Goal: Task Accomplishment & Management: Manage account settings

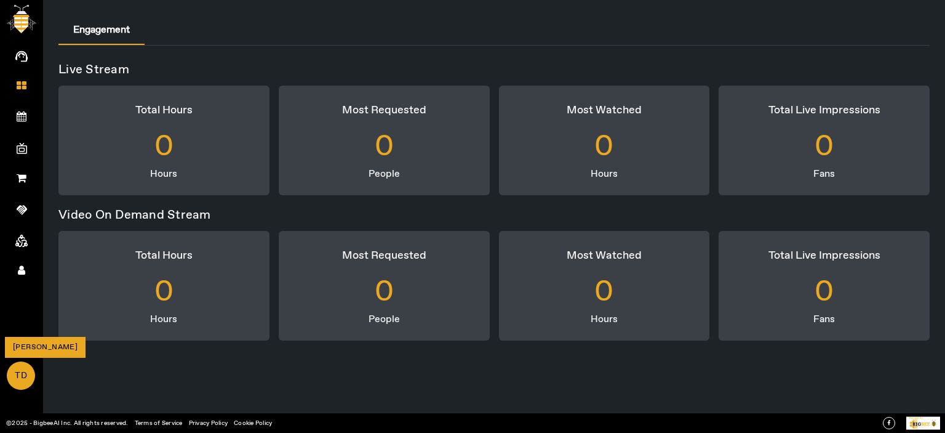
click at [21, 366] on span "TD" at bounding box center [21, 375] width 26 height 26
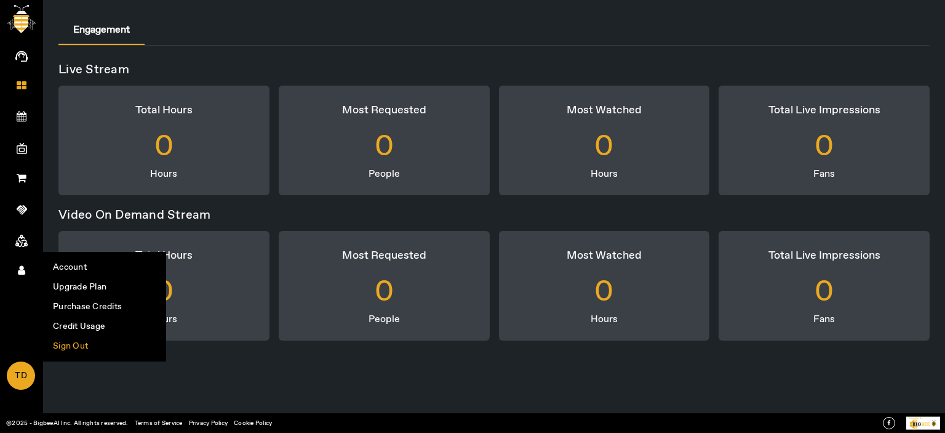
click at [64, 350] on li "Sign Out" at bounding box center [105, 346] width 122 height 20
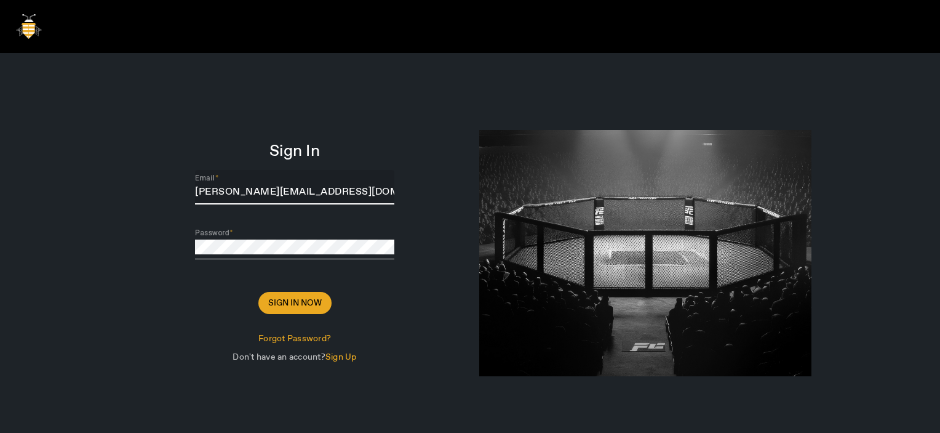
click at [334, 189] on input "Thomas@sharklasers.com" at bounding box center [294, 192] width 199 height 15
click at [400, 120] on div "Sign In Email Thomas@sharklasers.com Password Sign In Now Forgot Password? Don'…" at bounding box center [294, 260] width 351 height 414
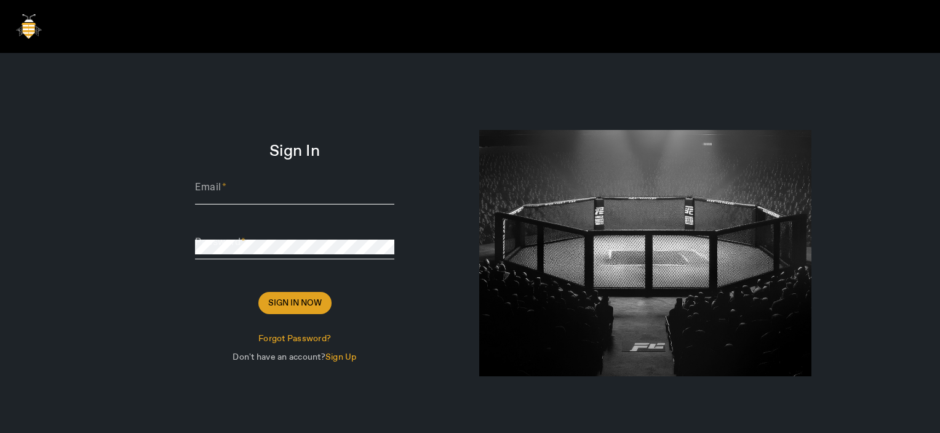
type input "Thomas@sharklasers.com"
click at [296, 302] on span "Sign In Now" at bounding box center [295, 303] width 54 height 12
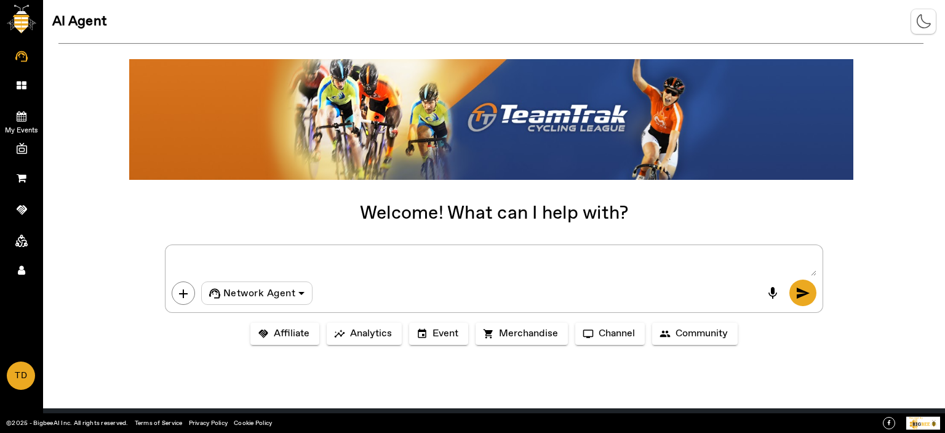
click at [24, 114] on icon at bounding box center [22, 116] width 10 height 10
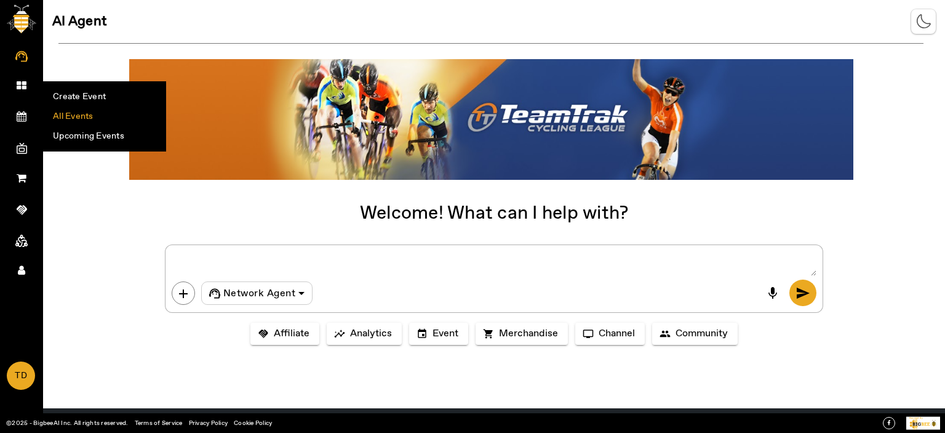
click at [61, 115] on li "All Events" at bounding box center [105, 116] width 122 height 20
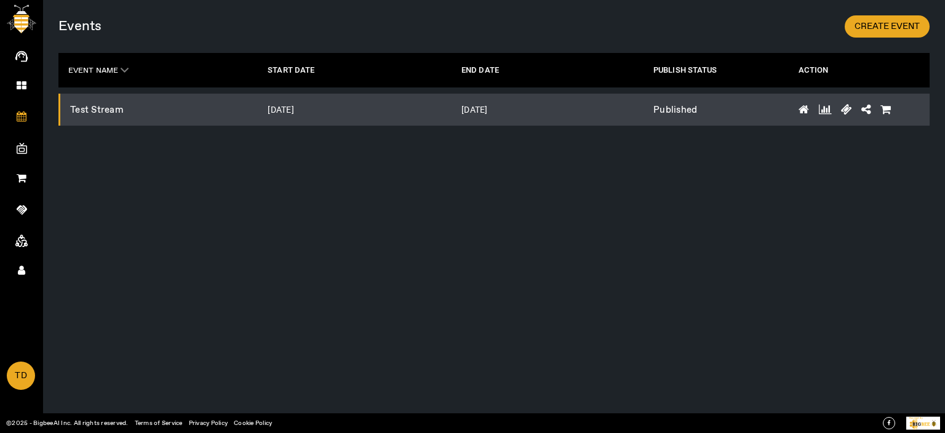
click at [17, 145] on rect at bounding box center [22, 148] width 10 height 7
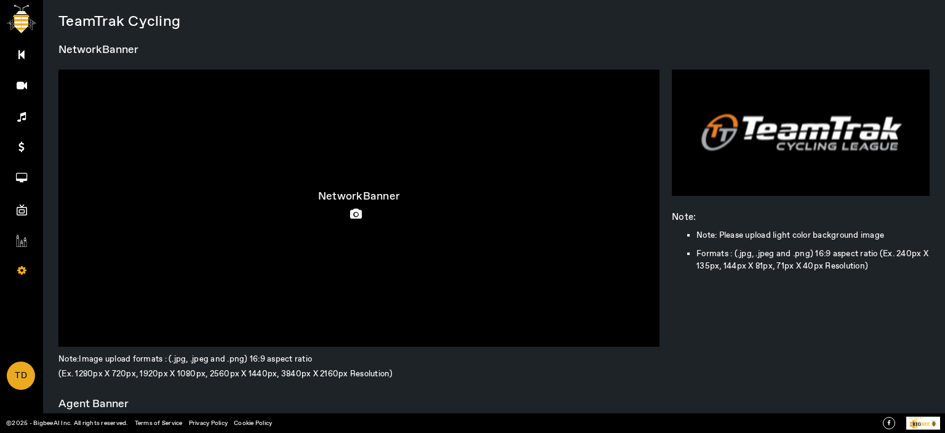
click at [357, 212] on icon at bounding box center [359, 214] width 18 height 11
click at [0, 0] on input "file" at bounding box center [0, 0] width 0 height 0
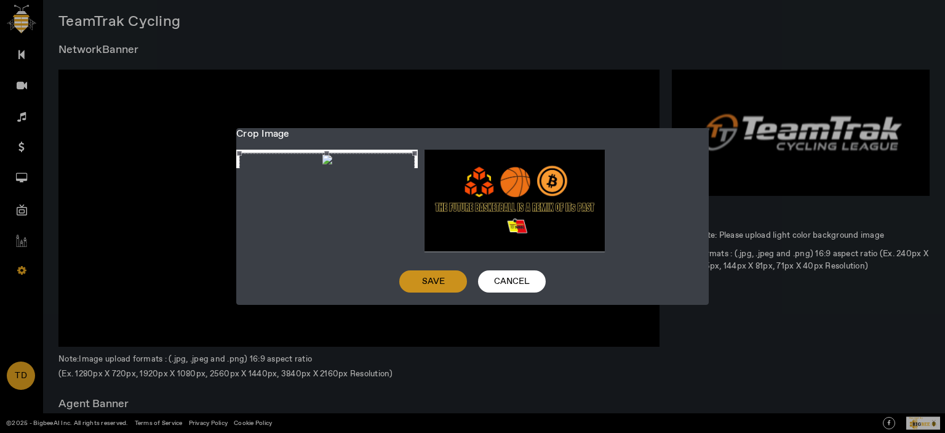
click at [430, 287] on span "Save" at bounding box center [433, 281] width 23 height 12
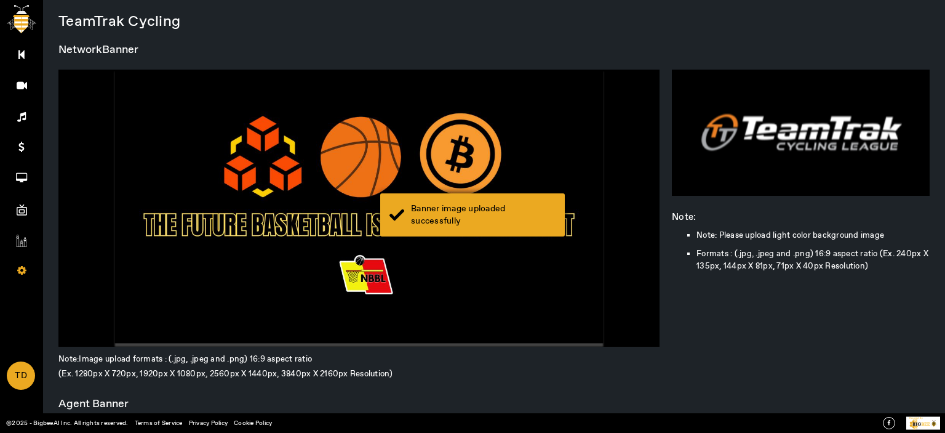
click at [497, 200] on div "Banner image uploaded successfully" at bounding box center [472, 214] width 185 height 43
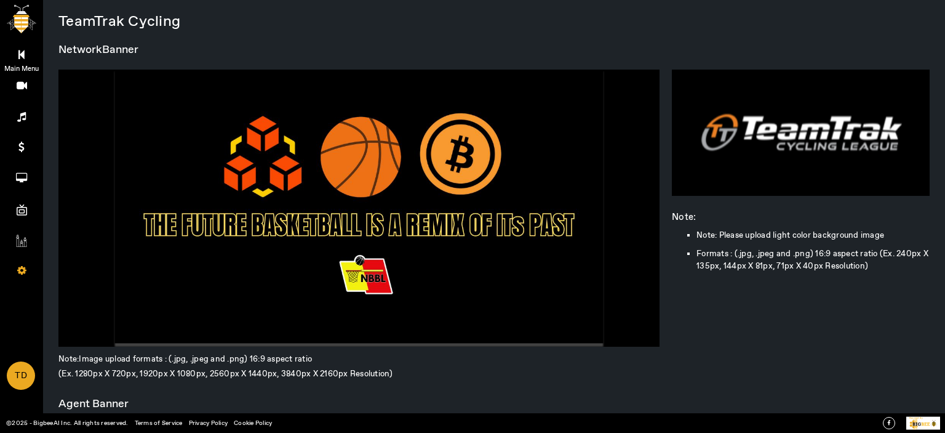
click at [18, 47] on link "Main Menu" at bounding box center [21, 53] width 43 height 31
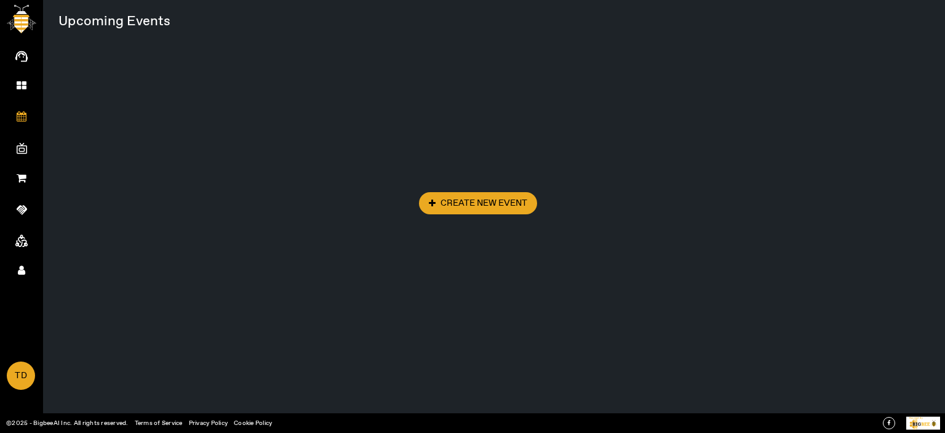
click at [258, 226] on div "Create New Event" at bounding box center [509, 265] width 902 height 433
click at [13, 239] on span at bounding box center [21, 240] width 23 height 13
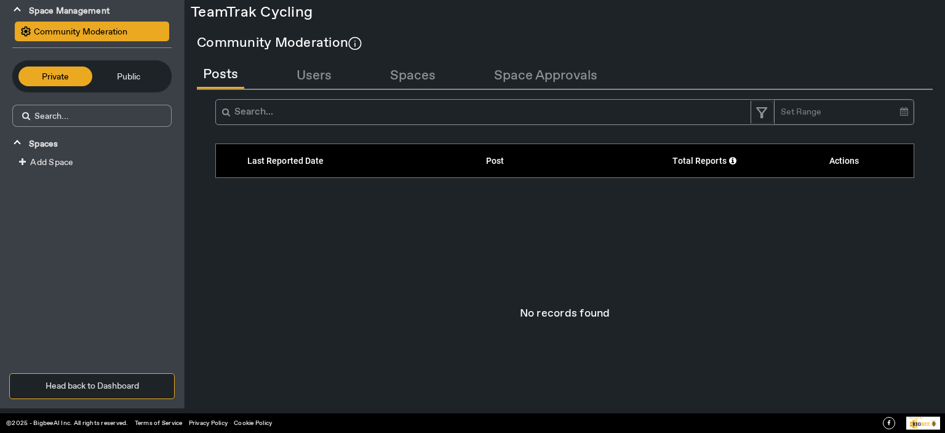
click at [145, 73] on span "Public" at bounding box center [129, 77] width 62 height 14
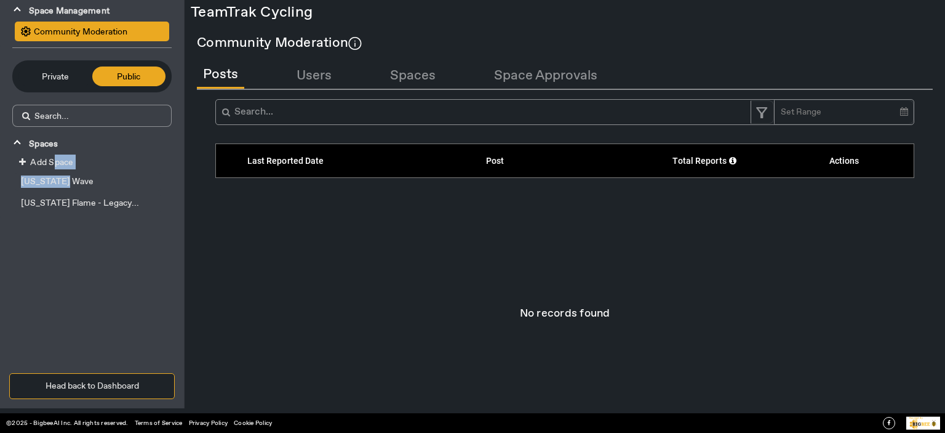
drag, startPoint x: 54, startPoint y: 167, endPoint x: 57, endPoint y: 174, distance: 8.0
click at [57, 174] on div "Add Space California Wave Florida Flame - Legacy..." at bounding box center [92, 186] width 184 height 64
click at [62, 177] on span "California Wave" at bounding box center [57, 181] width 73 height 11
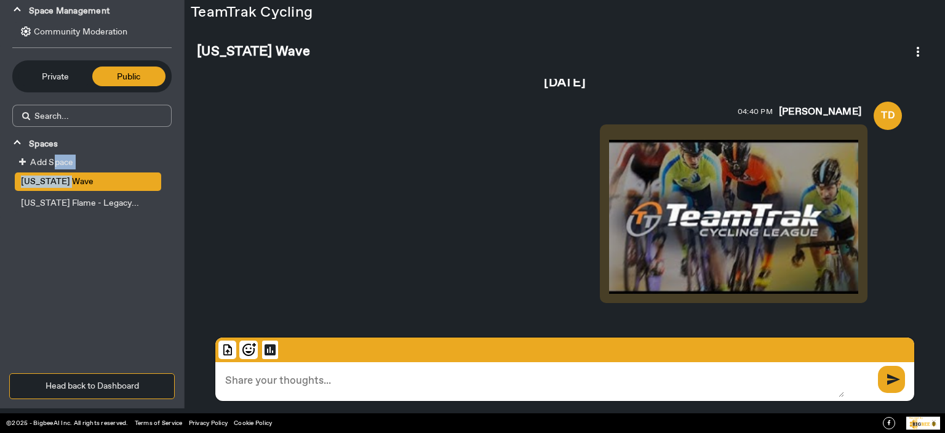
scroll to position [22, 0]
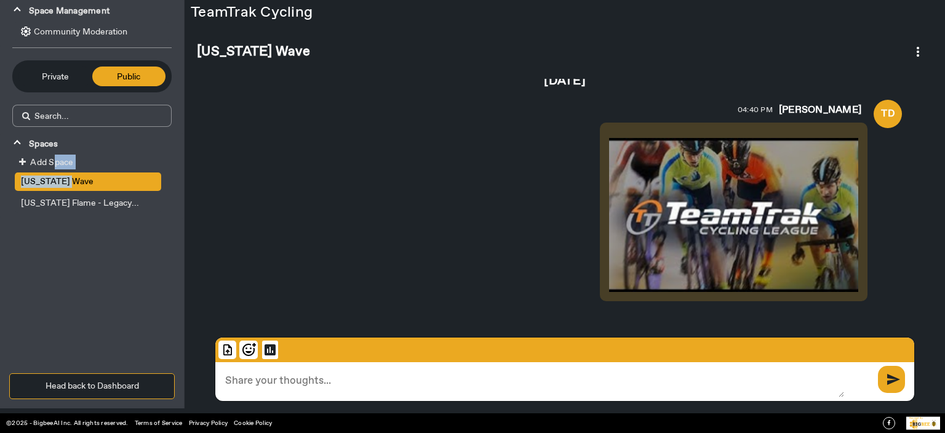
click at [91, 375] on button "Head back to Dashboard" at bounding box center [92, 386] width 166 height 26
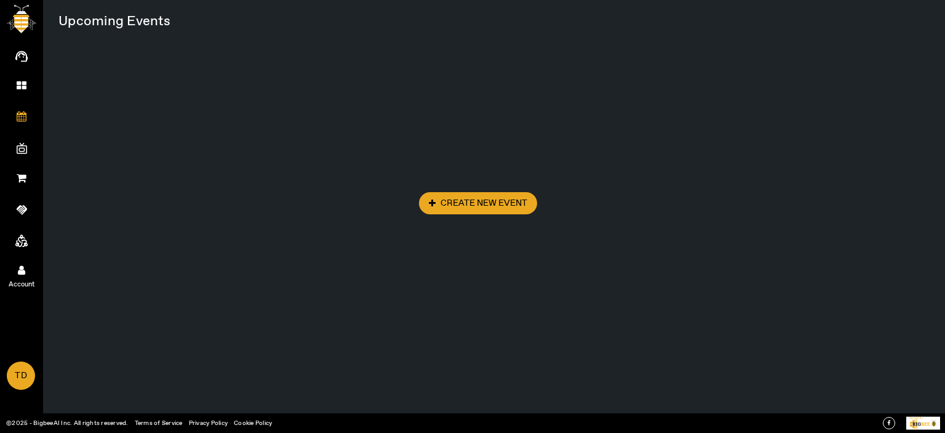
click at [21, 271] on icon at bounding box center [21, 270] width 7 height 10
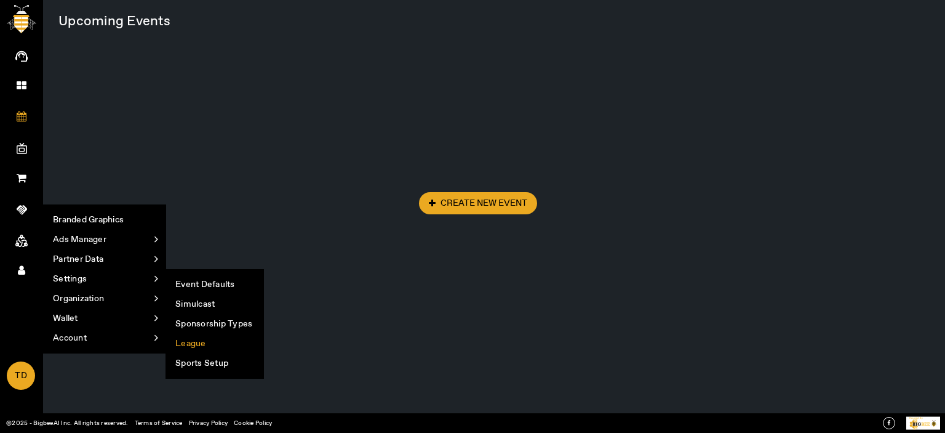
click at [207, 343] on li "League" at bounding box center [214, 344] width 97 height 20
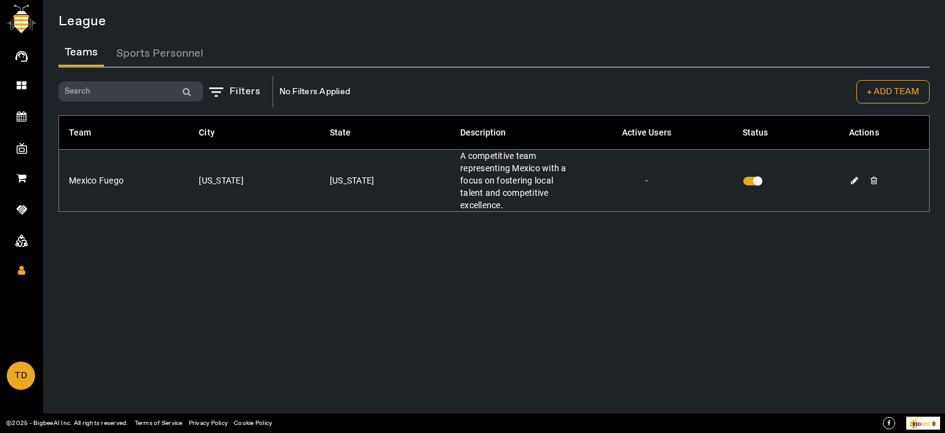
click at [903, 90] on button "+ ADD TEAM" at bounding box center [893, 91] width 73 height 23
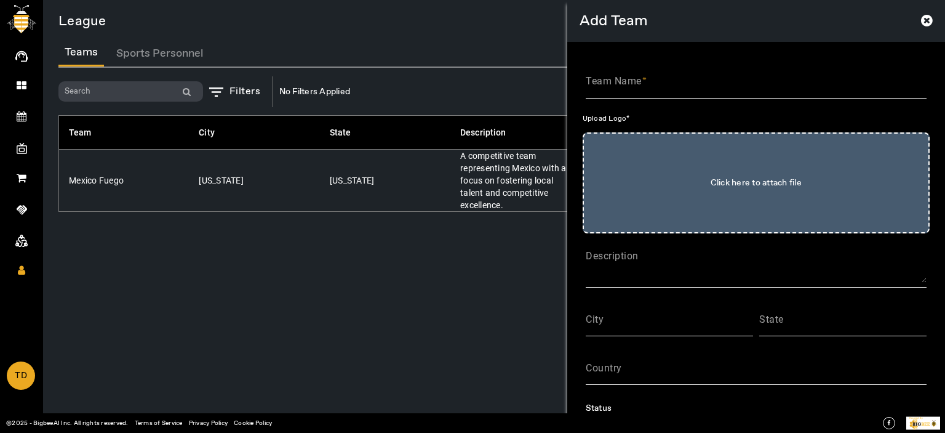
click at [617, 76] on mat-label "Team Name" at bounding box center [614, 81] width 56 height 12
click at [617, 79] on input "Team Name" at bounding box center [756, 86] width 341 height 15
click at [598, 84] on input "Network Metros" at bounding box center [756, 86] width 341 height 15
click at [608, 85] on input "Network Metros" at bounding box center [756, 86] width 341 height 15
click at [693, 83] on input "Net York Metros" at bounding box center [756, 86] width 341 height 15
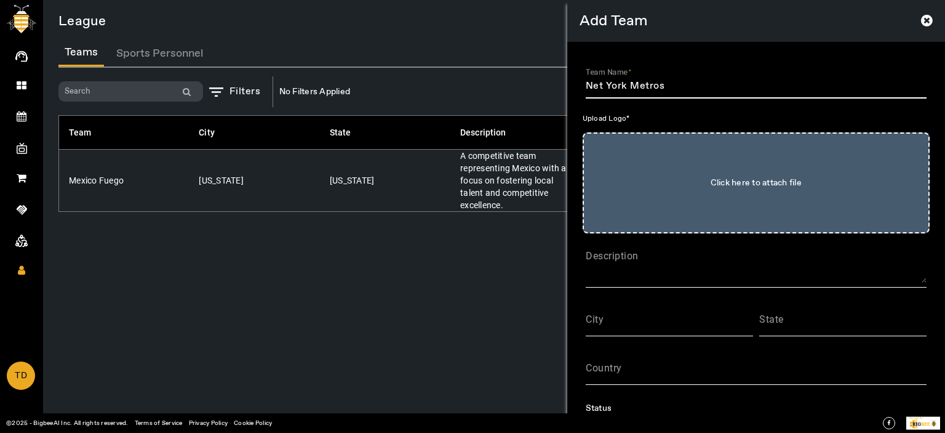
type input "Net York Metros"
click at [727, 183] on input "Click here to attach file" at bounding box center [756, 183] width 320 height 74
type input "C:\fakepath\ttcl-new-york.png"
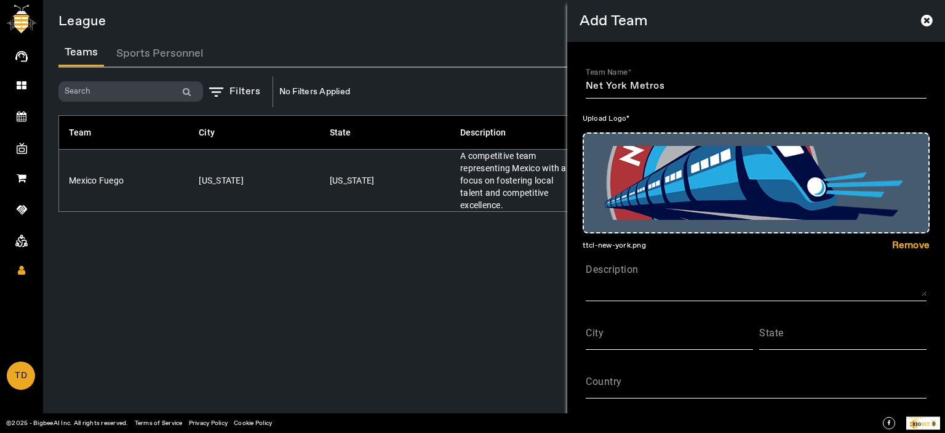
scroll to position [149, 0]
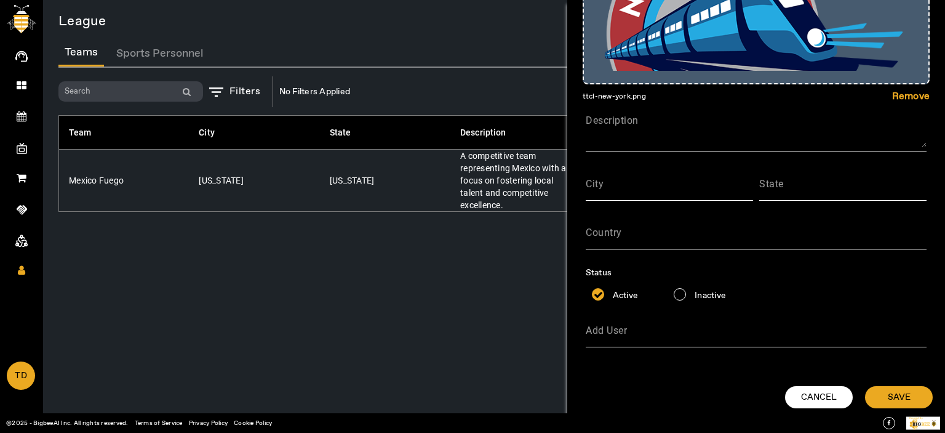
click at [618, 337] on input "Add User" at bounding box center [756, 334] width 341 height 15
click at [893, 397] on span "SAVE" at bounding box center [899, 397] width 23 height 12
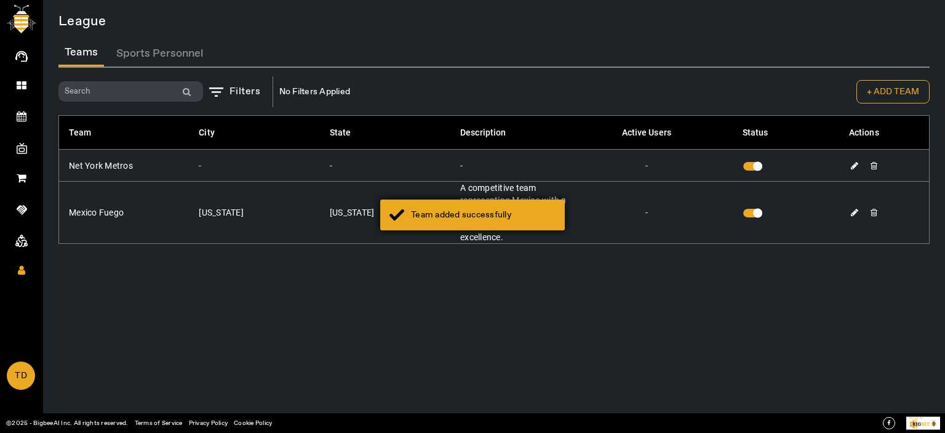
click at [512, 220] on div "Team added successfully" at bounding box center [483, 215] width 145 height 12
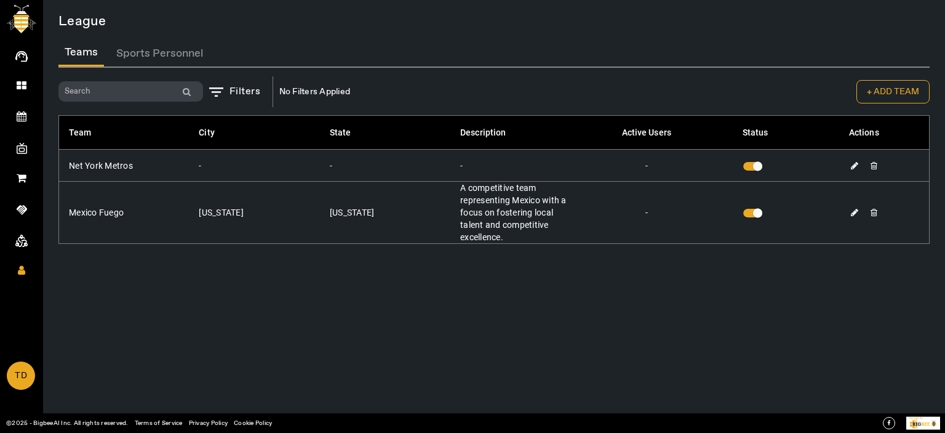
click at [149, 52] on button "Sports Personnel" at bounding box center [159, 53] width 99 height 26
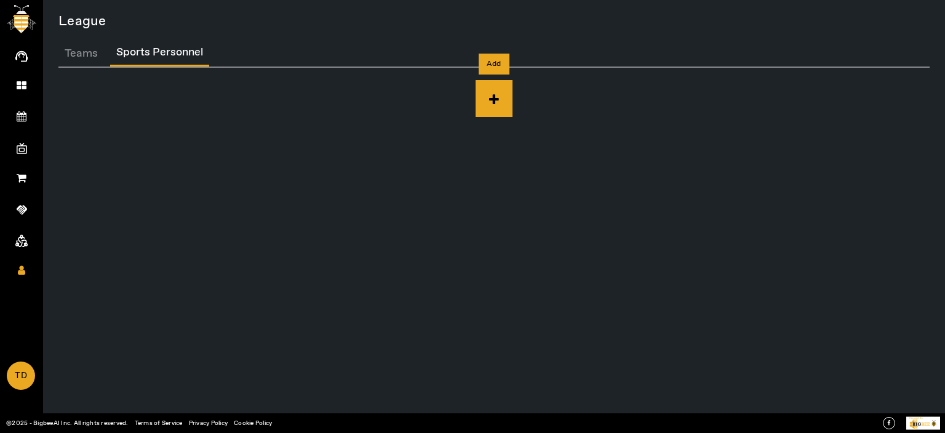
click at [489, 99] on icon at bounding box center [494, 98] width 37 height 37
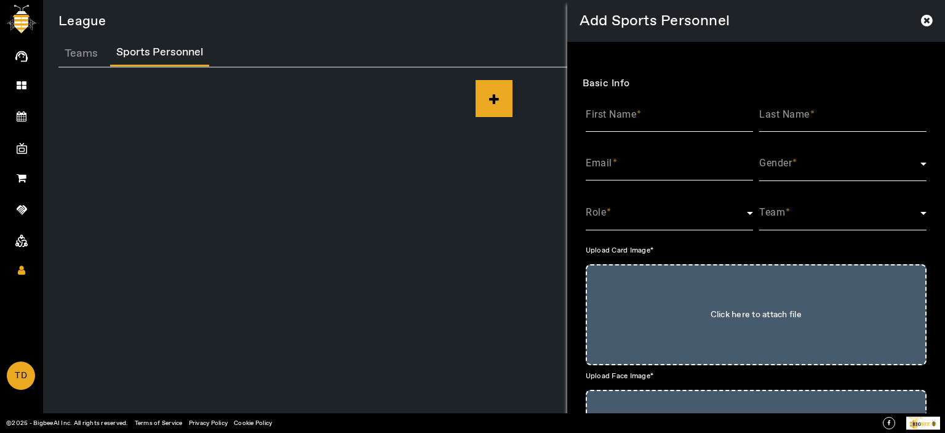
click at [497, 97] on icon at bounding box center [494, 98] width 37 height 37
click at [679, 114] on input "First Name" at bounding box center [669, 119] width 167 height 15
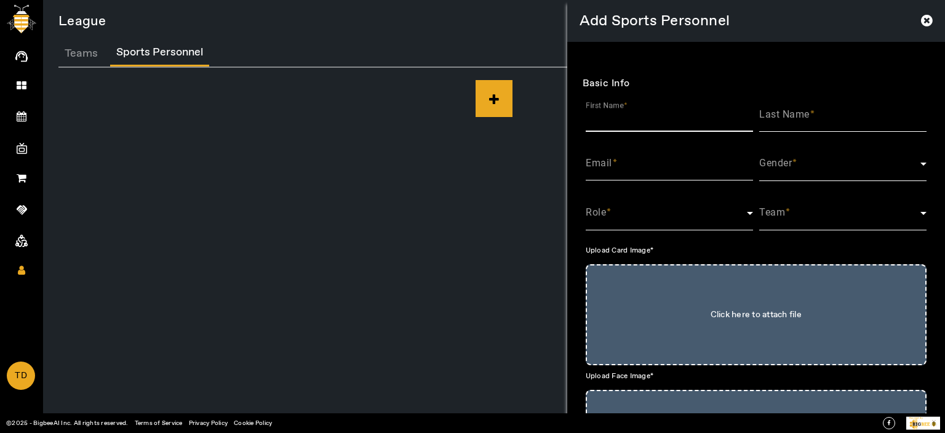
click at [640, 118] on input "First Name" at bounding box center [669, 119] width 167 height 15
click at [669, 113] on input "First Name" at bounding box center [669, 119] width 167 height 15
type input "Omika"
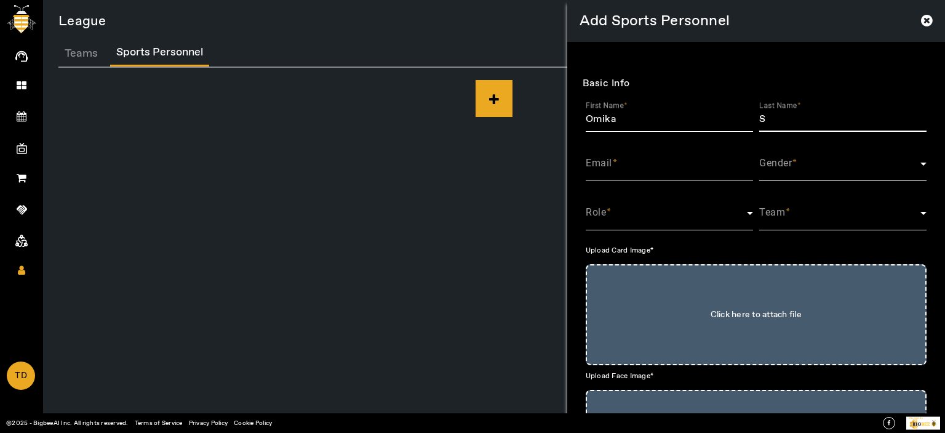
type input "S"
paste input "[EMAIL_ADDRESS][DOMAIN_NAME]"
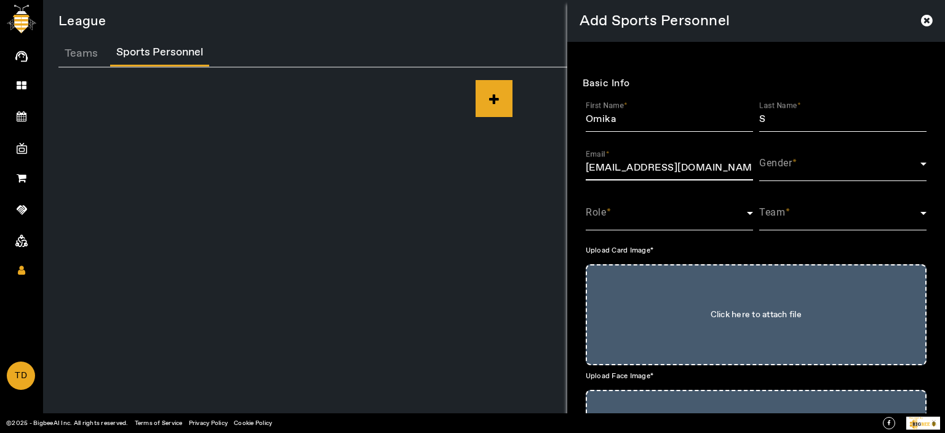
type input "[EMAIL_ADDRESS][DOMAIN_NAME]"
click at [831, 166] on span at bounding box center [839, 168] width 161 height 15
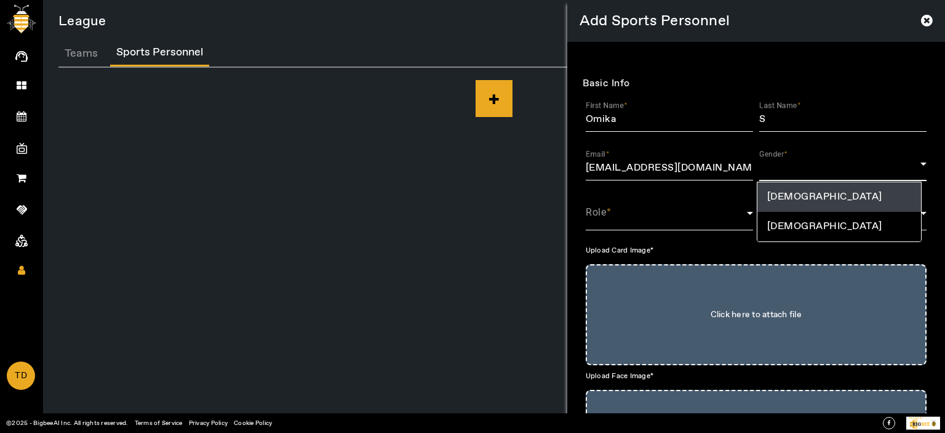
drag, startPoint x: 803, startPoint y: 226, endPoint x: 806, endPoint y: 193, distance: 34.0
click at [806, 193] on div "Female Male" at bounding box center [839, 212] width 165 height 60
click at [806, 193] on mat-option "Female" at bounding box center [839, 197] width 164 height 30
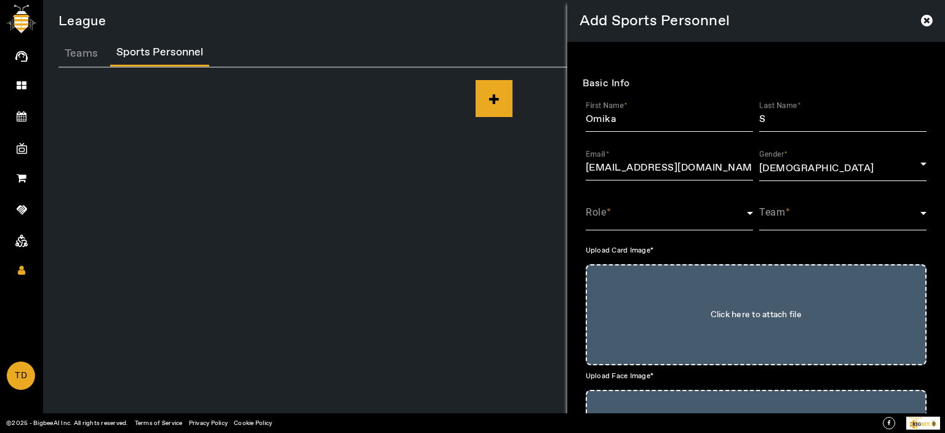
click at [665, 209] on div "Role" at bounding box center [669, 212] width 167 height 35
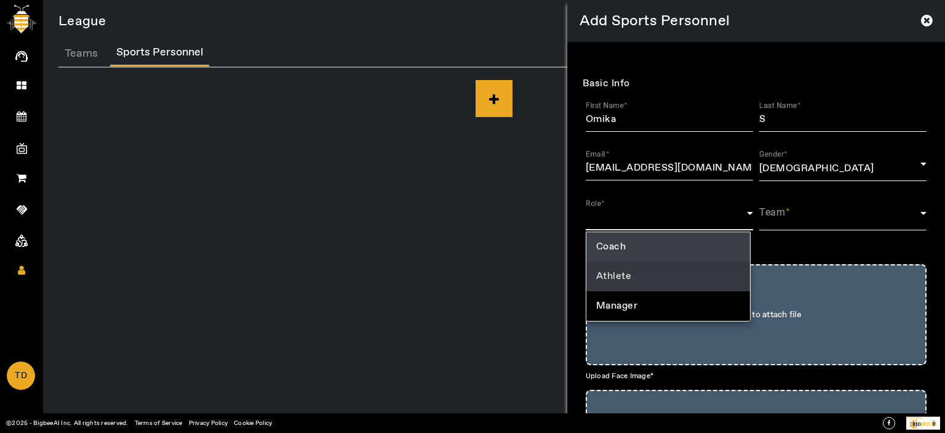
click at [646, 273] on mat-option "Athlete" at bounding box center [668, 277] width 164 height 30
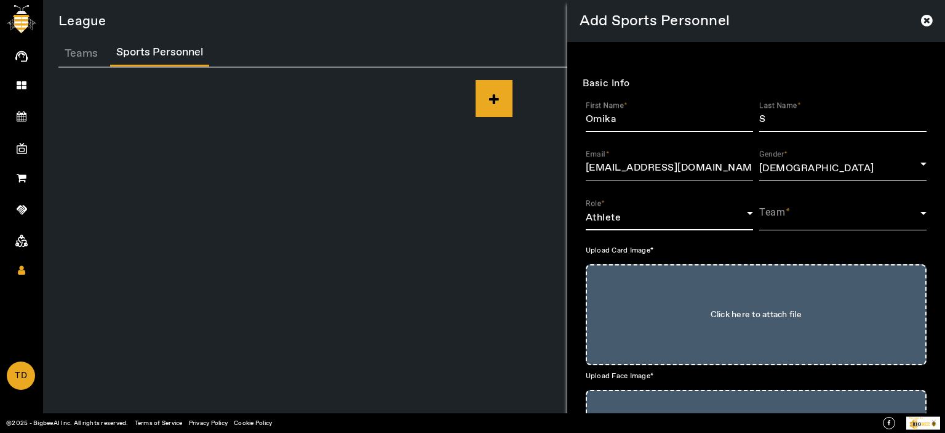
click at [800, 226] on mat-form-field "Team" at bounding box center [842, 219] width 167 height 49
click at [802, 221] on span at bounding box center [839, 217] width 161 height 15
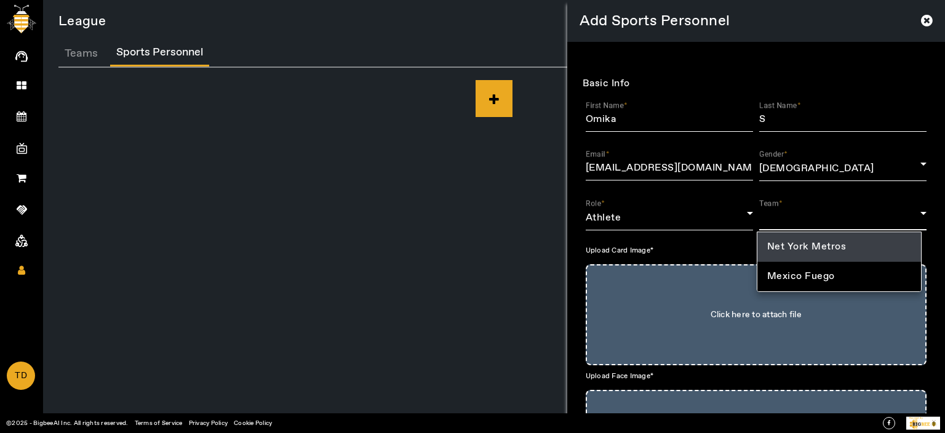
click at [810, 199] on div at bounding box center [472, 216] width 945 height 433
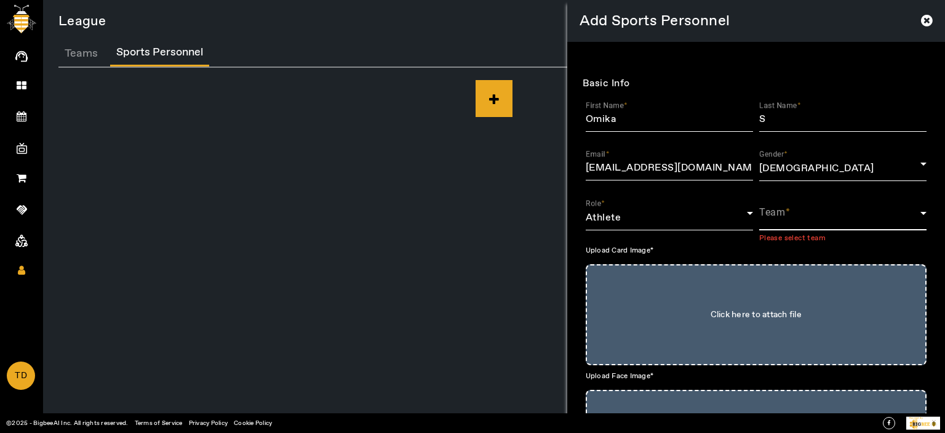
click at [805, 222] on span at bounding box center [839, 217] width 161 height 15
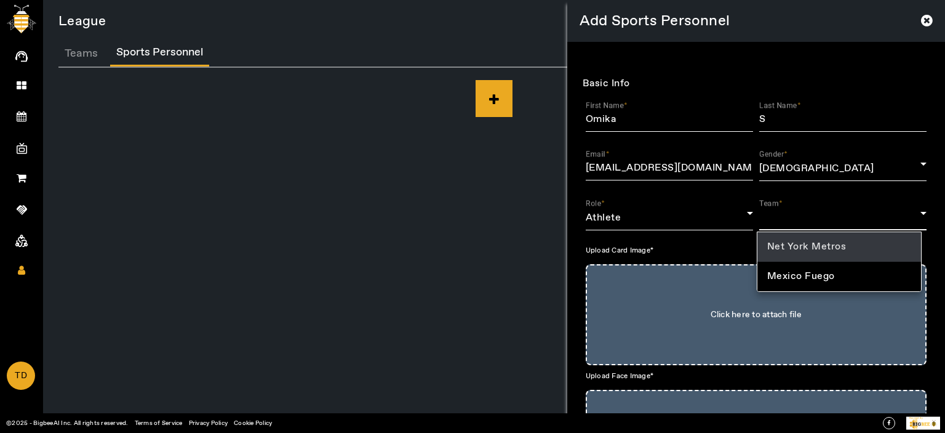
click at [807, 248] on span "Net York Metros" at bounding box center [806, 246] width 79 height 15
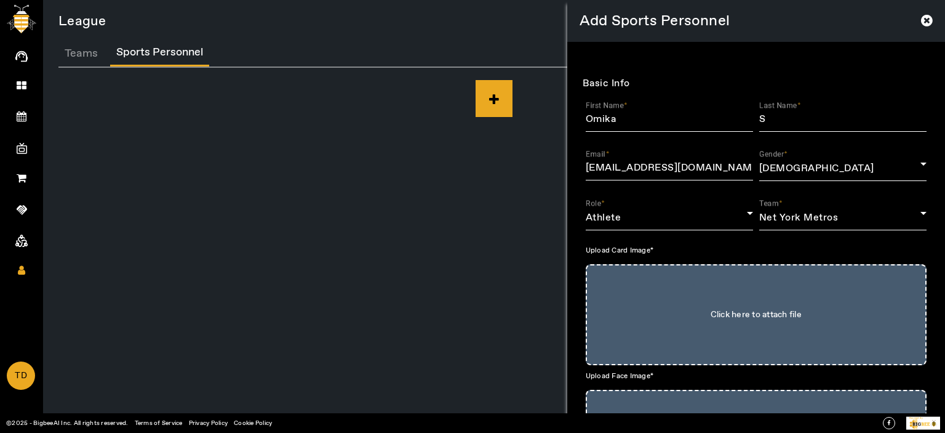
click at [742, 305] on input "Click here to attach file" at bounding box center [756, 315] width 314 height 74
type input "C:\fakepath\ttcl-new-york.png"
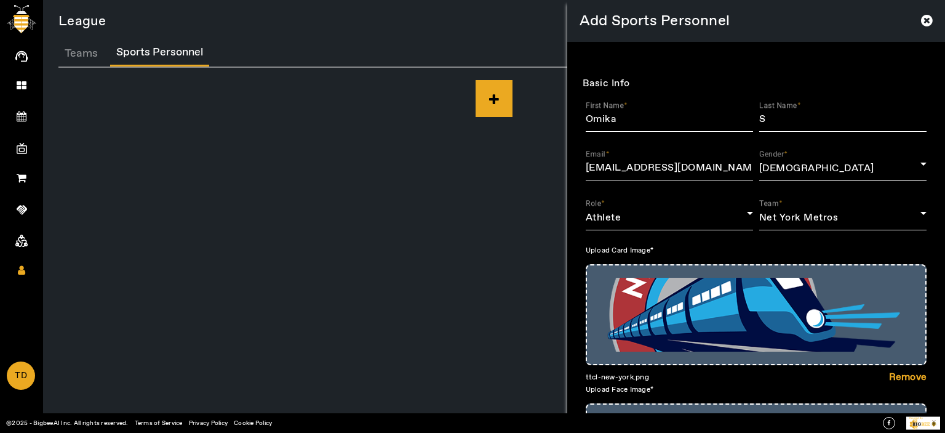
scroll to position [240, 0]
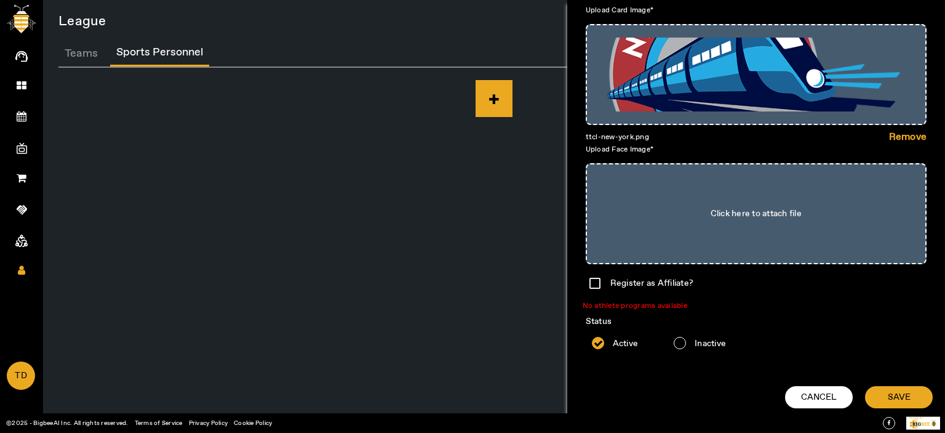
click at [751, 191] on input "Click here to attach file" at bounding box center [756, 214] width 314 height 74
type input "C:\fakepath\ttcl-new-york.png"
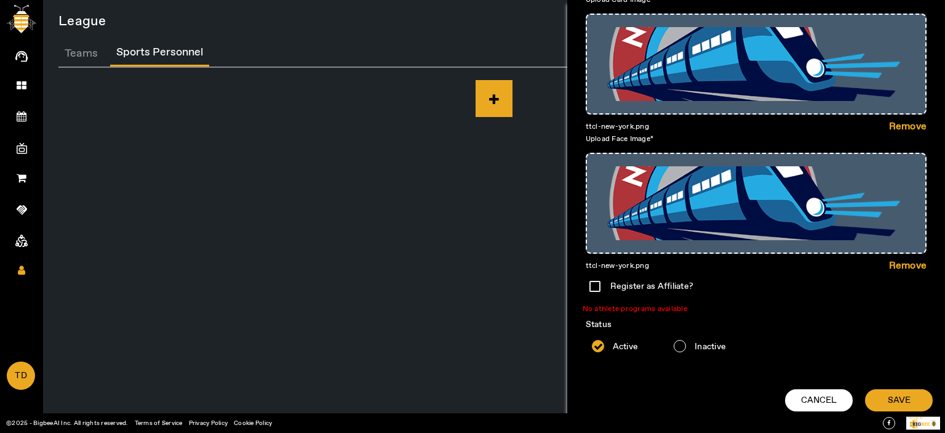
scroll to position [254, 0]
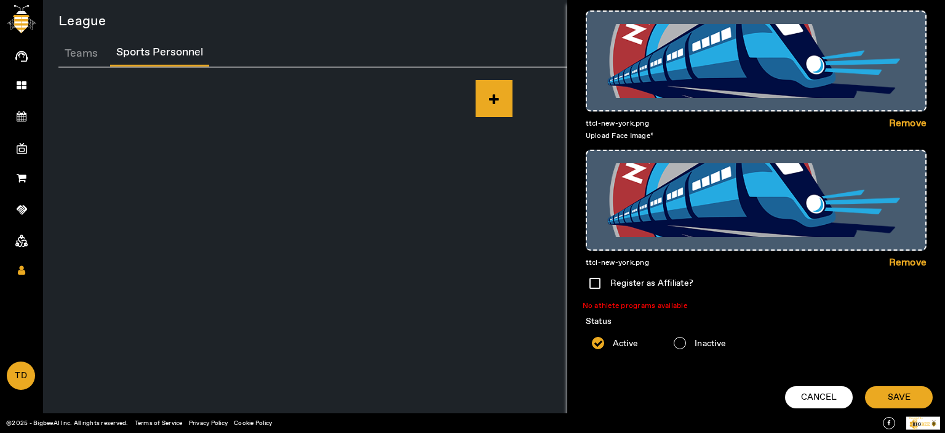
click at [594, 282] on div "Register as Affiliate? No athlete programs available" at bounding box center [756, 290] width 347 height 43
click at [591, 283] on div "Register as Affiliate? No athlete programs available" at bounding box center [756, 290] width 347 height 43
click at [899, 394] on span "SAVE" at bounding box center [899, 397] width 23 height 12
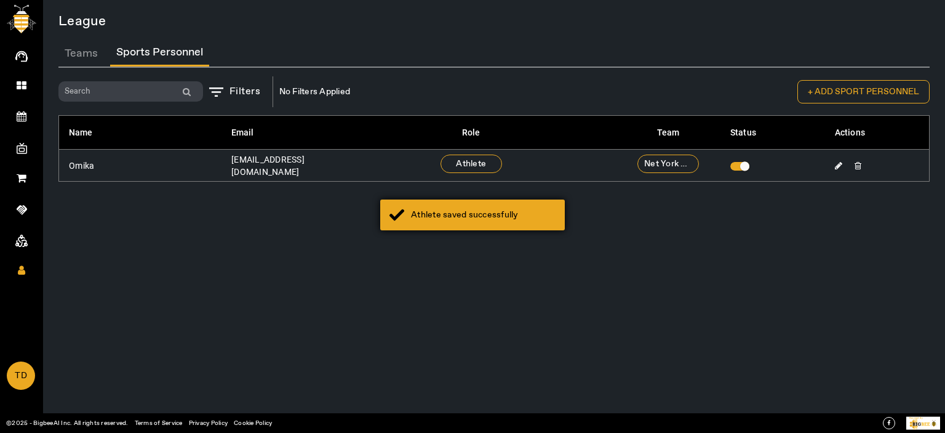
click at [518, 209] on div "Athlete saved successfully" at bounding box center [483, 215] width 145 height 12
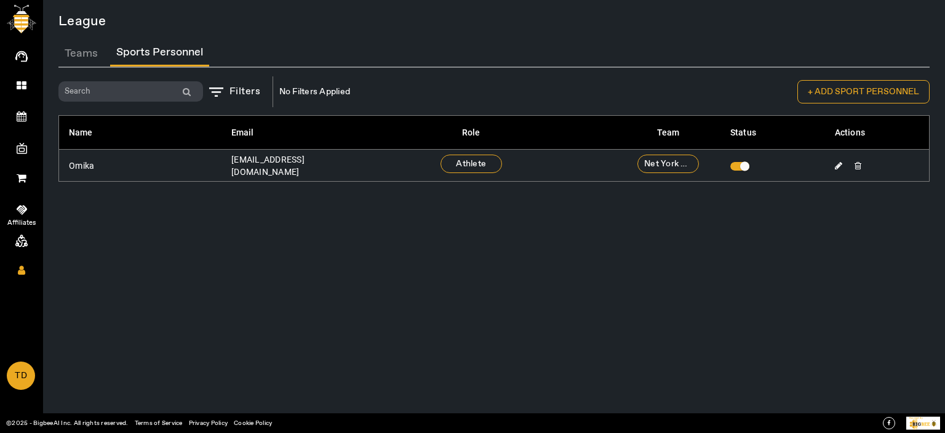
click at [20, 203] on span at bounding box center [21, 209] width 23 height 13
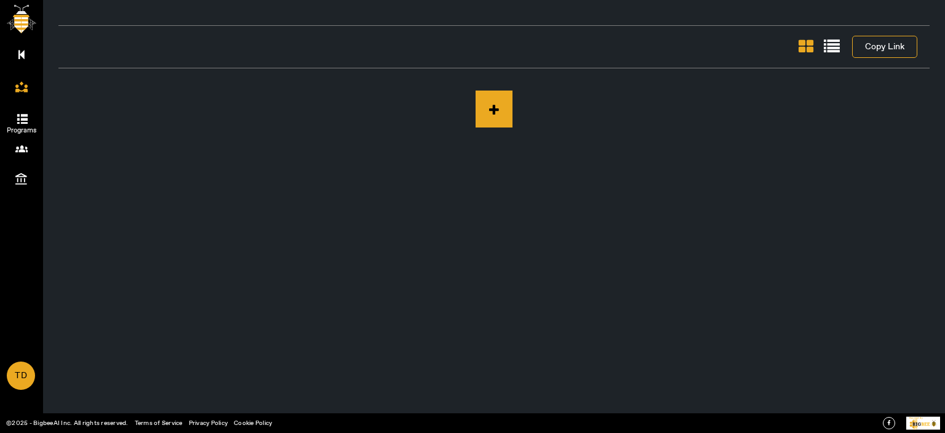
click at [24, 120] on icon at bounding box center [21, 117] width 12 height 12
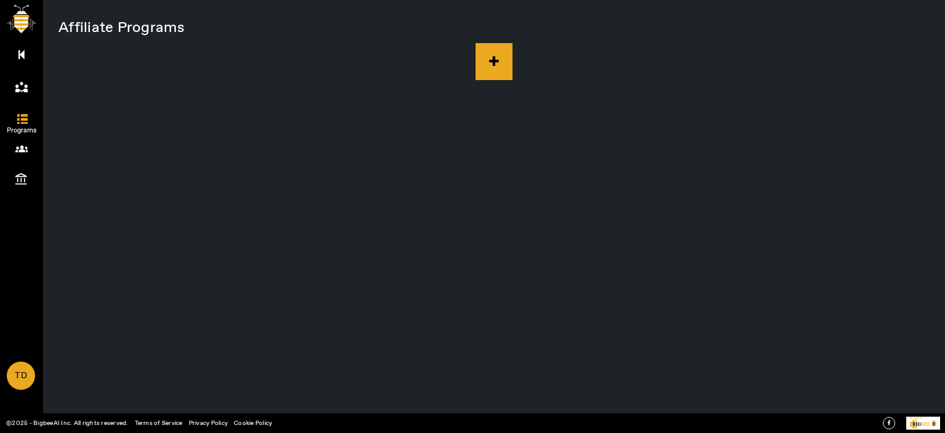
click at [487, 55] on button at bounding box center [494, 61] width 37 height 37
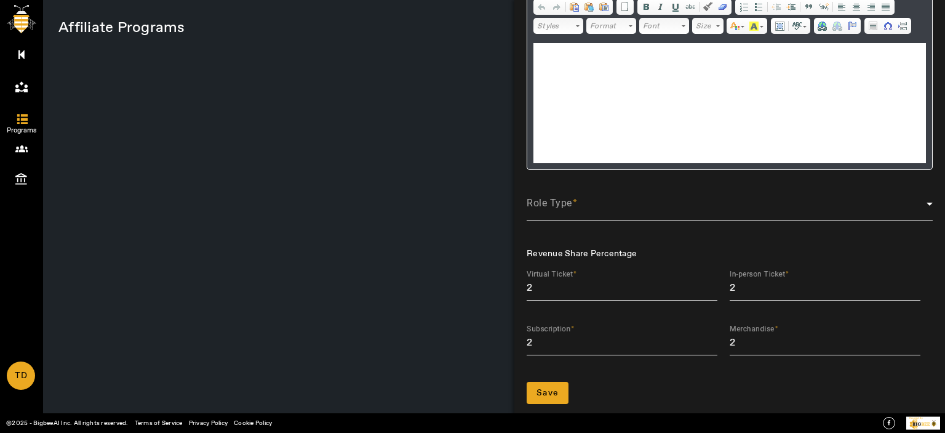
scroll to position [143, 0]
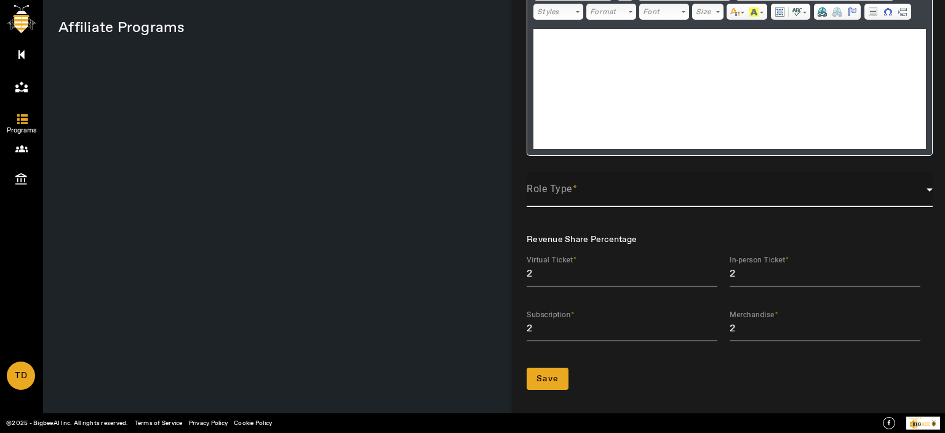
click at [587, 196] on span at bounding box center [727, 194] width 400 height 15
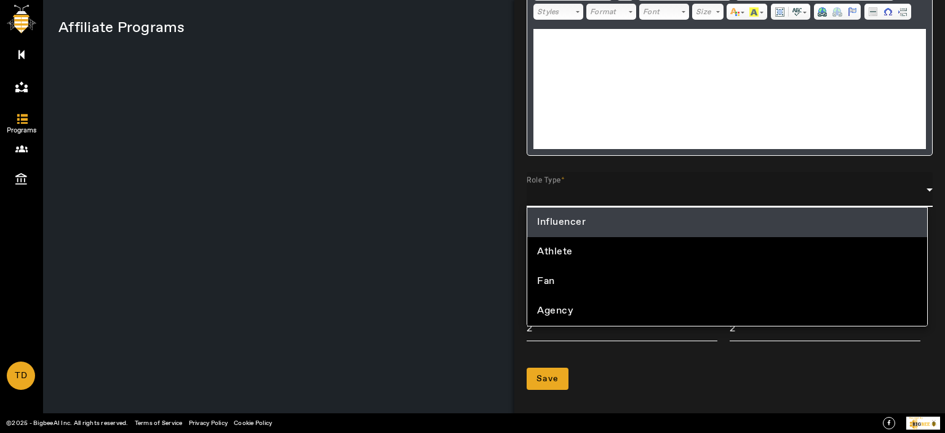
click at [579, 218] on span "Influencer" at bounding box center [561, 222] width 49 height 15
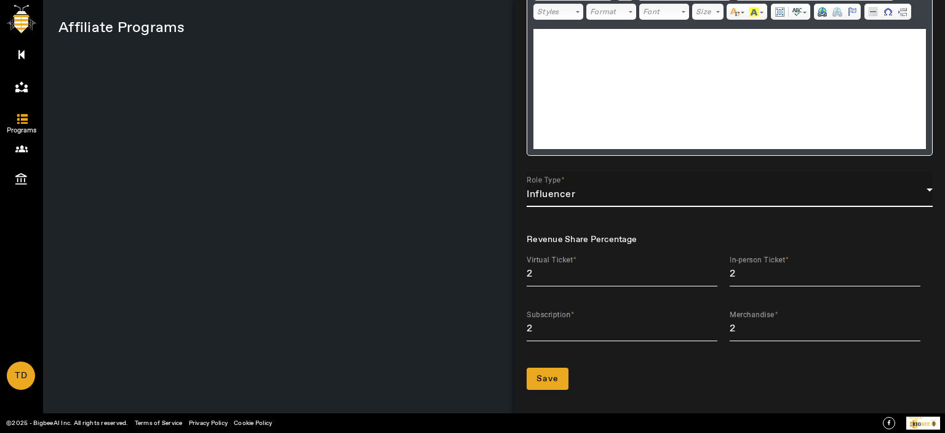
click at [561, 194] on span "Influencer" at bounding box center [551, 194] width 49 height 13
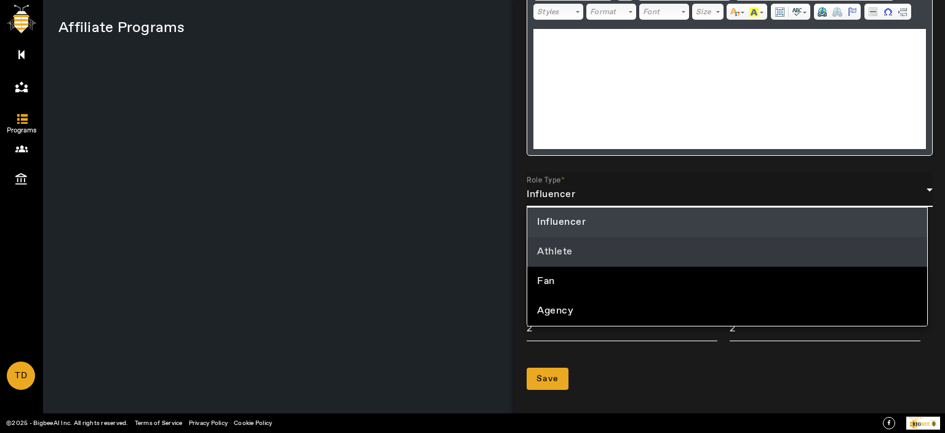
click at [558, 252] on span "Athlete" at bounding box center [555, 251] width 36 height 15
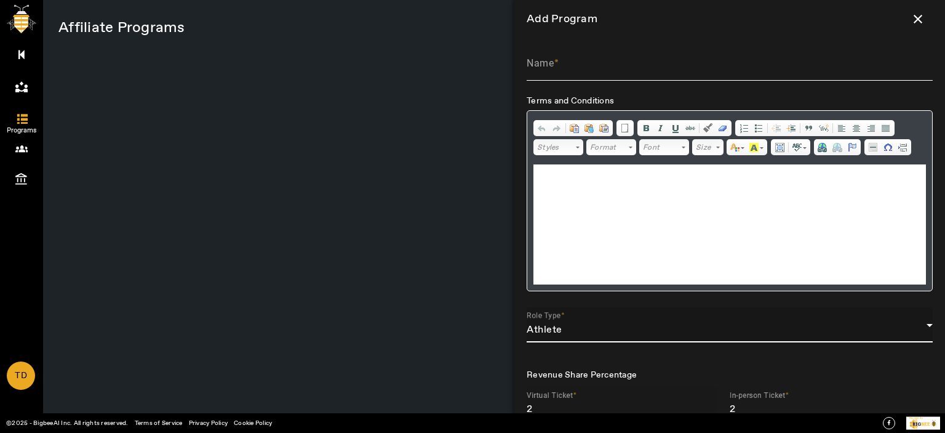
scroll to position [0, 0]
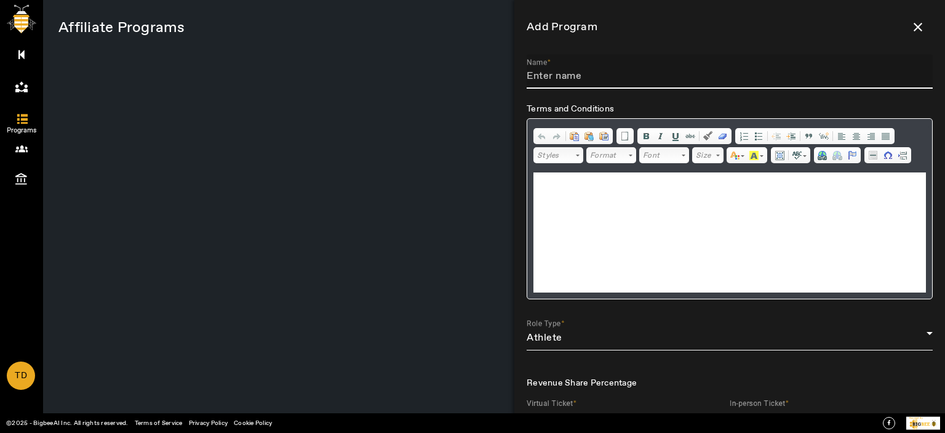
click at [578, 78] on input "Name" at bounding box center [730, 76] width 406 height 15
click at [601, 70] on input "Name" at bounding box center [730, 76] width 406 height 15
click at [581, 75] on input "Athlete Program" at bounding box center [730, 76] width 406 height 15
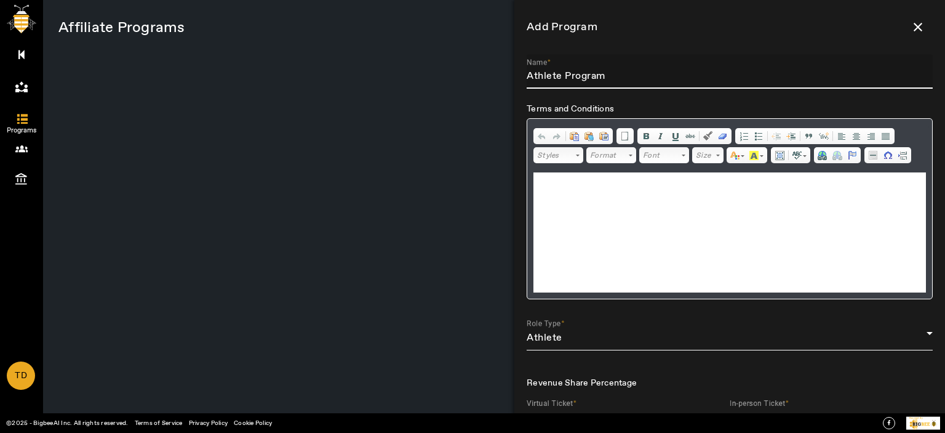
click at [581, 75] on input "Athlete Program" at bounding box center [730, 76] width 406 height 15
type input "Athlete Program"
click at [596, 184] on html at bounding box center [730, 191] width 393 height 38
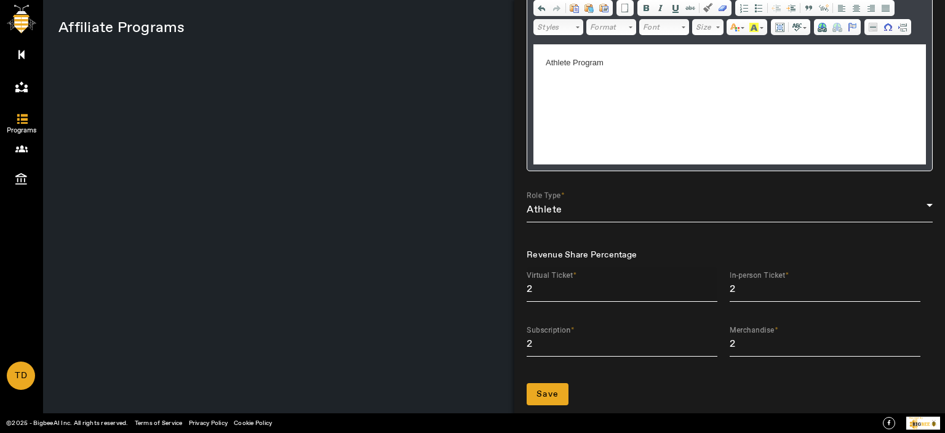
scroll to position [143, 0]
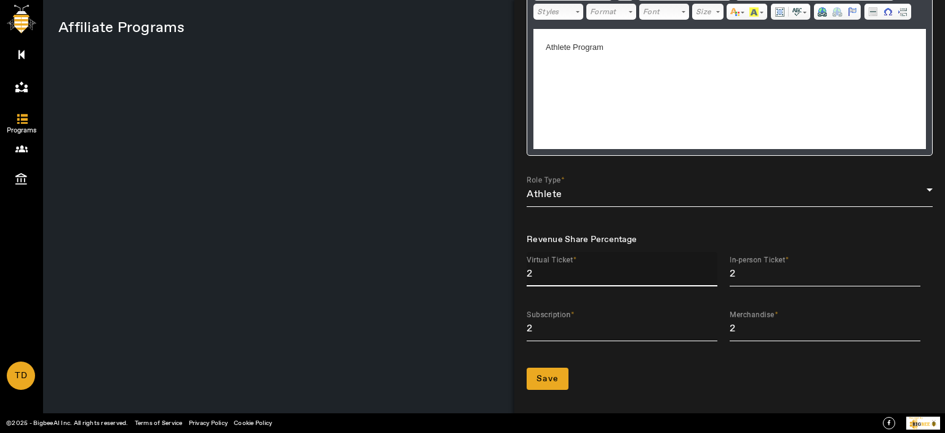
click at [565, 272] on input "2" at bounding box center [622, 273] width 191 height 15
type input "5"
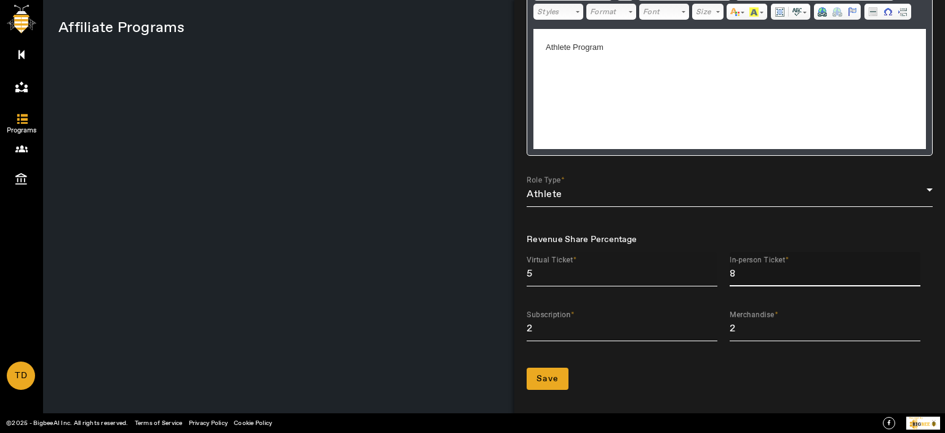
type input "8"
type input "10"
type input "12"
click at [564, 377] on span "submit" at bounding box center [548, 379] width 42 height 30
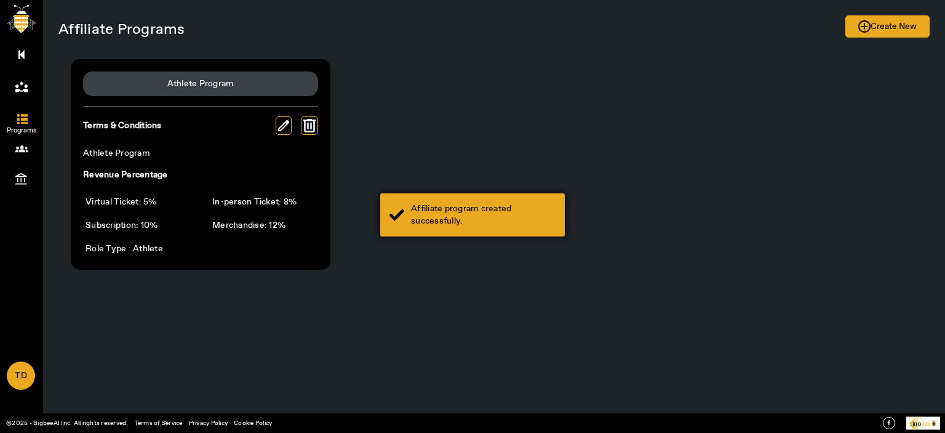
click at [473, 206] on div "Affiliate program created successfully." at bounding box center [483, 214] width 145 height 25
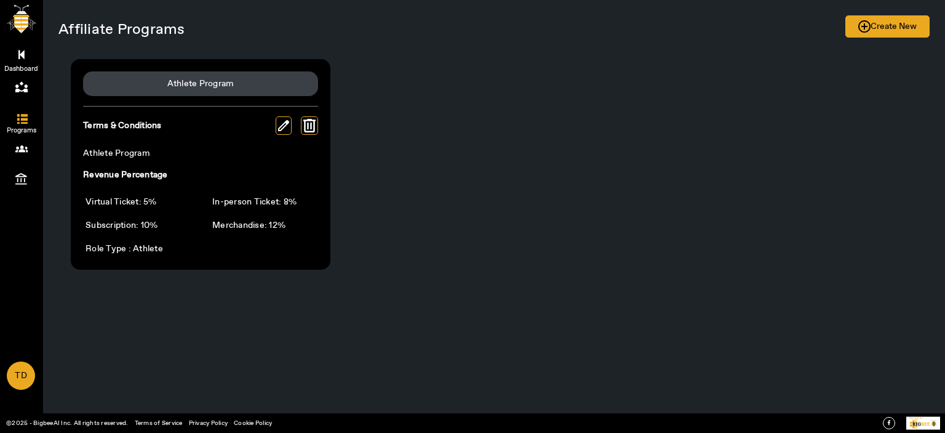
click at [25, 60] on span "Dashboard" at bounding box center [21, 69] width 71 height 18
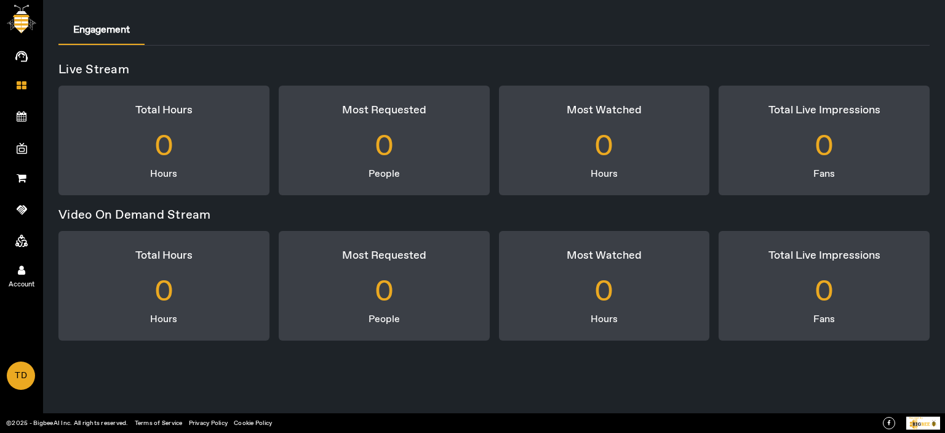
click at [22, 267] on icon at bounding box center [21, 270] width 7 height 10
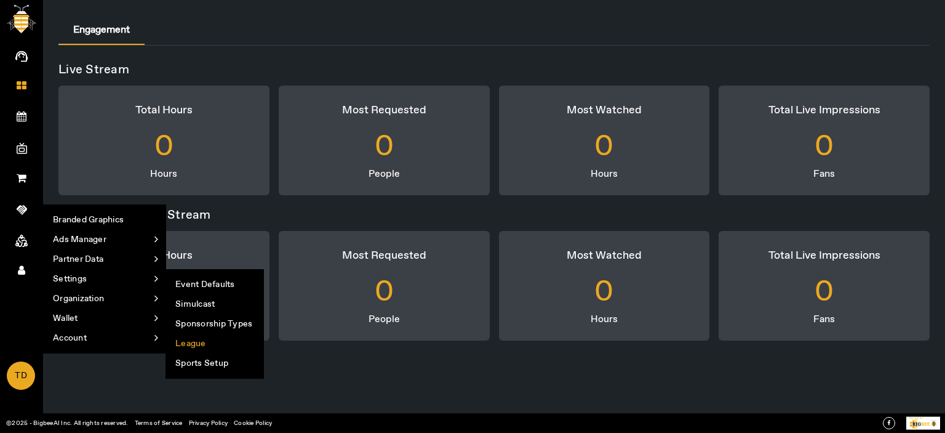
click at [186, 344] on li "League" at bounding box center [214, 344] width 97 height 20
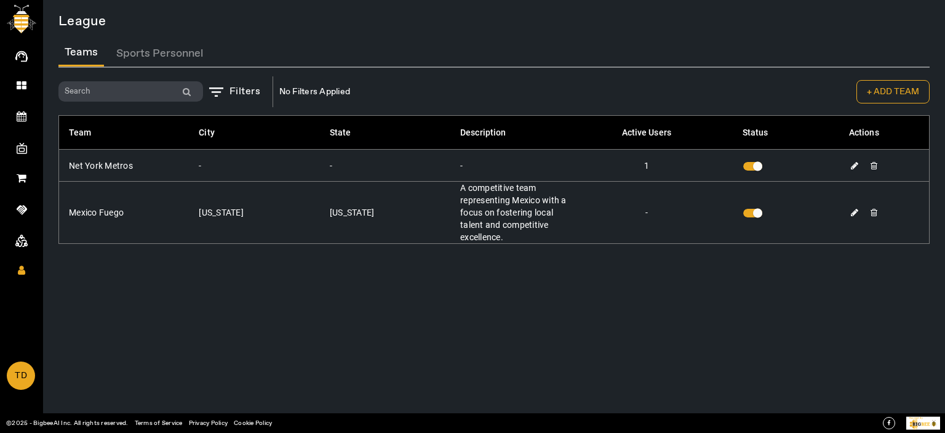
click at [155, 52] on button "Sports Personnel" at bounding box center [159, 53] width 99 height 26
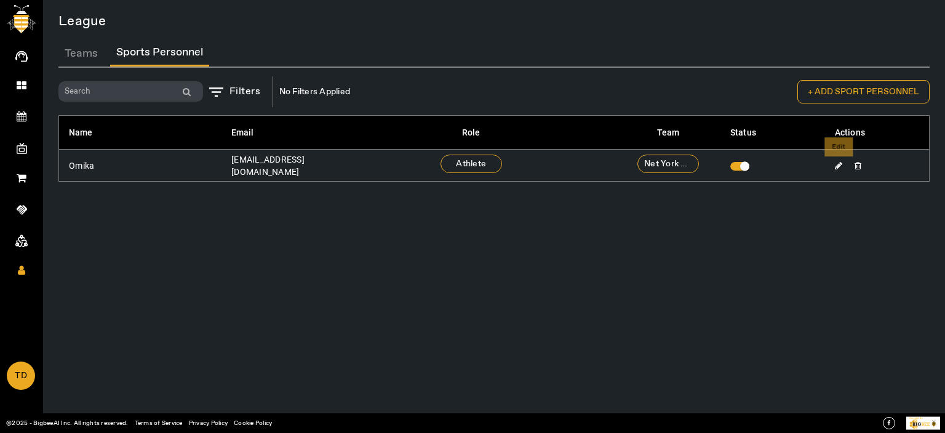
click at [837, 164] on icon at bounding box center [838, 165] width 7 height 9
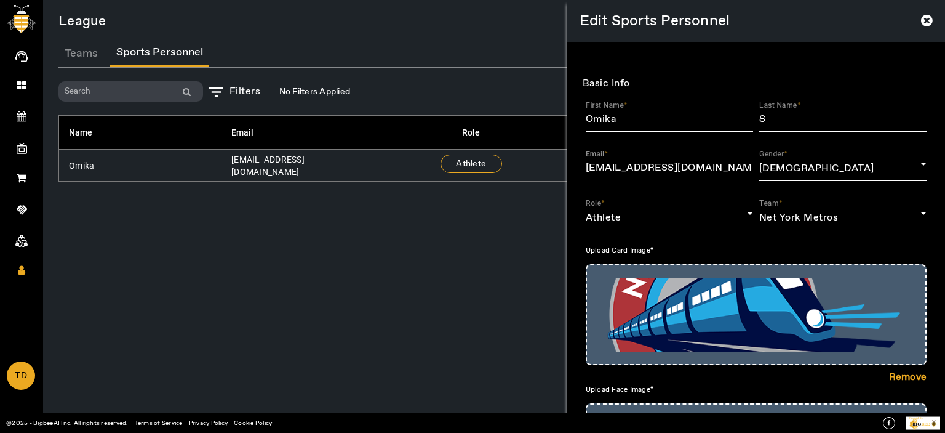
scroll to position [239, 0]
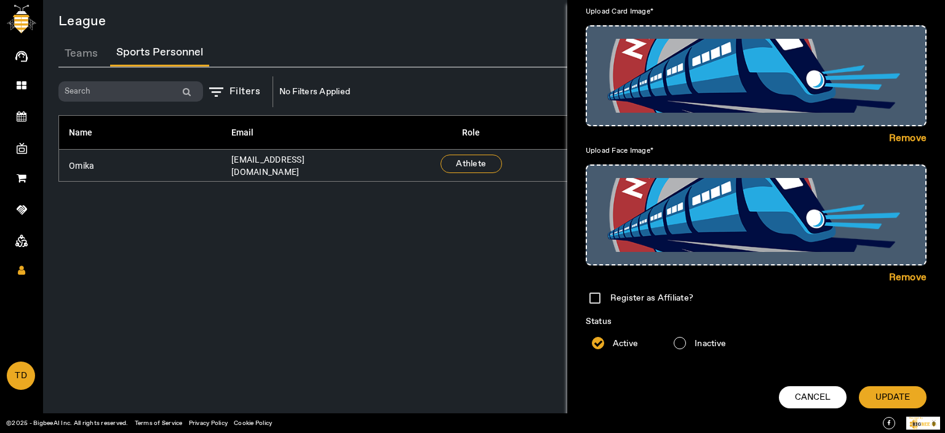
click at [593, 294] on input "Register as Affiliate?" at bounding box center [595, 298] width 25 height 25
checkbox input "true"
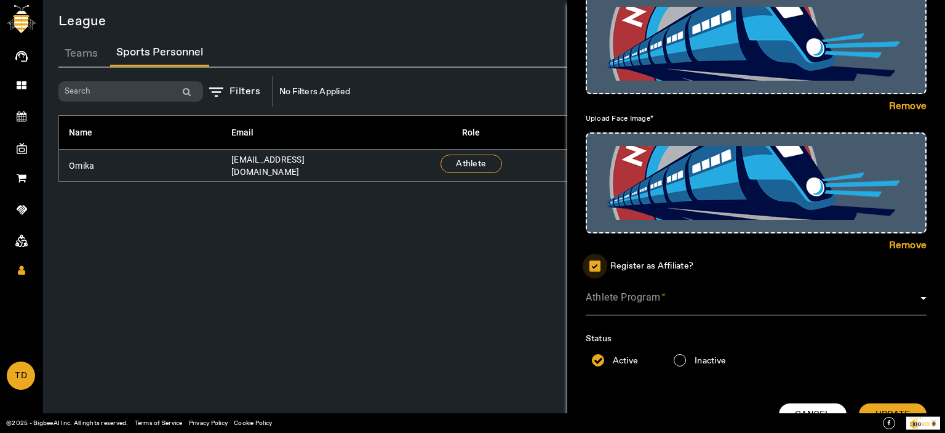
scroll to position [288, 0]
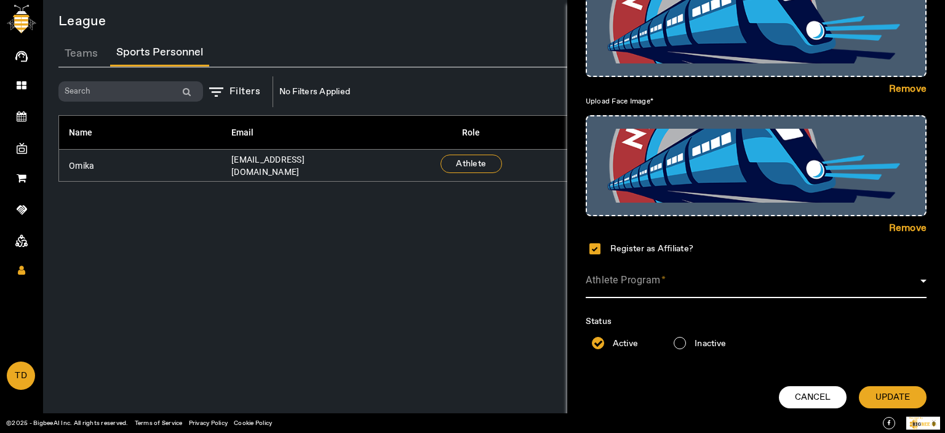
click at [675, 284] on span at bounding box center [753, 285] width 335 height 15
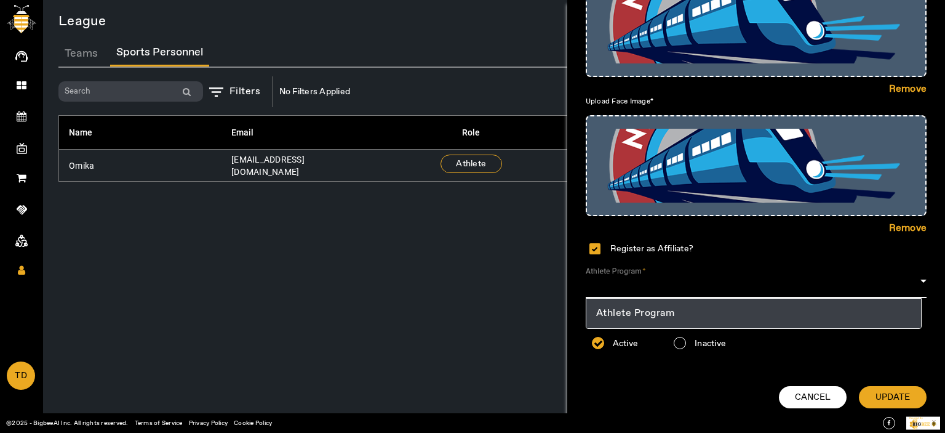
click at [650, 309] on span "Athlete Program" at bounding box center [635, 313] width 79 height 15
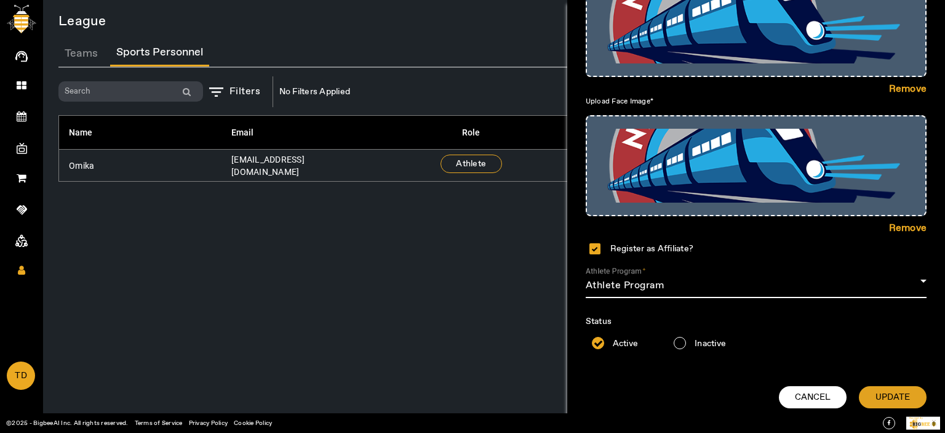
drag, startPoint x: 894, startPoint y: 390, endPoint x: 901, endPoint y: 388, distance: 7.0
click at [895, 390] on span "submit" at bounding box center [893, 397] width 68 height 30
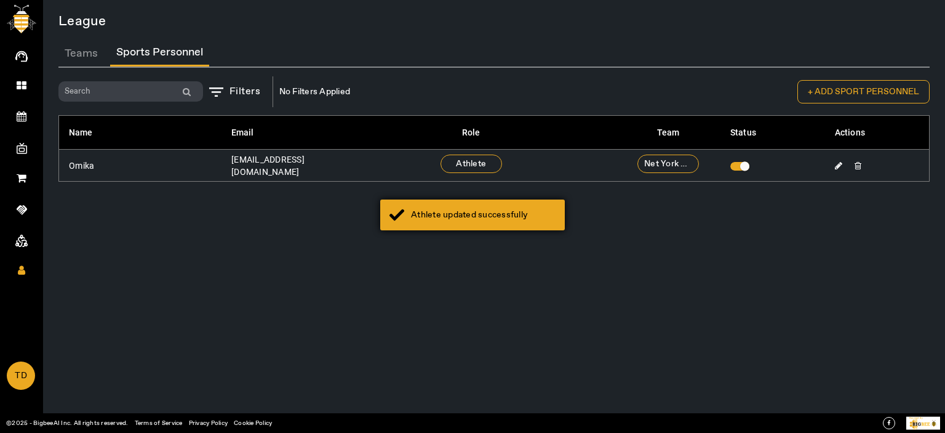
click at [475, 217] on div "Athlete updated successfully" at bounding box center [483, 215] width 145 height 12
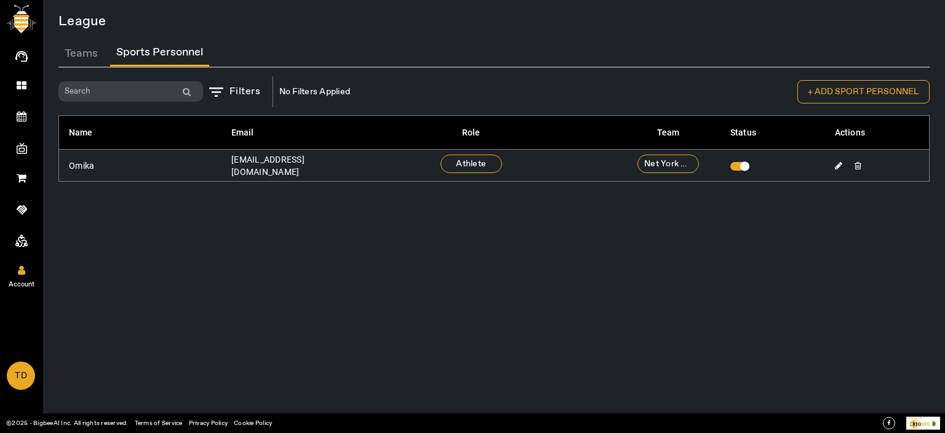
click at [21, 272] on icon at bounding box center [21, 270] width 7 height 10
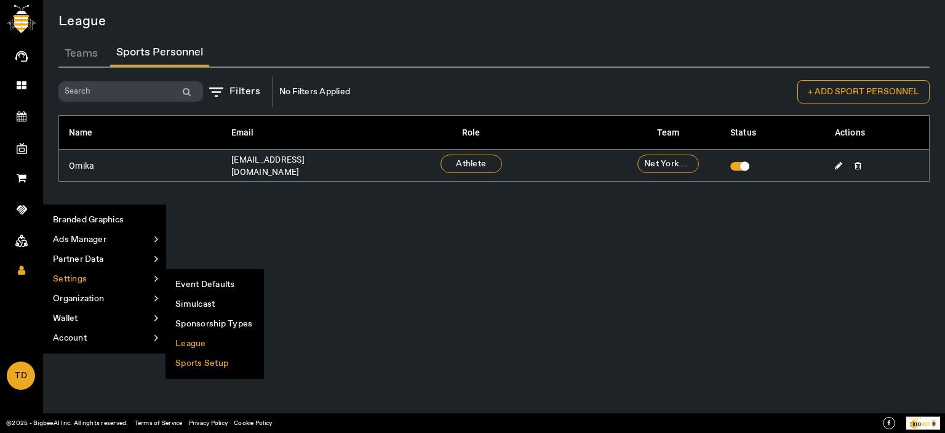
click at [204, 362] on li "Sports Setup" at bounding box center [214, 363] width 97 height 20
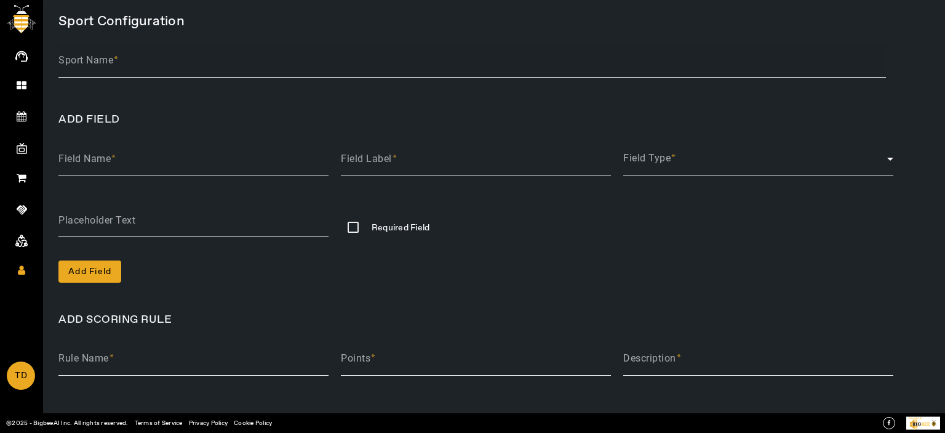
click at [103, 54] on mat-label "Sport Name" at bounding box center [85, 60] width 55 height 12
click at [103, 58] on input "Sport Name" at bounding box center [472, 65] width 828 height 15
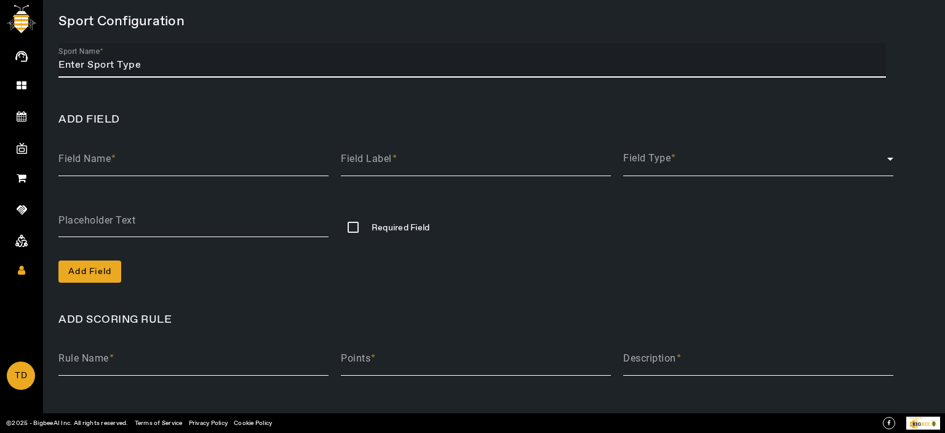
click at [106, 61] on input "Sport Name" at bounding box center [472, 65] width 828 height 15
type input "Cycling"
click at [191, 166] on input "Field Name" at bounding box center [193, 163] width 270 height 15
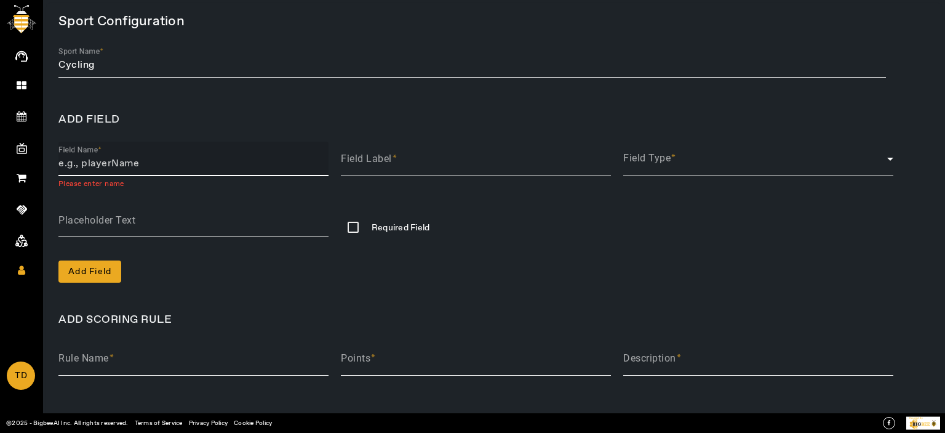
paste input "Anita Yvonne Stenberg"
type input "Anita Yvonne Stenberg"
click at [434, 159] on input "Field Label" at bounding box center [476, 163] width 270 height 15
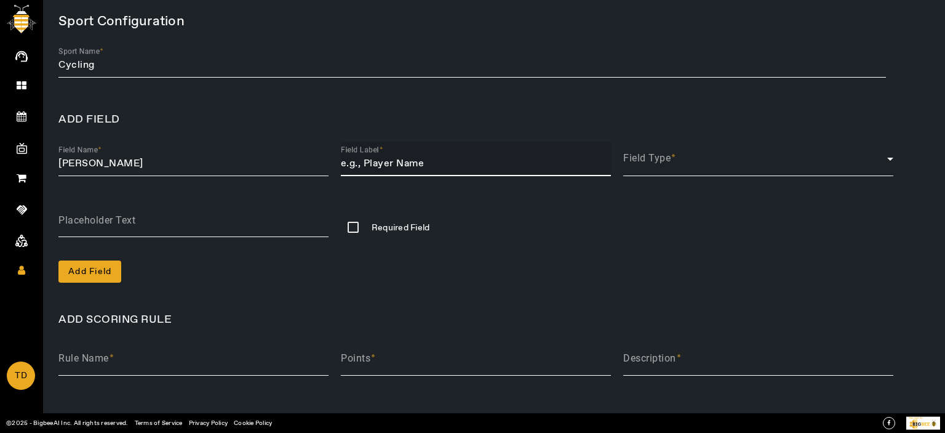
click at [689, 165] on span at bounding box center [755, 163] width 264 height 15
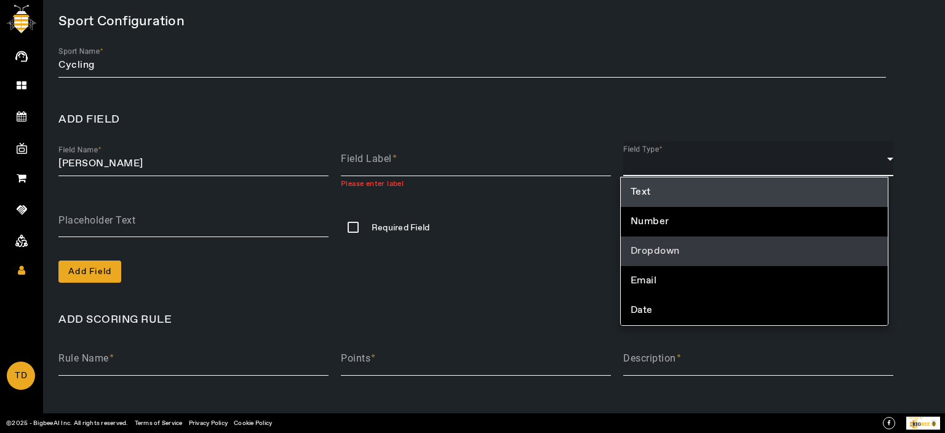
click at [694, 250] on mat-option "Dropdown" at bounding box center [754, 251] width 267 height 30
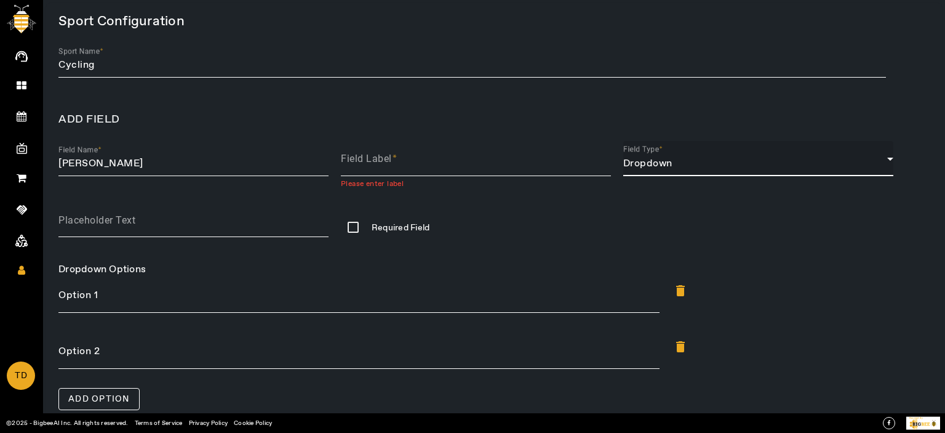
click at [665, 161] on span "Dropdown" at bounding box center [647, 163] width 49 height 13
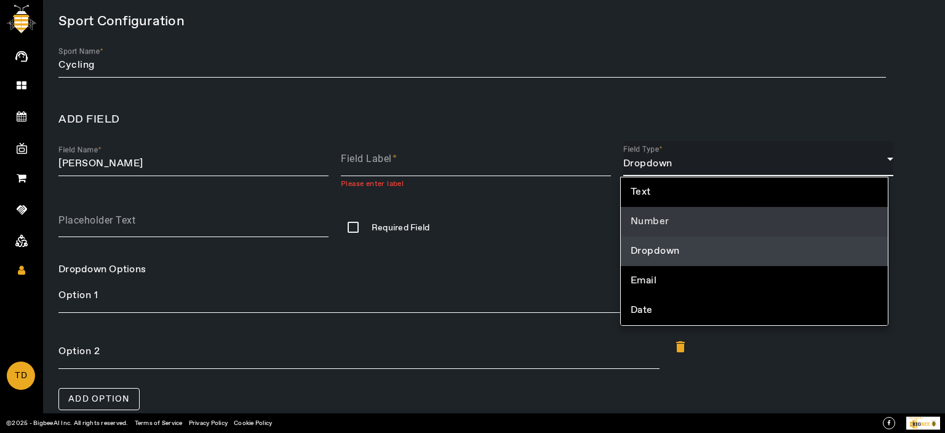
click at [663, 215] on span "Number" at bounding box center [650, 221] width 39 height 15
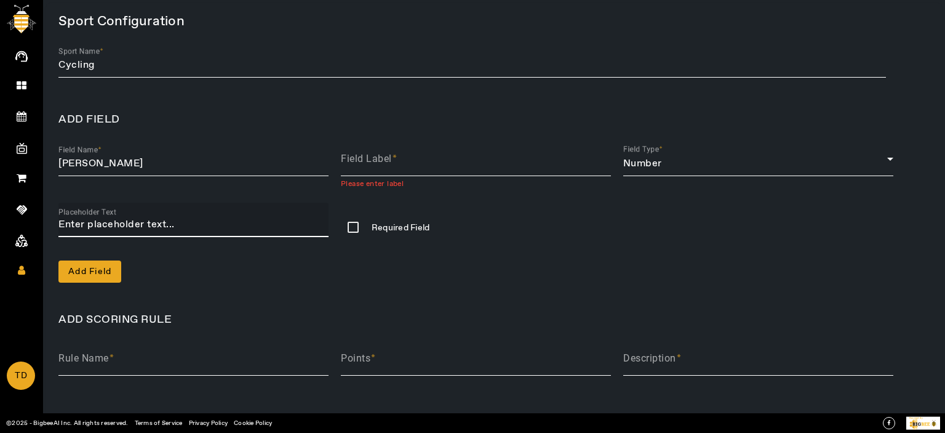
click at [150, 224] on input "Placeholder Text" at bounding box center [193, 224] width 270 height 15
type input "1"
click at [333, 249] on div "Field Name Anita Yvonne Stenberg Field Label Please enter label Field Type Numb…" at bounding box center [493, 207] width 871 height 151
click at [355, 228] on input "Required Field" at bounding box center [353, 227] width 25 height 25
checkbox input "true"
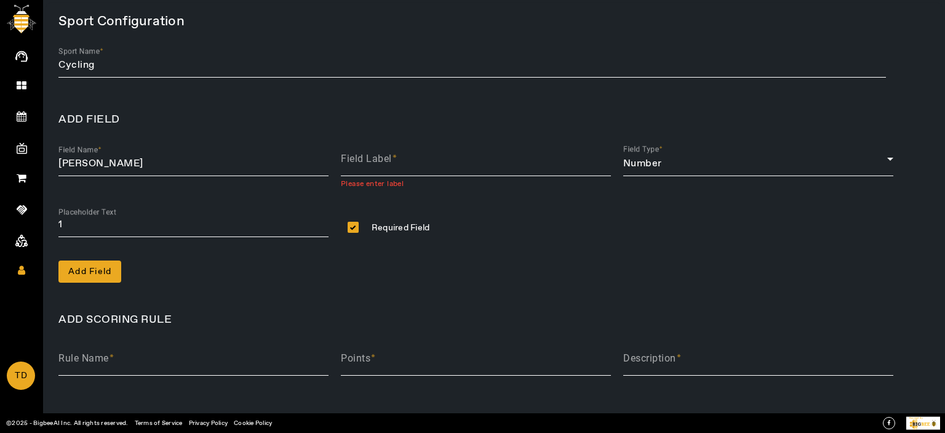
click at [492, 218] on div "Required Field" at bounding box center [476, 229] width 270 height 28
click at [414, 158] on input "Field Label" at bounding box center [476, 163] width 270 height 15
type input "ABC"
drag, startPoint x: 669, startPoint y: 286, endPoint x: 661, endPoint y: 282, distance: 8.8
click at [669, 285] on div "Sport Configuration Sport Name Cycling ADD FIELD Field Name Anita Yvonne Stenbe…" at bounding box center [494, 321] width 896 height 637
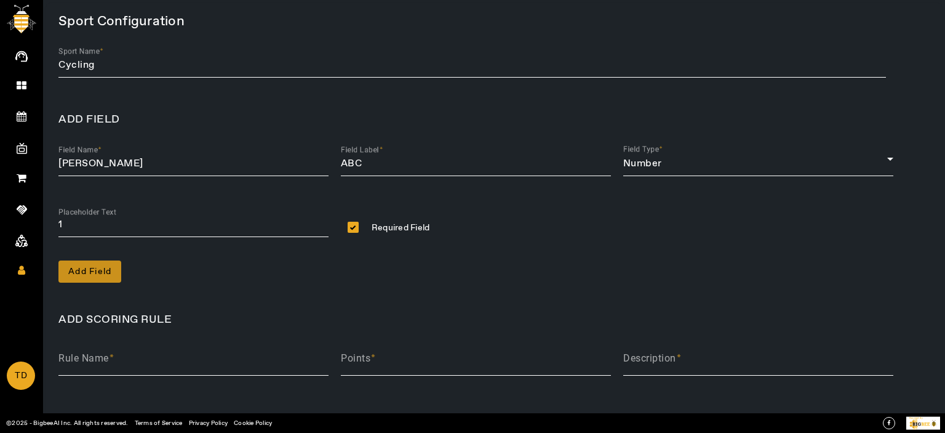
drag, startPoint x: 87, startPoint y: 274, endPoint x: 194, endPoint y: 254, distance: 109.0
click at [87, 273] on span "Add Field" at bounding box center [89, 271] width 43 height 12
checkbox input "false"
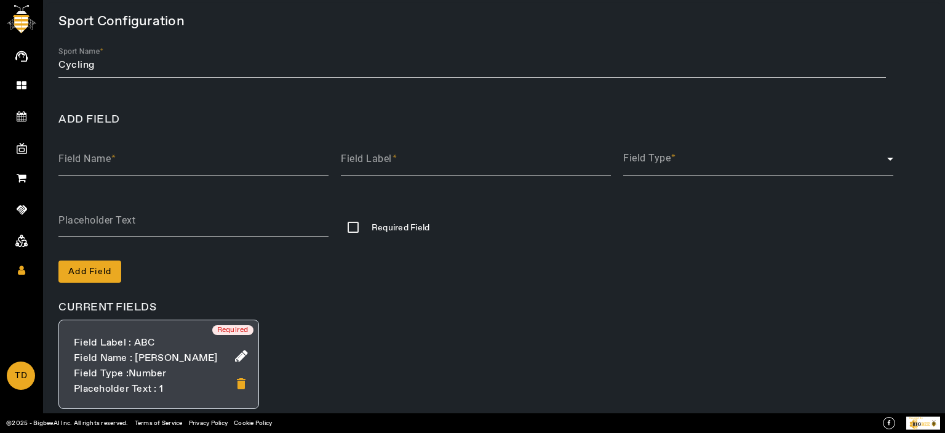
click at [417, 302] on div "CURRENT FIELDS" at bounding box center [493, 307] width 871 height 12
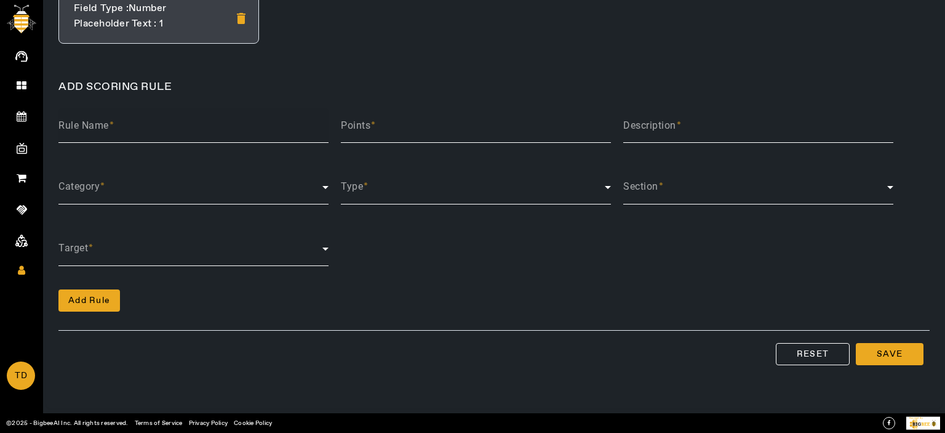
click at [133, 132] on input "Rule Name" at bounding box center [193, 130] width 270 height 15
type input "Rule 1"
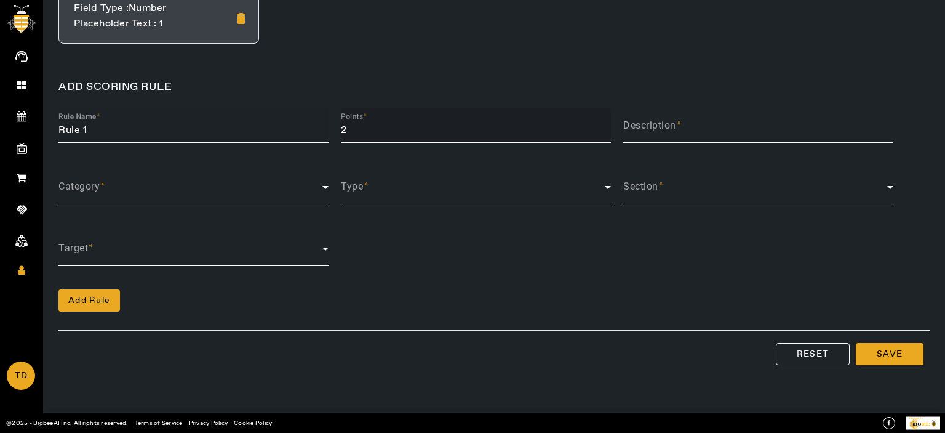
type input "2"
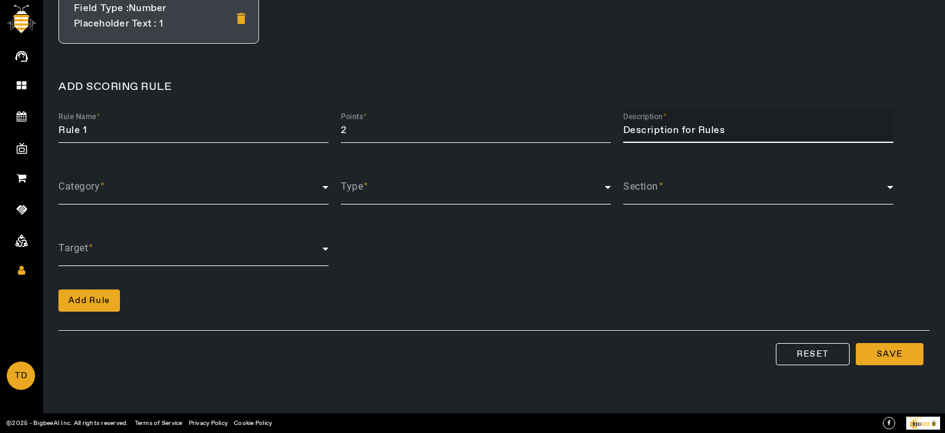
type input "Description for Rules"
drag, startPoint x: 100, startPoint y: 169, endPoint x: 98, endPoint y: 202, distance: 32.7
click at [98, 202] on div "Rule Name Rule 1 Points 2 Description Description for Rules Category Type Secti…" at bounding box center [493, 205] width 871 height 212
click at [100, 186] on span at bounding box center [190, 192] width 264 height 15
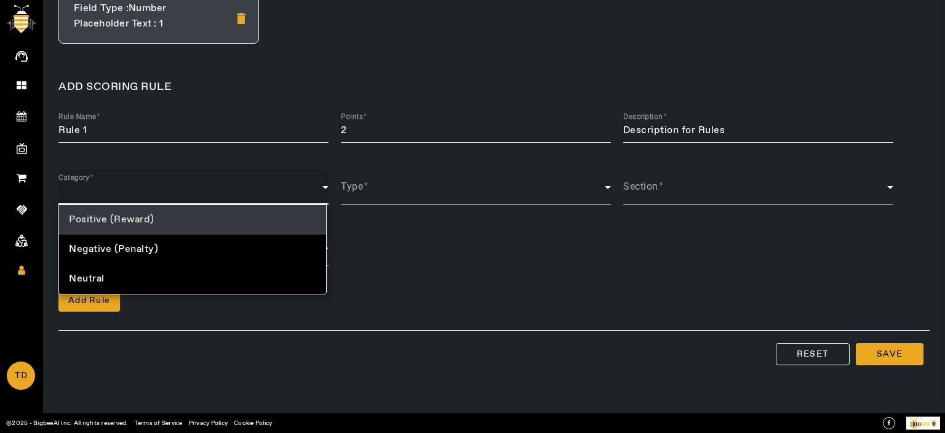
click at [148, 213] on span "Positive (Reward)" at bounding box center [112, 219] width 86 height 15
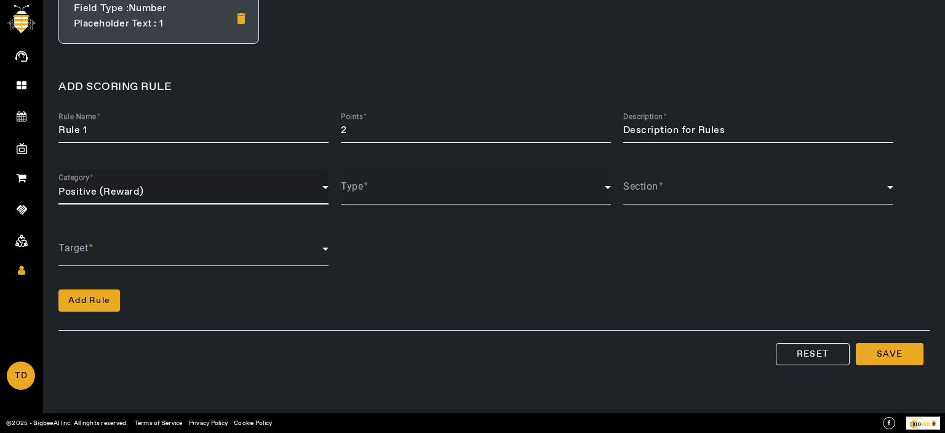
click at [396, 185] on span at bounding box center [473, 192] width 264 height 15
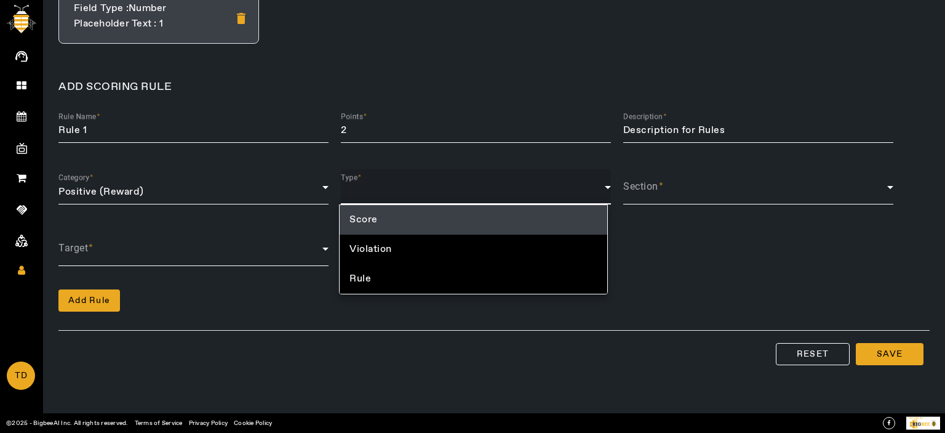
click at [388, 227] on mat-option "Score" at bounding box center [473, 220] width 267 height 30
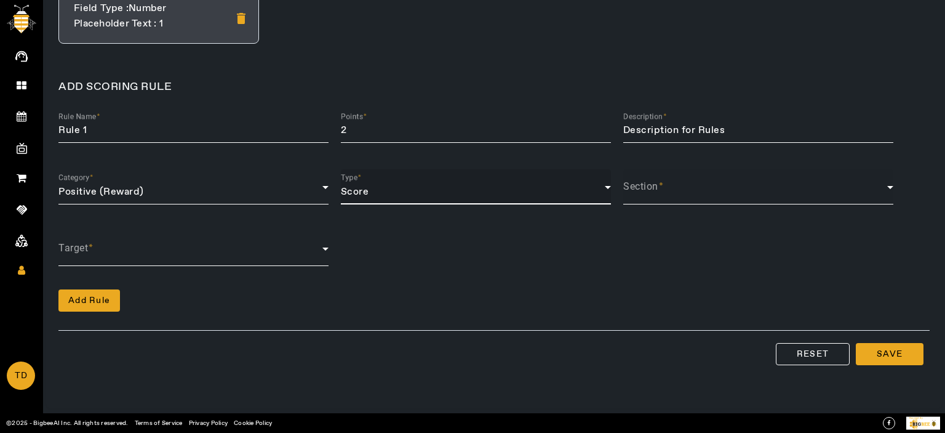
click at [655, 190] on span at bounding box center [755, 192] width 264 height 15
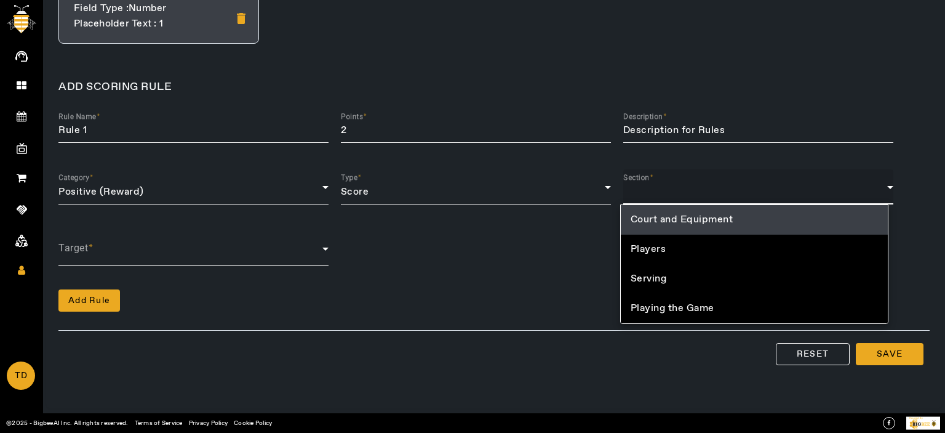
click at [369, 191] on div at bounding box center [472, 216] width 945 height 433
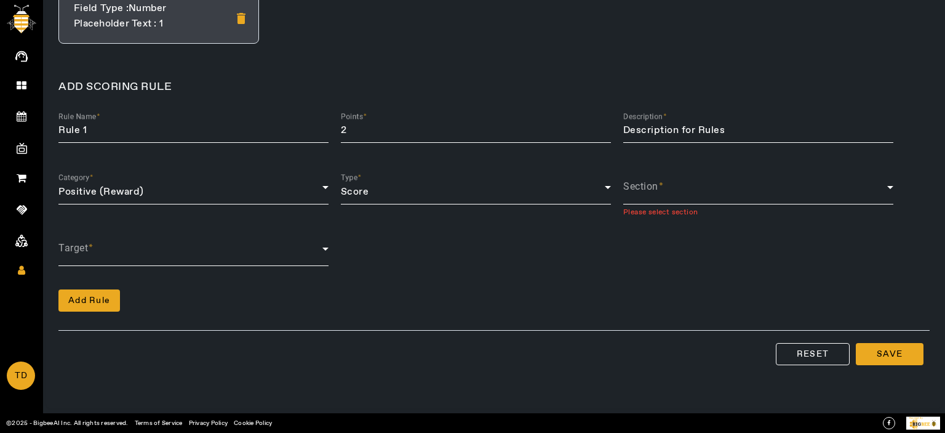
click at [369, 191] on div "Score" at bounding box center [473, 192] width 264 height 15
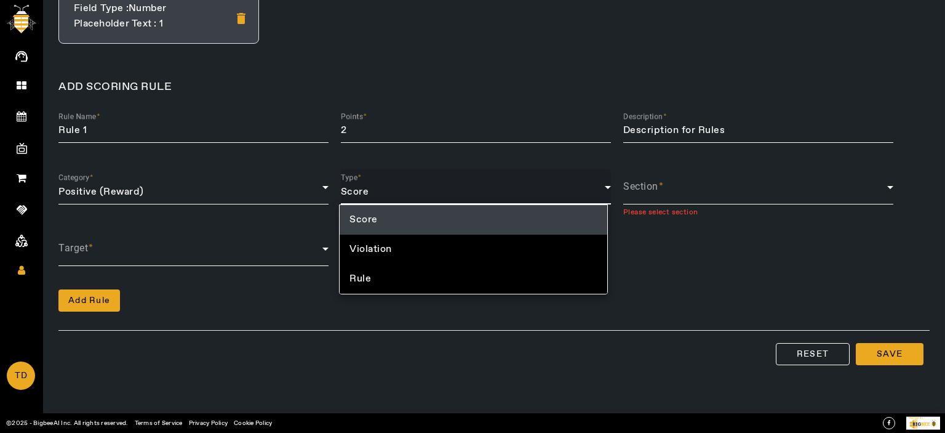
drag, startPoint x: 366, startPoint y: 287, endPoint x: 367, endPoint y: 281, distance: 6.3
click at [366, 284] on mat-option "Rule" at bounding box center [473, 279] width 267 height 30
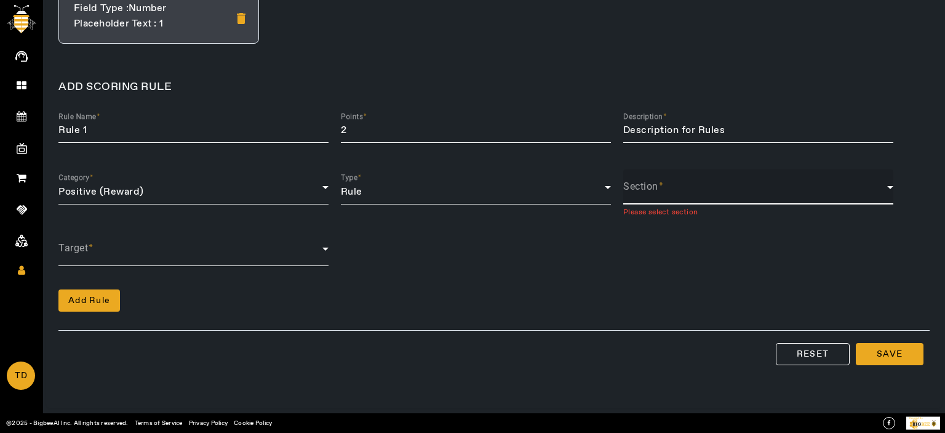
click at [675, 186] on span at bounding box center [755, 192] width 264 height 15
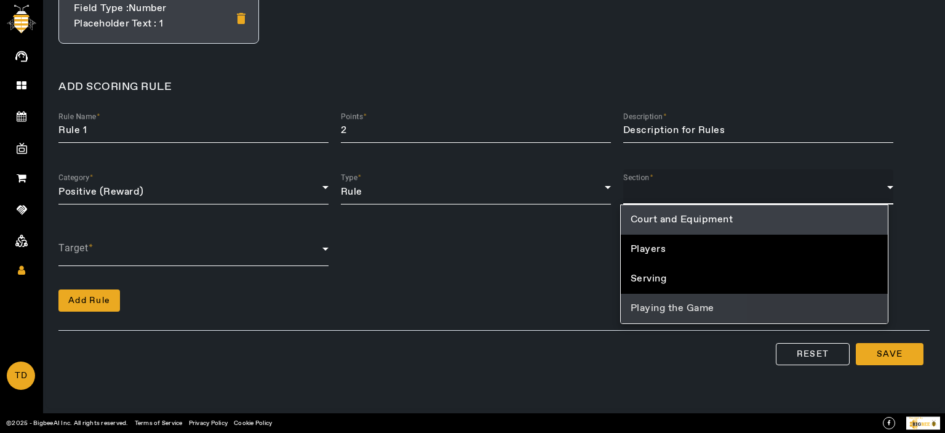
click at [661, 303] on span "Playing the Game" at bounding box center [673, 308] width 84 height 15
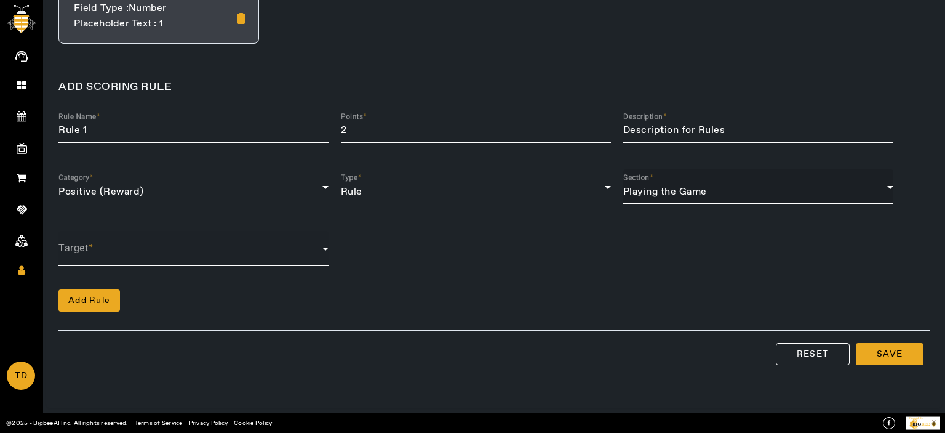
click at [113, 258] on span at bounding box center [190, 253] width 264 height 15
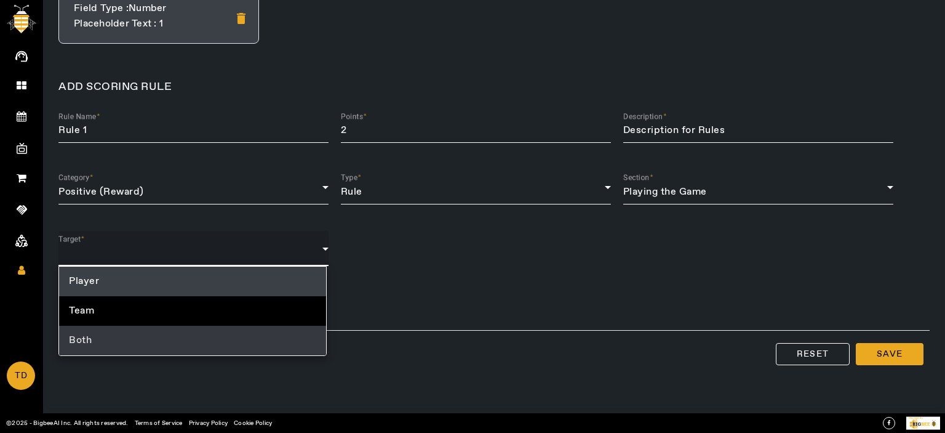
click at [76, 328] on mat-option "Both" at bounding box center [192, 341] width 267 height 30
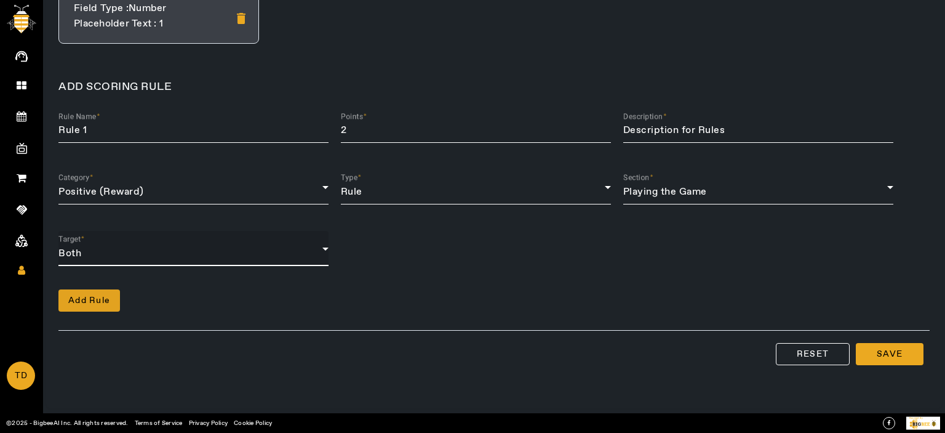
click at [95, 300] on span "Add Rule" at bounding box center [89, 300] width 42 height 12
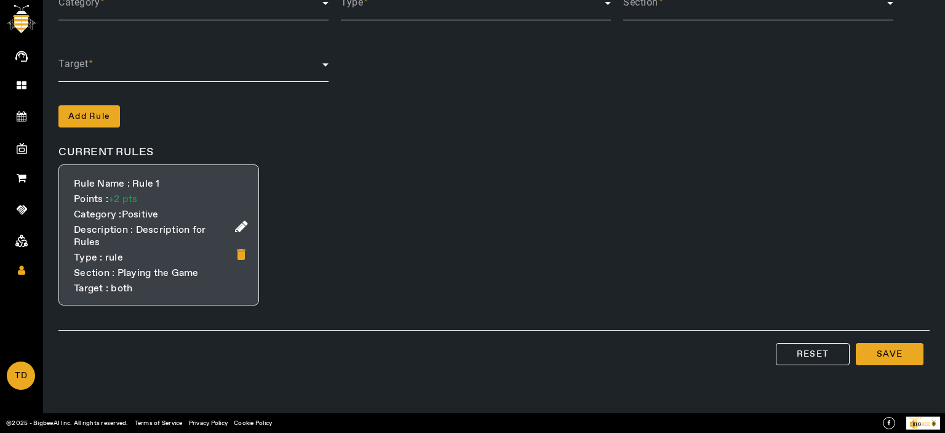
scroll to position [556, 0]
click at [892, 350] on span "Save" at bounding box center [890, 354] width 26 height 12
click at [877, 355] on span "Save" at bounding box center [890, 354] width 26 height 12
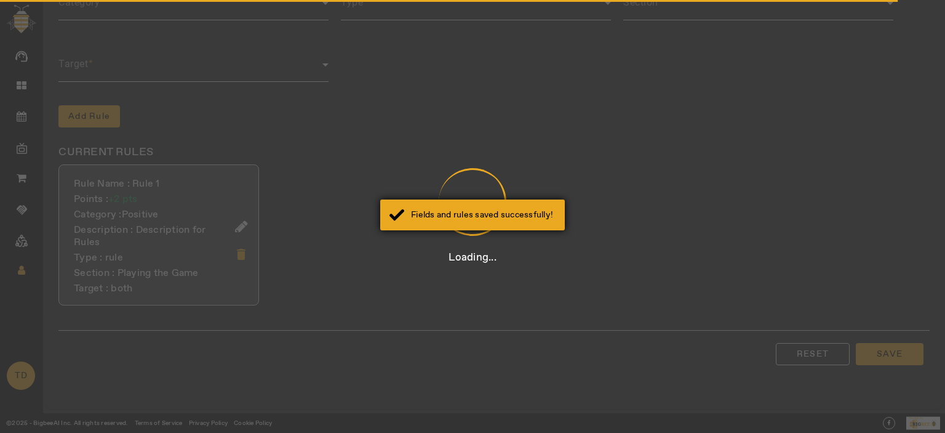
click at [466, 207] on div "Fields and rules saved successfully!" at bounding box center [472, 214] width 185 height 31
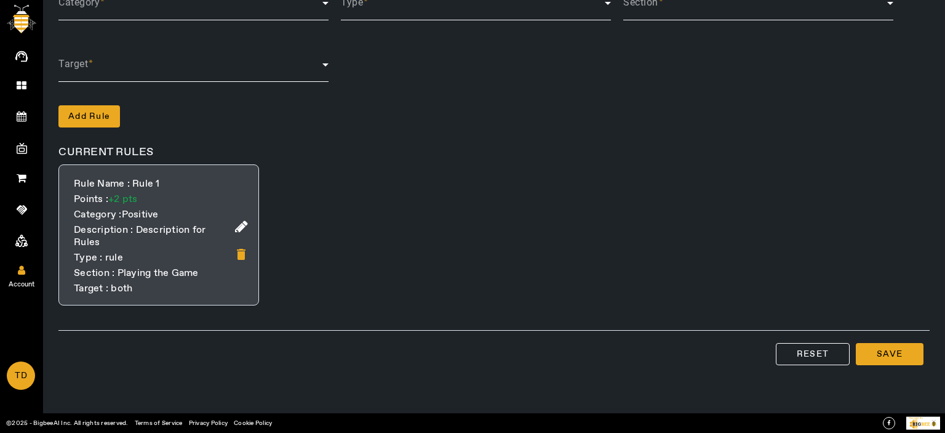
click at [17, 272] on link "Account" at bounding box center [21, 269] width 43 height 31
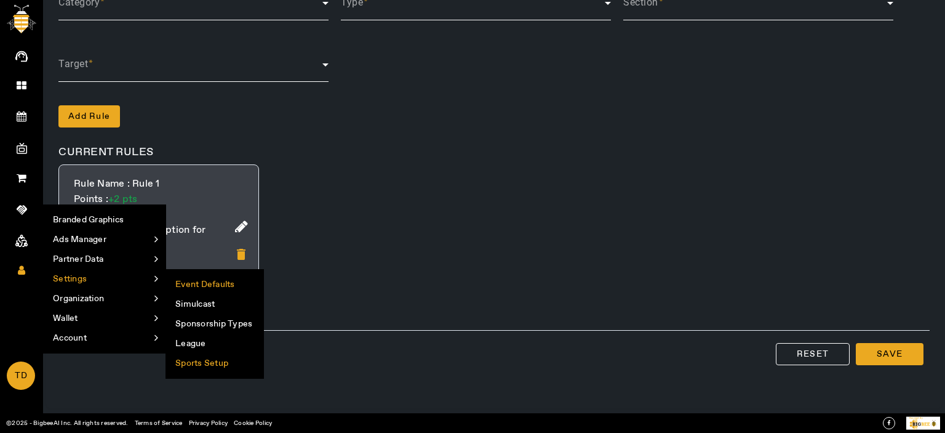
click at [229, 279] on li "Event Defaults" at bounding box center [214, 284] width 97 height 20
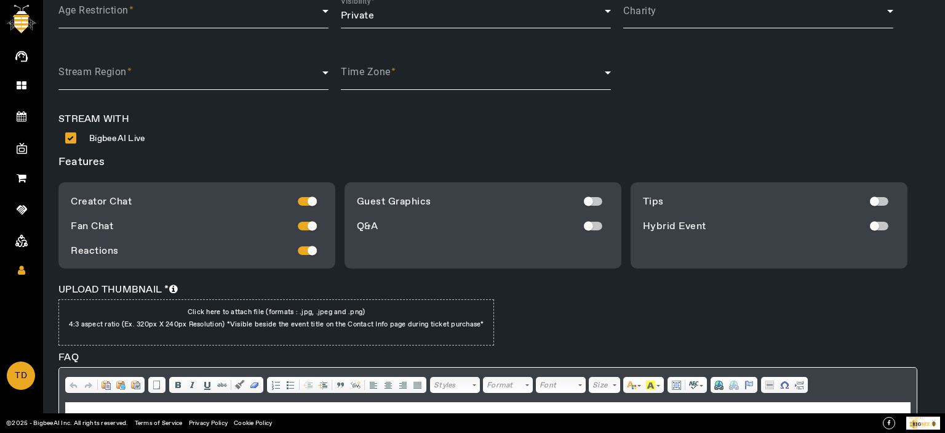
scroll to position [278, 0]
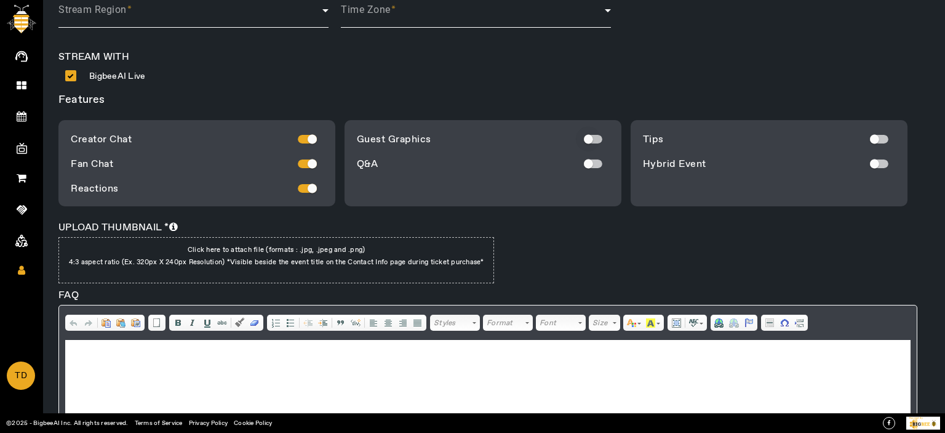
click at [596, 139] on div "button" at bounding box center [588, 139] width 25 height 25
click at [591, 162] on div "button" at bounding box center [588, 163] width 25 height 25
click at [874, 144] on div "button" at bounding box center [874, 139] width 25 height 25
click at [879, 169] on div "button" at bounding box center [874, 163] width 25 height 25
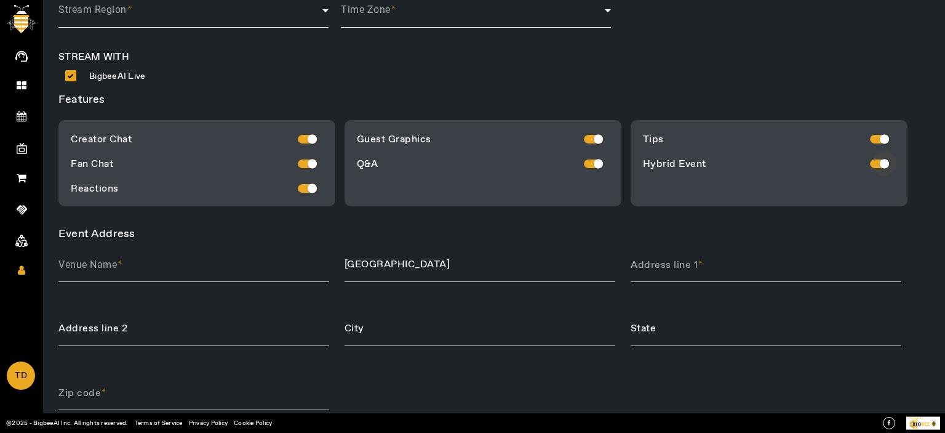
click at [880, 162] on div "button" at bounding box center [884, 163] width 9 height 9
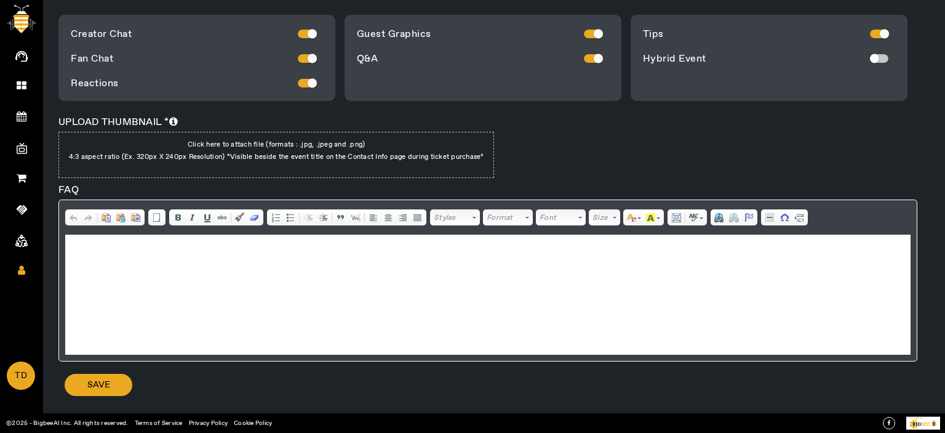
scroll to position [411, 0]
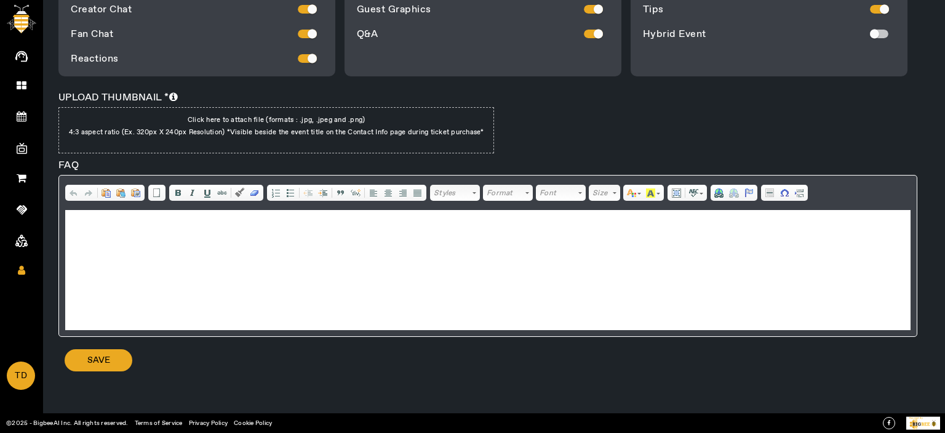
click at [305, 127] on p "4:3 aspect ratio (Ex. 320px X 240px Resolution) *Visible beside the event title…" at bounding box center [276, 132] width 422 height 12
click at [305, 146] on input "Click here to attach file (formats : .jpg, .jpeg and .png) 4:3 aspect ratio (Ex…" at bounding box center [276, 146] width 146 height 1
type input "C:\fakepath\1749552935266.png"
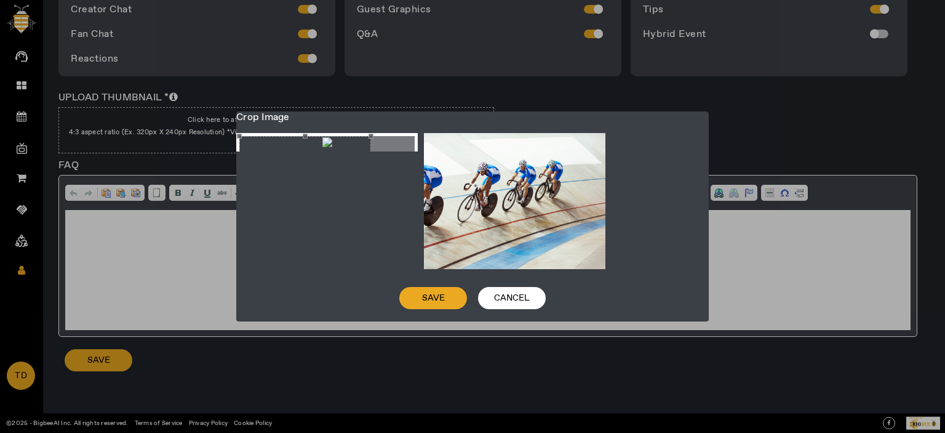
drag, startPoint x: 364, startPoint y: 194, endPoint x: 330, endPoint y: 194, distance: 33.8
click at [330, 194] on div "Crop photo" at bounding box center [305, 185] width 132 height 98
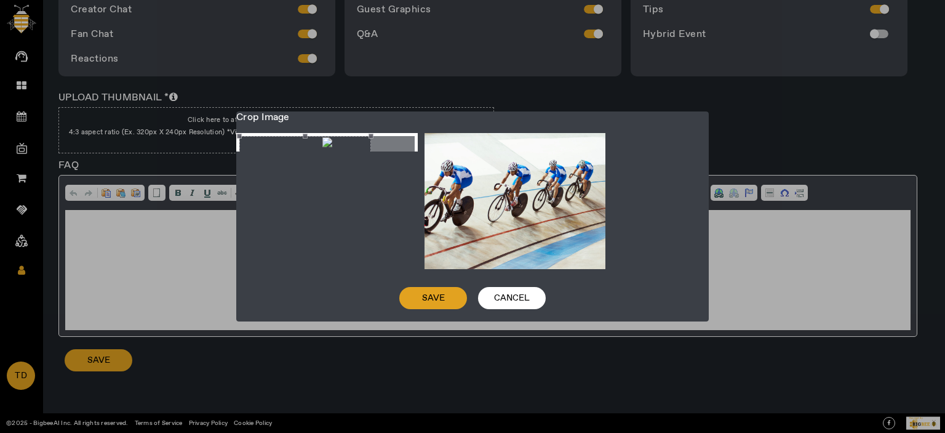
click at [434, 300] on span "Save" at bounding box center [433, 298] width 23 height 12
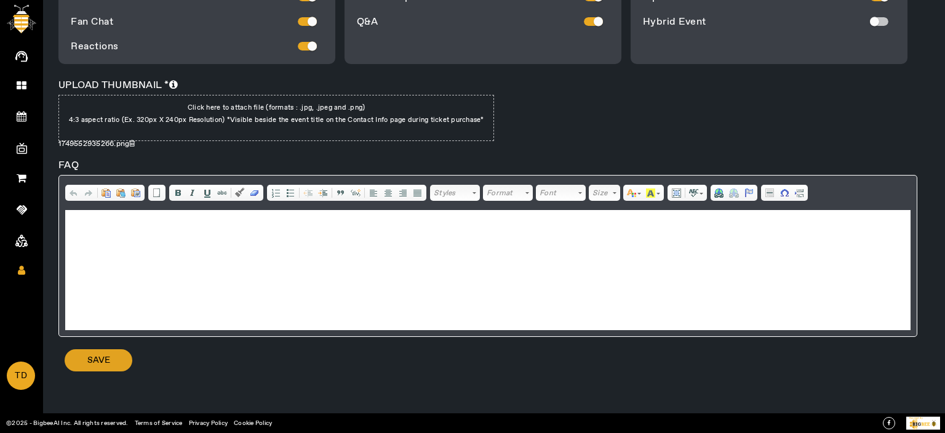
click at [121, 358] on span at bounding box center [99, 360] width 68 height 30
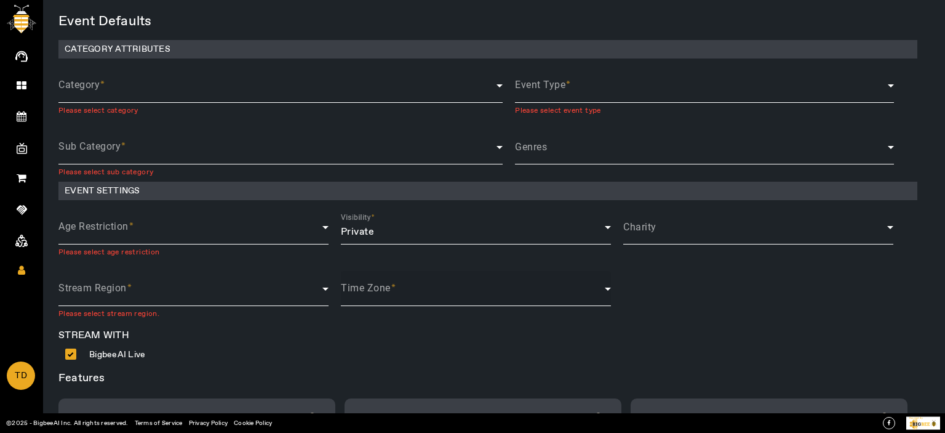
scroll to position [0, 0]
click at [101, 73] on div "Category" at bounding box center [280, 85] width 444 height 35
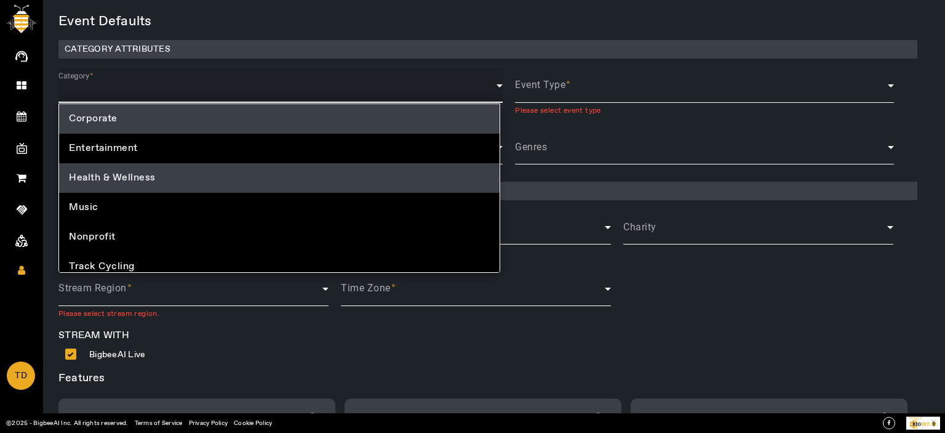
scroll to position [9, 0]
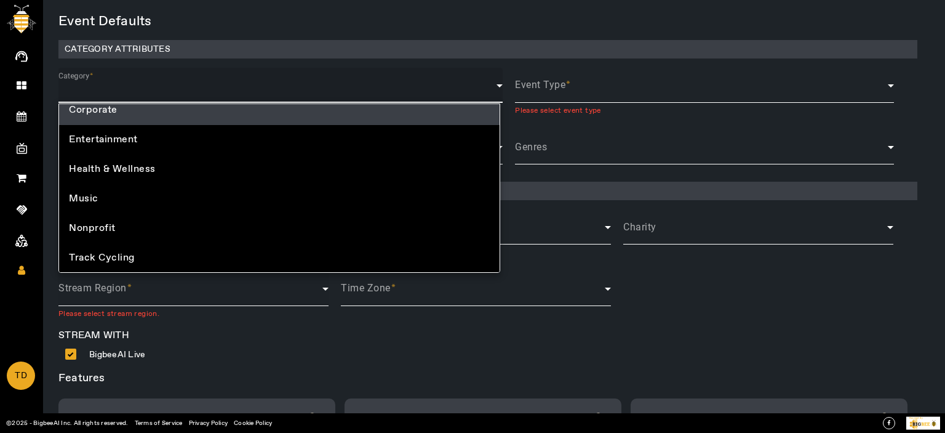
click at [133, 258] on mat-option "Track Cycling" at bounding box center [279, 258] width 441 height 30
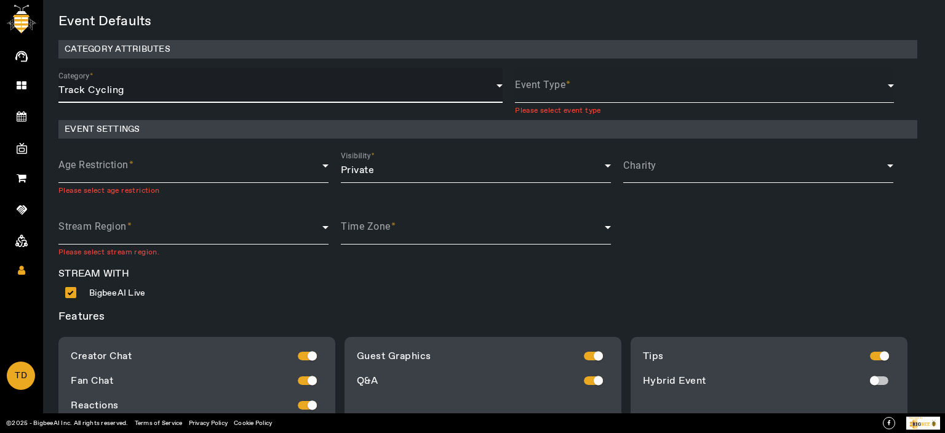
click at [564, 89] on span at bounding box center [701, 90] width 373 height 15
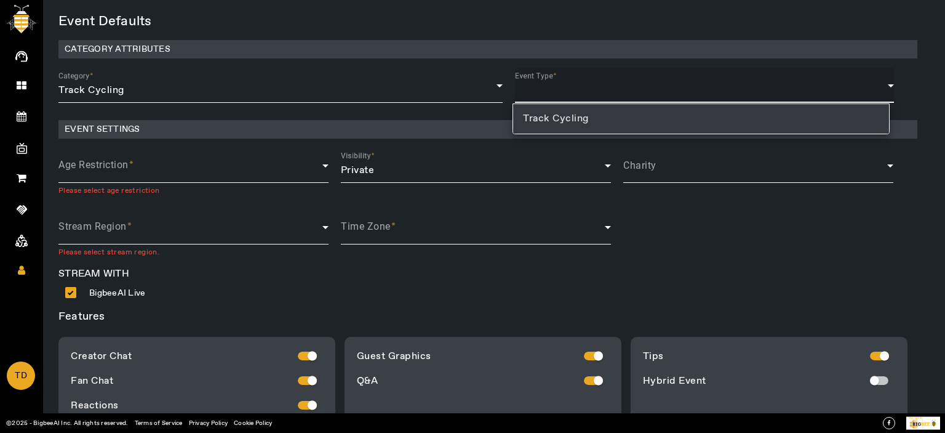
click at [550, 129] on mat-option "Track Cycling" at bounding box center [700, 119] width 375 height 30
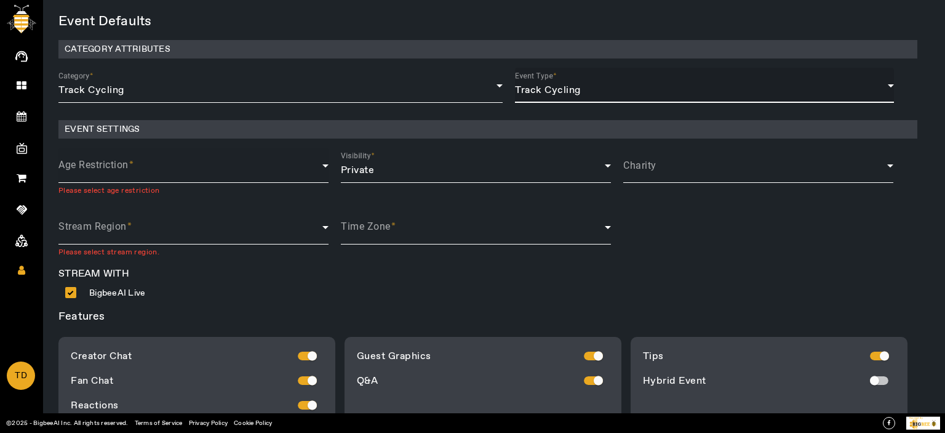
click at [145, 168] on span at bounding box center [190, 170] width 264 height 15
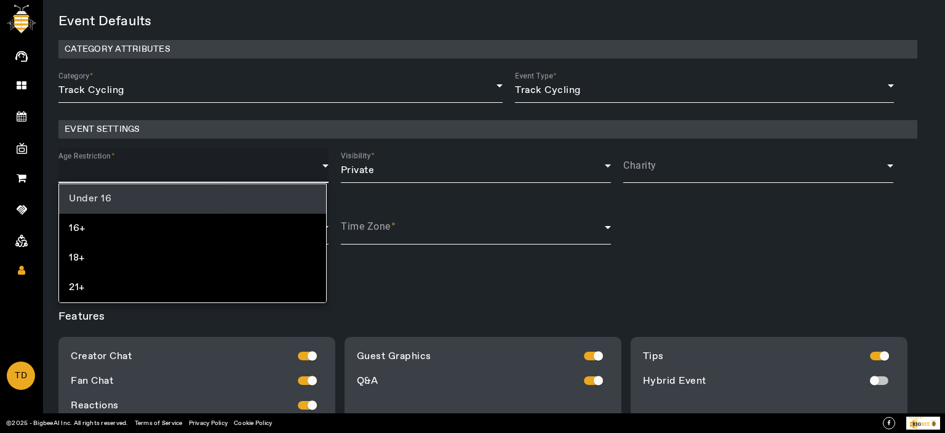
click at [119, 186] on mat-option "Under 16" at bounding box center [192, 199] width 267 height 30
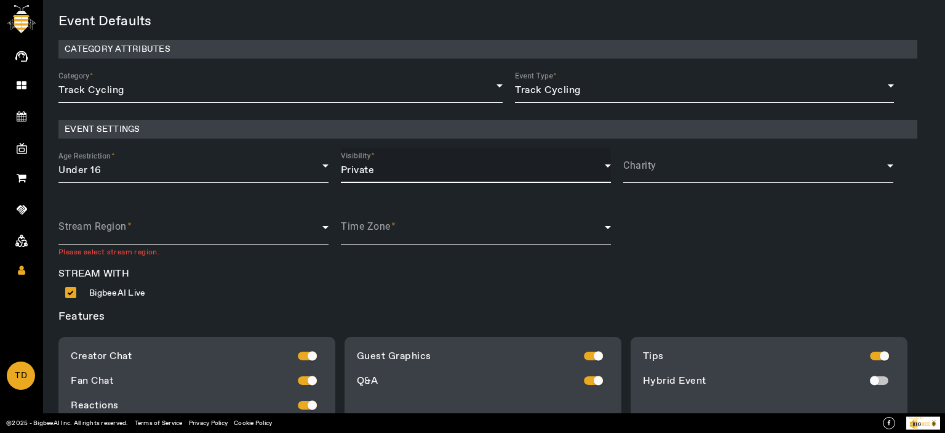
click at [418, 173] on div "Private" at bounding box center [473, 170] width 264 height 15
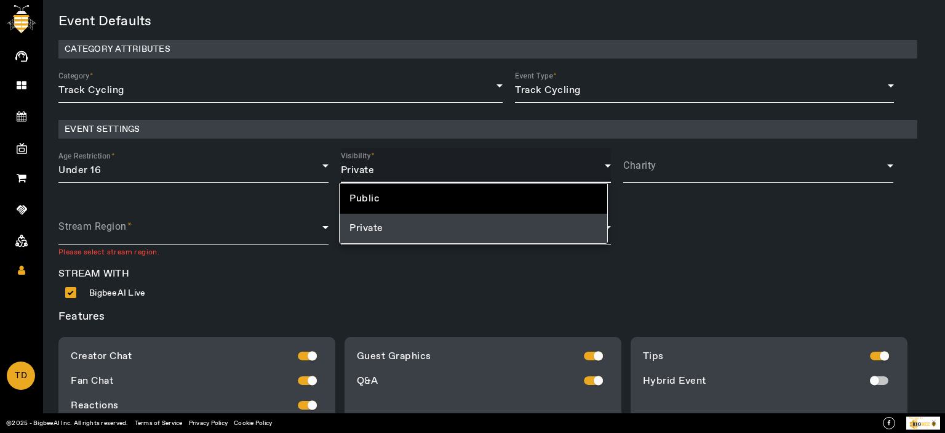
click at [374, 199] on span "Public" at bounding box center [365, 198] width 30 height 15
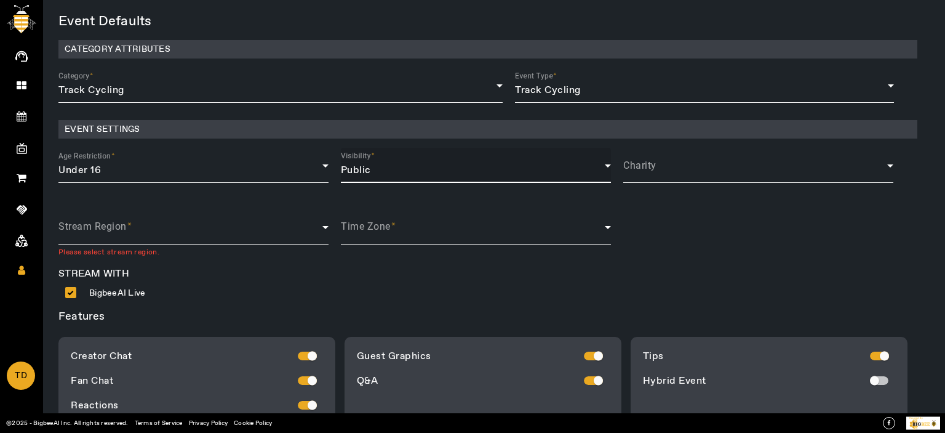
click at [382, 172] on div "Public" at bounding box center [473, 170] width 264 height 15
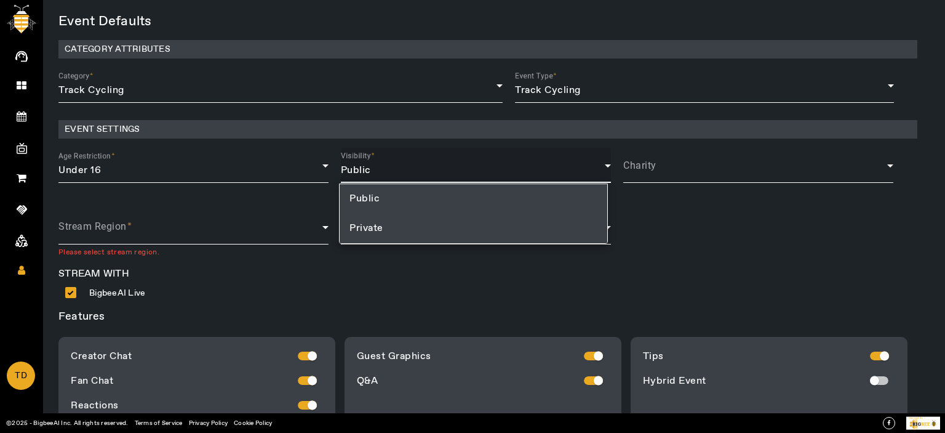
click at [386, 218] on mat-option "Private" at bounding box center [473, 229] width 267 height 30
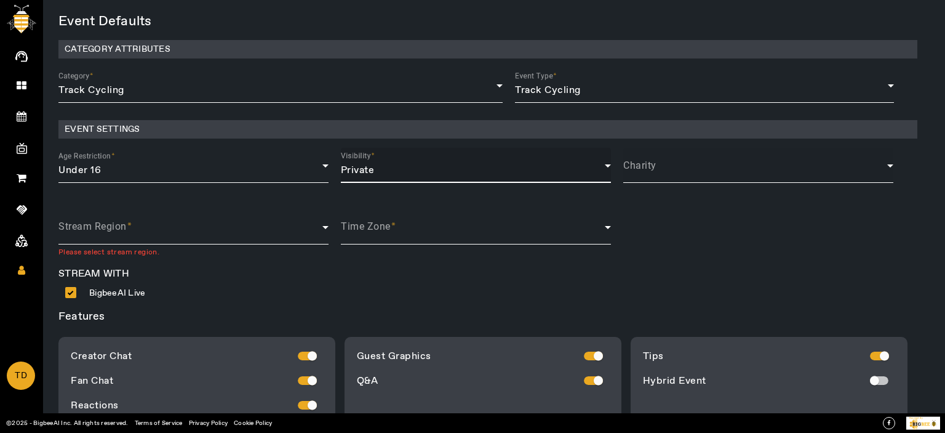
click at [656, 173] on span at bounding box center [755, 170] width 264 height 15
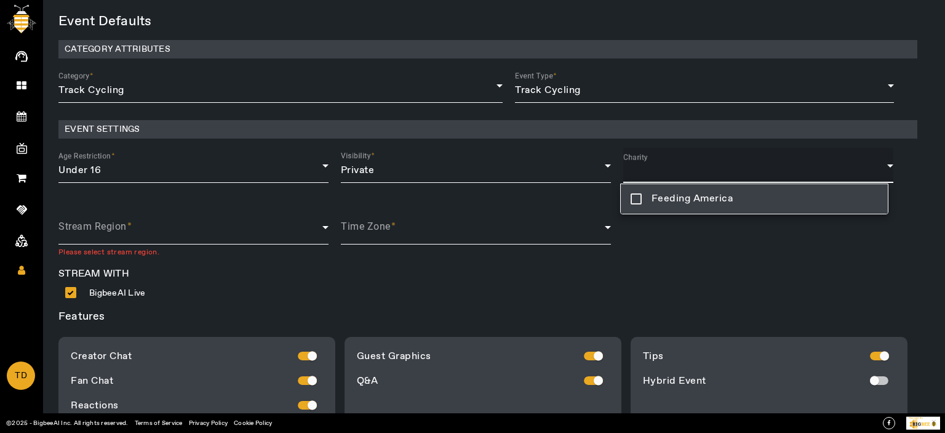
click at [655, 199] on span "Feeding America" at bounding box center [693, 198] width 82 height 15
click at [657, 233] on div at bounding box center [472, 216] width 945 height 433
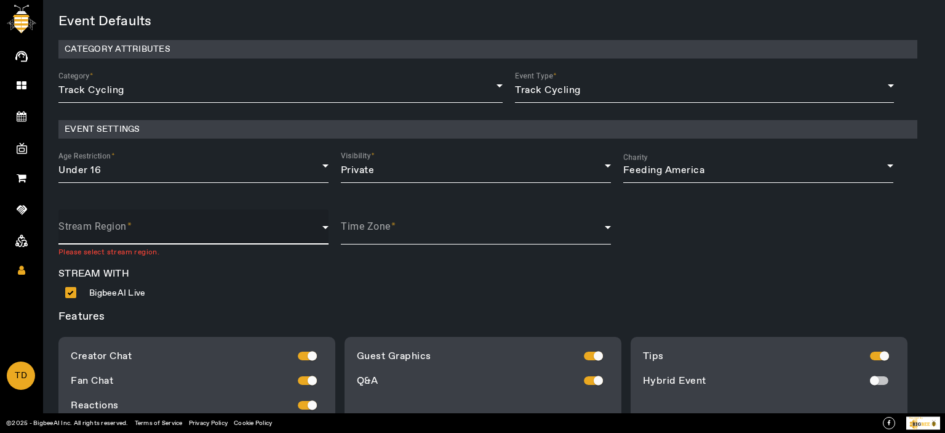
click at [106, 234] on span at bounding box center [190, 232] width 264 height 15
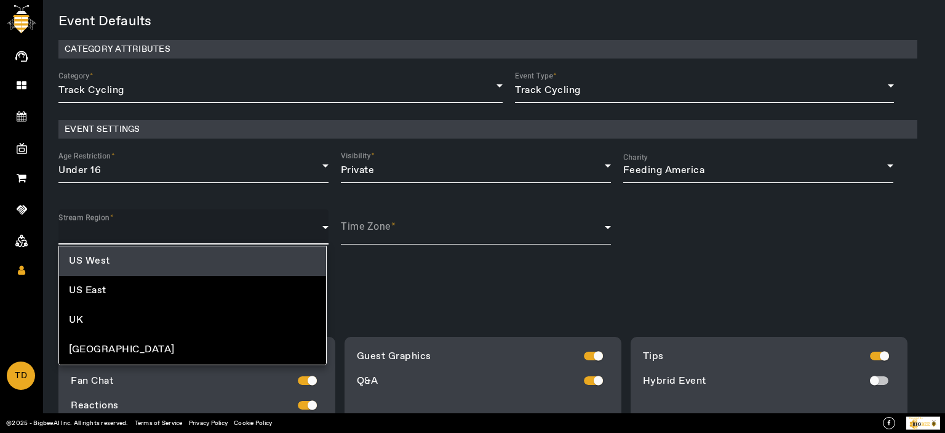
click at [87, 344] on span "India" at bounding box center [122, 349] width 106 height 15
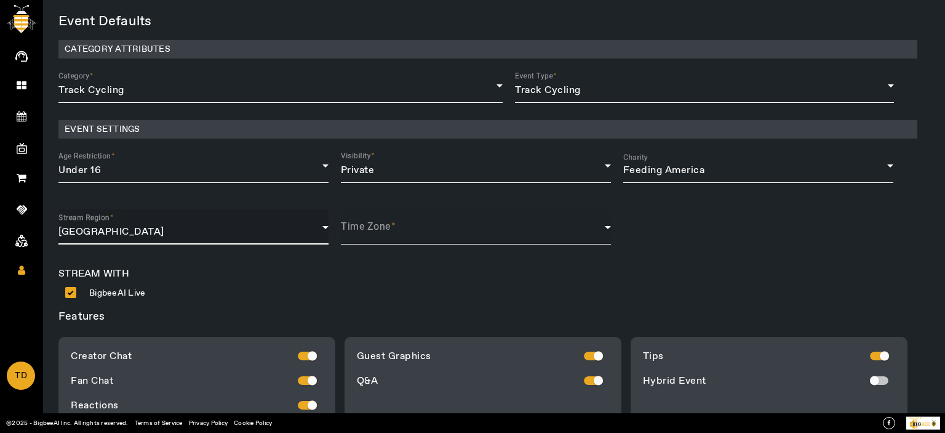
click at [346, 252] on div at bounding box center [476, 251] width 270 height 14
click at [376, 239] on span at bounding box center [473, 232] width 264 height 15
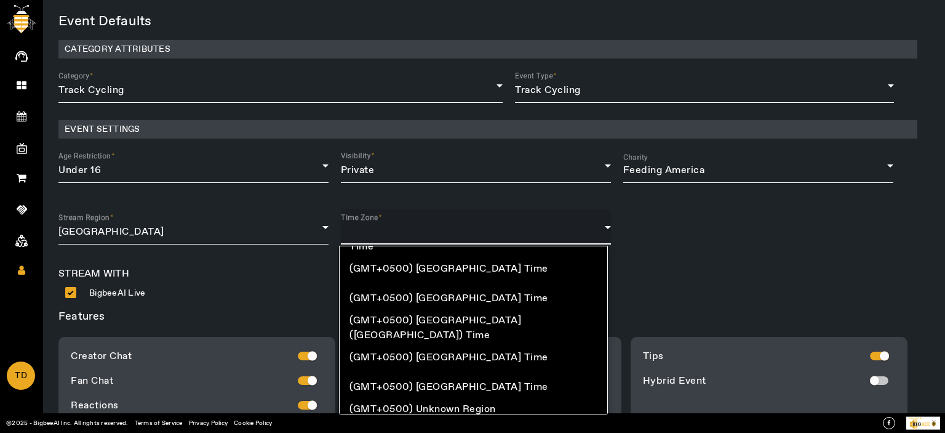
scroll to position [9548, 0]
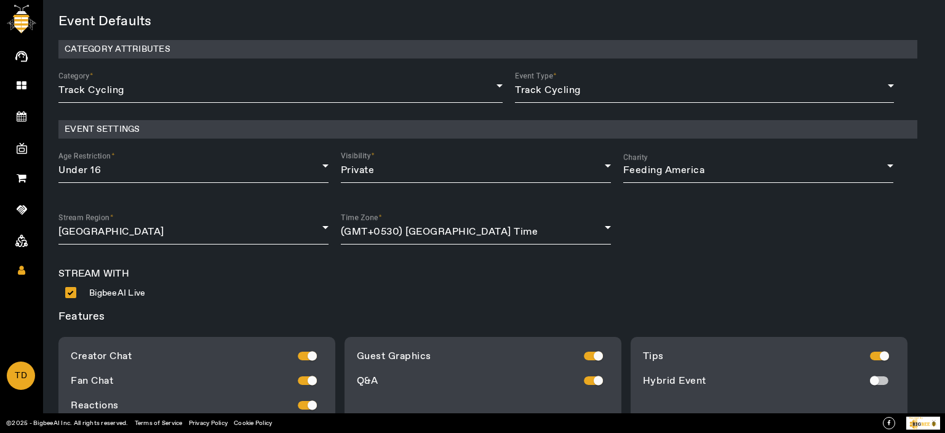
click at [706, 268] on div "Event Defaults CATEGORY ATTRIBUTES Category Track Cycling Event Type Track Cycl…" at bounding box center [493, 384] width 871 height 739
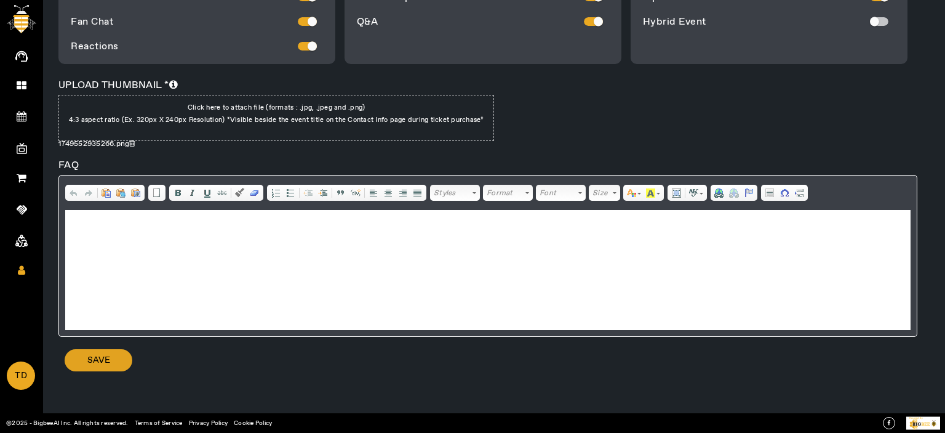
click at [101, 362] on span "Save" at bounding box center [98, 360] width 23 height 12
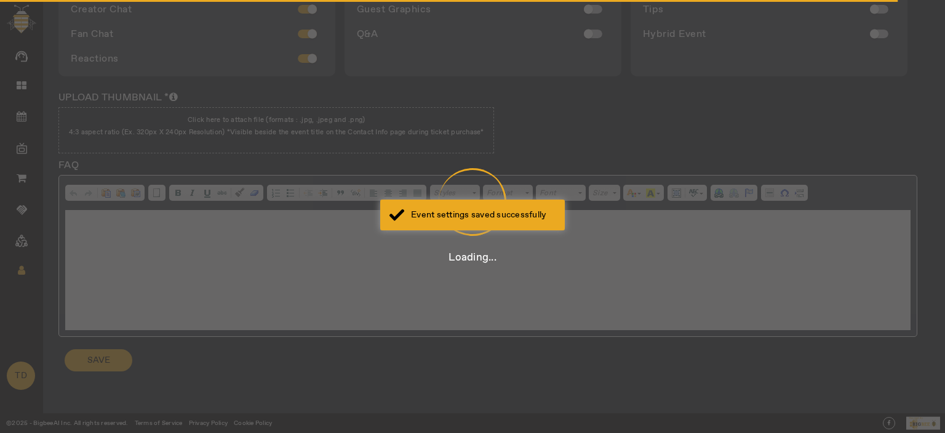
scroll to position [349, 0]
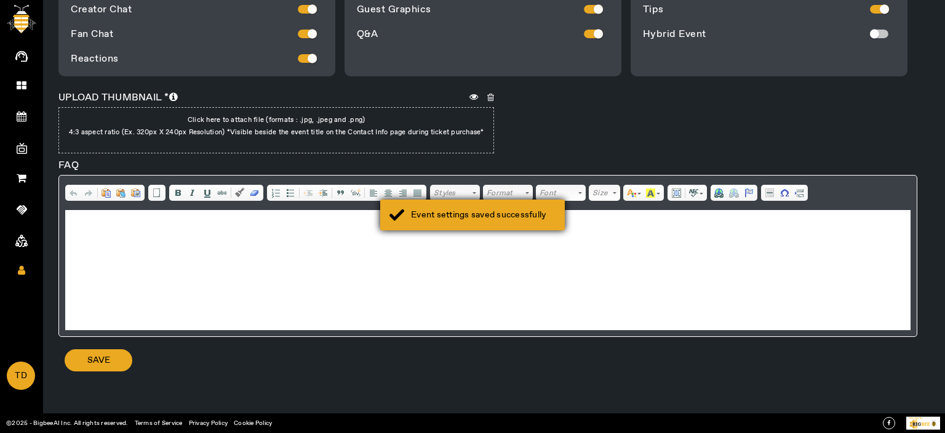
click at [452, 217] on div "Event settings saved successfully" at bounding box center [483, 215] width 145 height 12
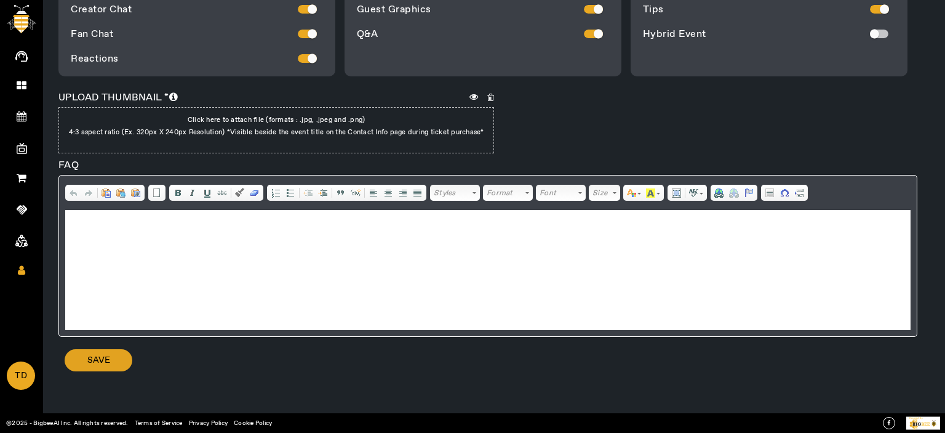
click at [103, 364] on span "Save" at bounding box center [98, 360] width 23 height 12
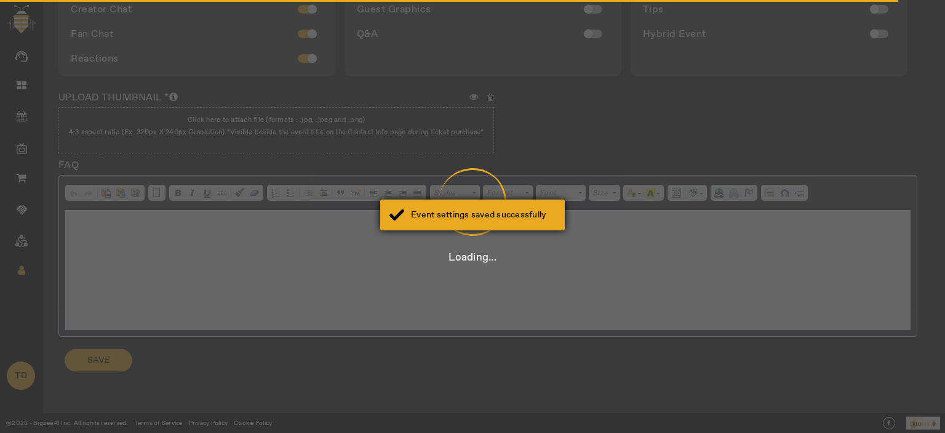
drag, startPoint x: 466, startPoint y: 194, endPoint x: 465, endPoint y: 214, distance: 19.1
click at [465, 194] on div at bounding box center [472, 201] width 39 height 87
click at [477, 210] on div "Event settings saved successfully" at bounding box center [483, 215] width 145 height 12
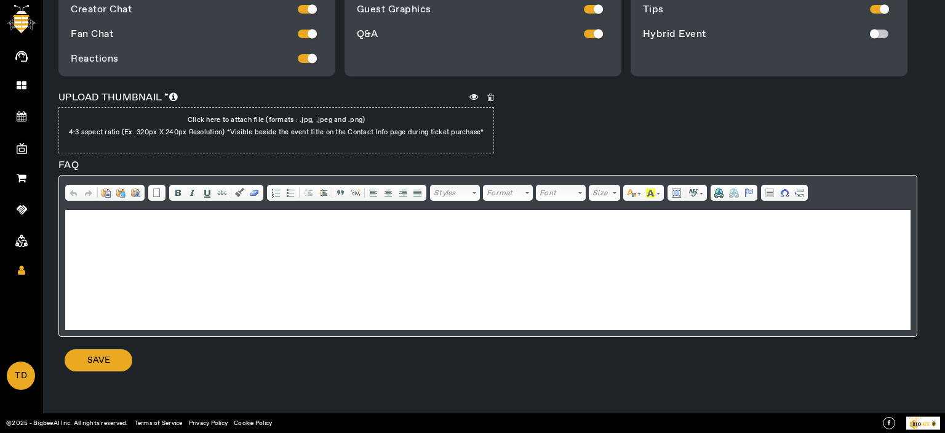
scroll to position [0, 0]
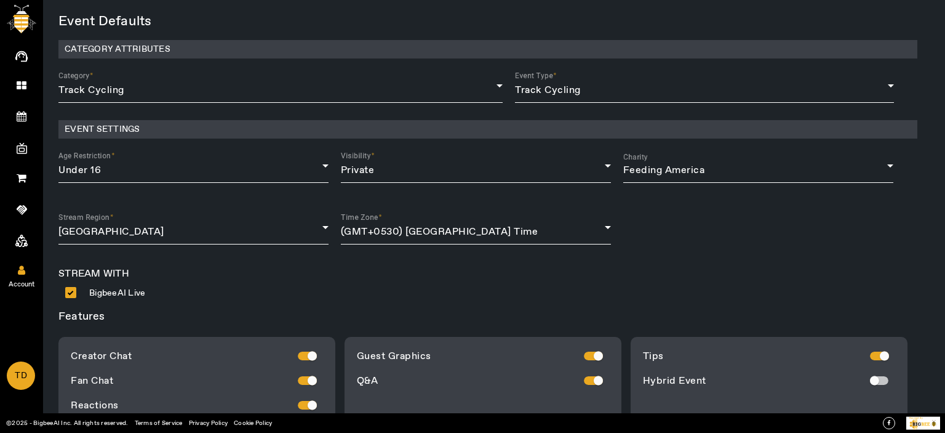
click at [17, 268] on link "Account" at bounding box center [21, 269] width 43 height 31
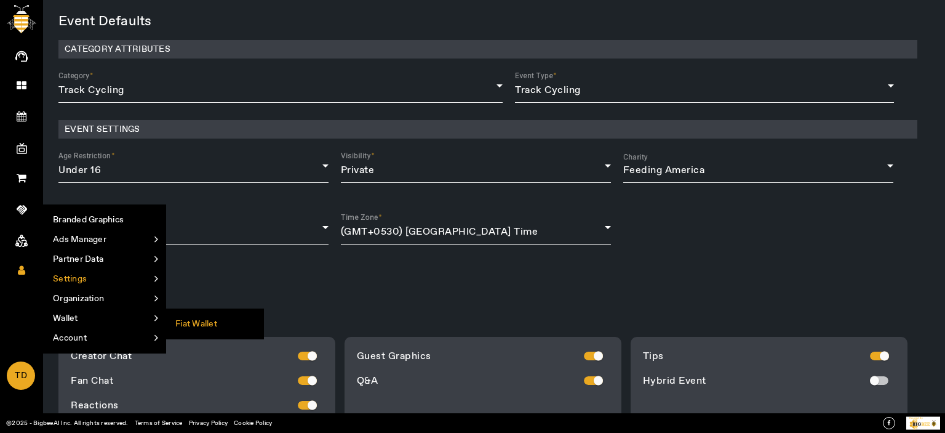
click at [194, 324] on li "Fiat Wallet" at bounding box center [214, 324] width 97 height 20
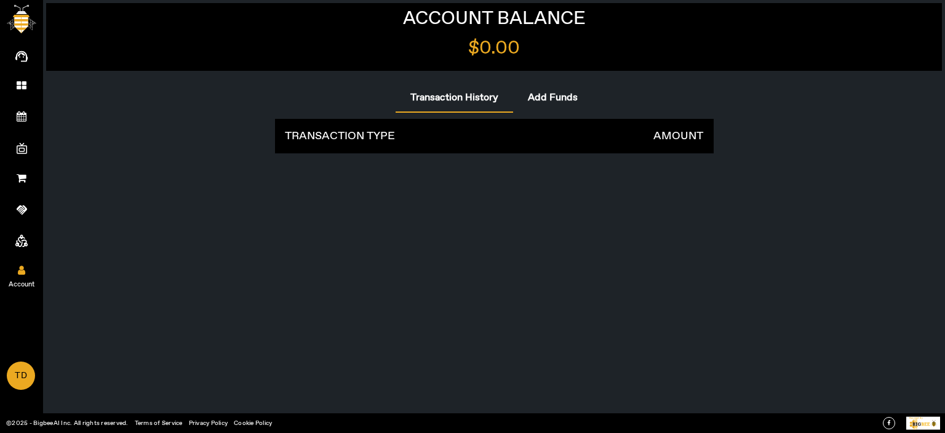
click at [12, 273] on link "Account" at bounding box center [21, 269] width 43 height 31
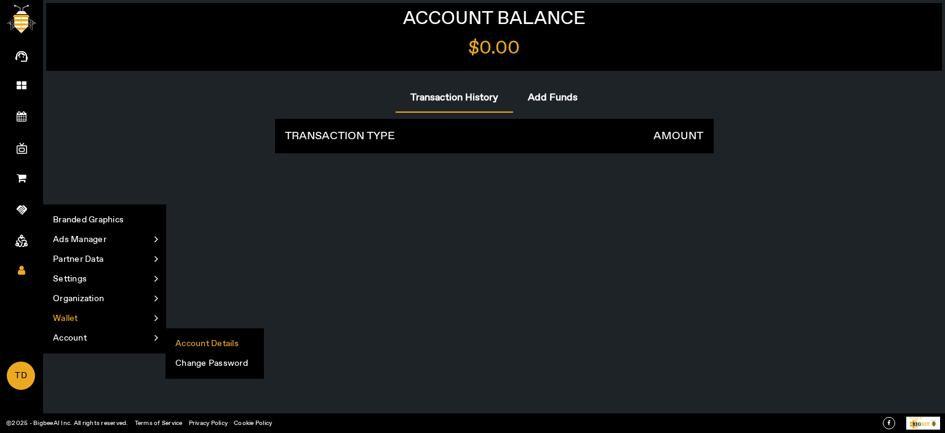
click at [218, 342] on li "Account Details" at bounding box center [214, 344] width 97 height 20
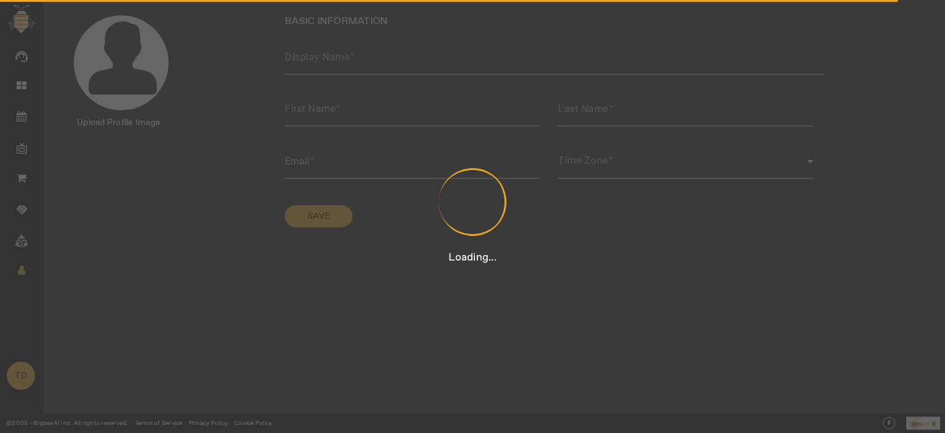
type input "[PERSON_NAME]"
type input "Thomas"
type input "D"
type input "Thomas@sharklasers.com"
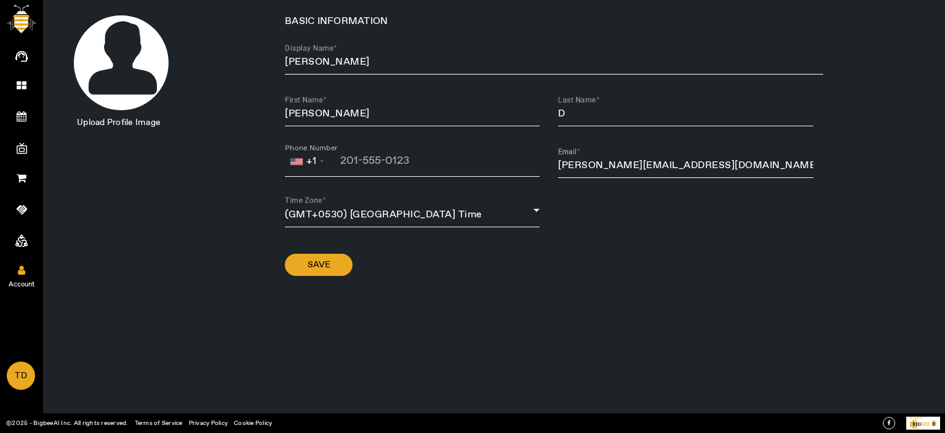
click at [22, 265] on icon at bounding box center [21, 270] width 7 height 10
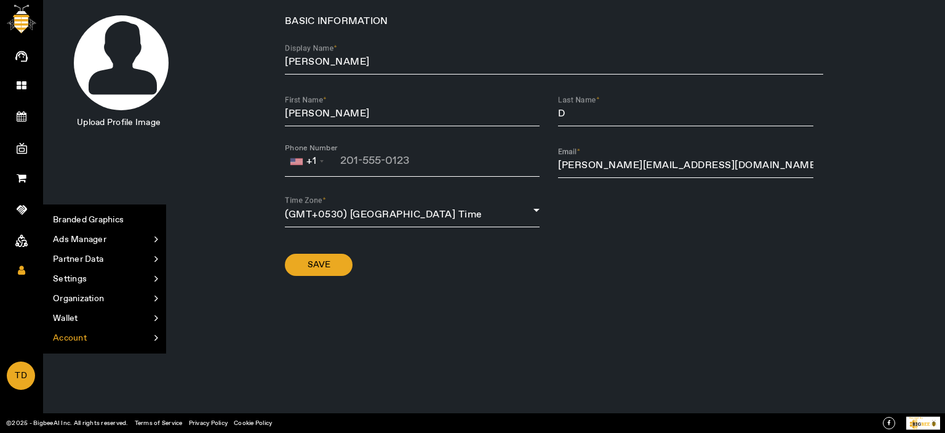
click at [745, 341] on div ".cls-1 { fill: var(--pentagon-bg-font-color1); } Upload Profile Image BASIC INF…" at bounding box center [494, 216] width 902 height 433
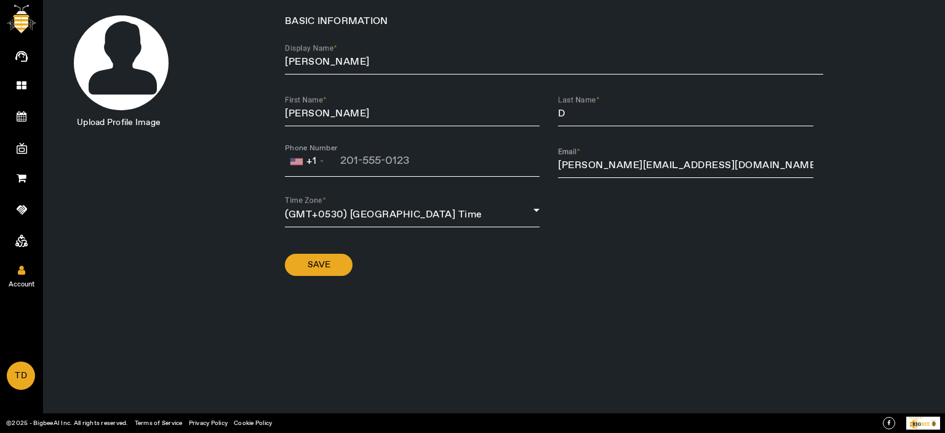
click at [23, 275] on span "Account" at bounding box center [21, 284] width 71 height 18
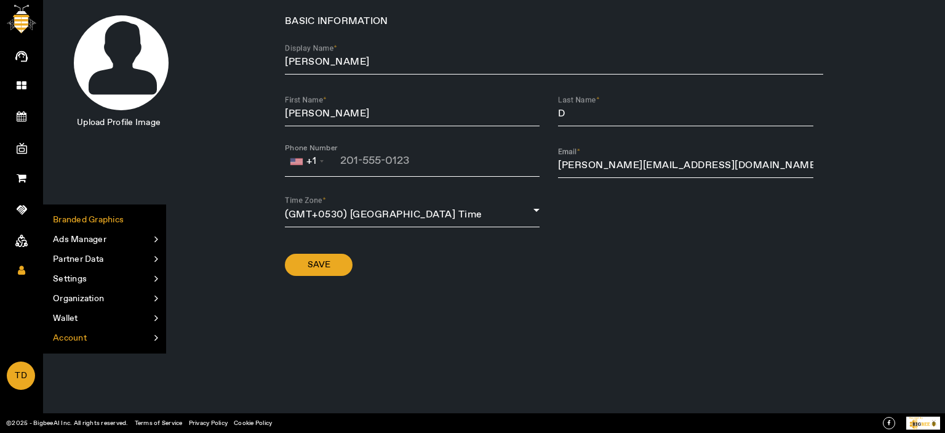
click at [91, 215] on li "Branded Graphics" at bounding box center [105, 220] width 122 height 20
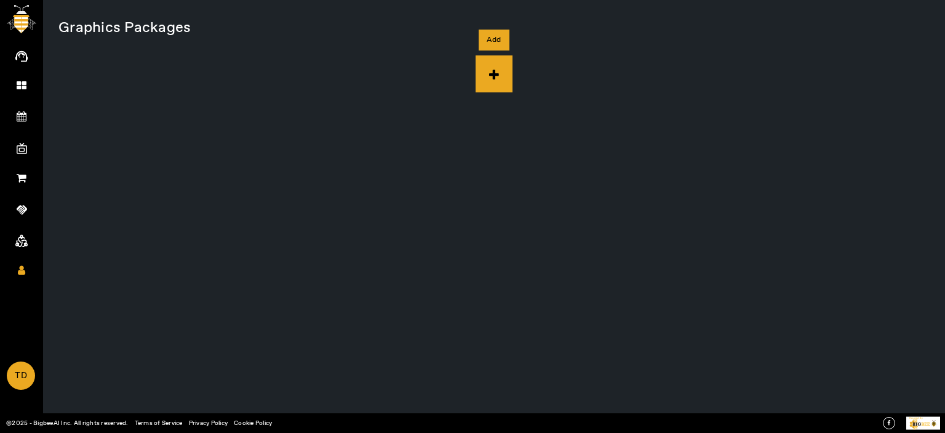
click at [487, 71] on icon at bounding box center [494, 73] width 37 height 37
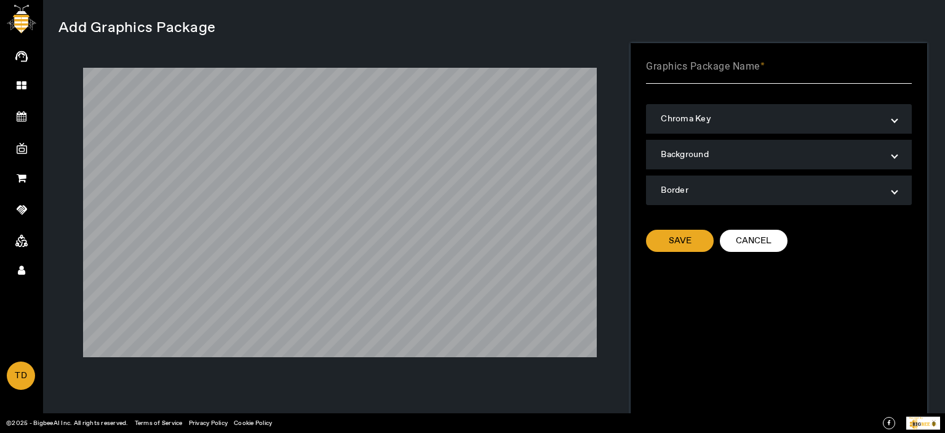
click at [750, 72] on label "Graphics Package Name" at bounding box center [705, 66] width 119 height 13
click at [750, 72] on input "Graphics Package Name" at bounding box center [778, 71] width 265 height 15
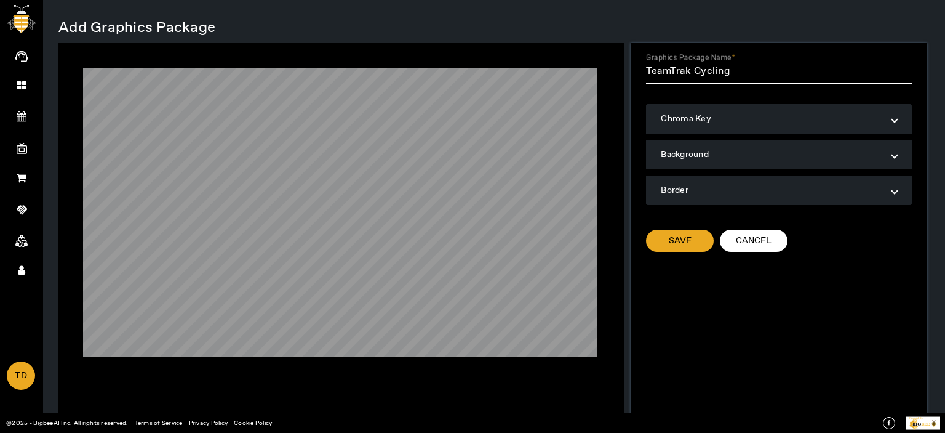
type input "TeamTrak Cycling"
click at [713, 120] on mat-panel-title "Chroma Key" at bounding box center [771, 119] width 221 height 12
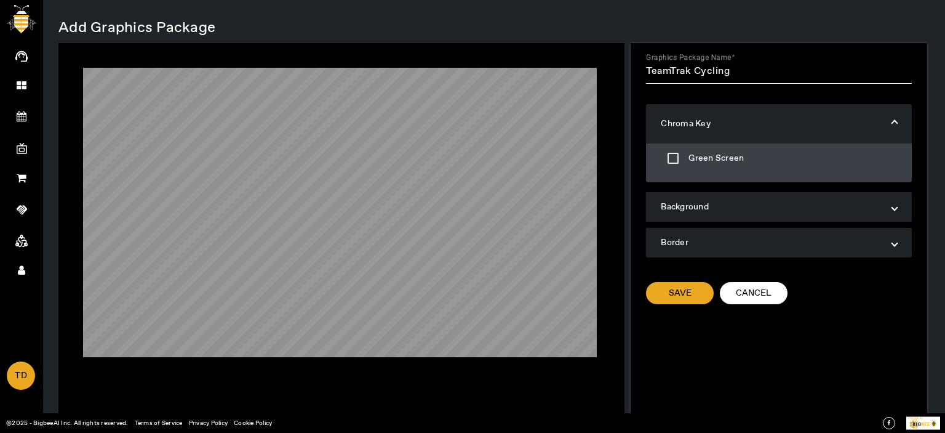
click at [713, 120] on mat-panel-title "Chroma Key" at bounding box center [771, 124] width 221 height 12
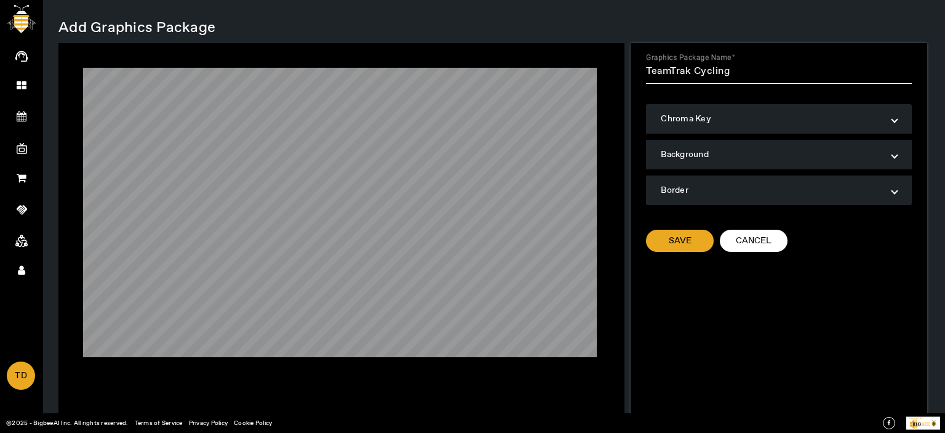
click at [719, 185] on mat-panel-title "Border" at bounding box center [771, 190] width 221 height 12
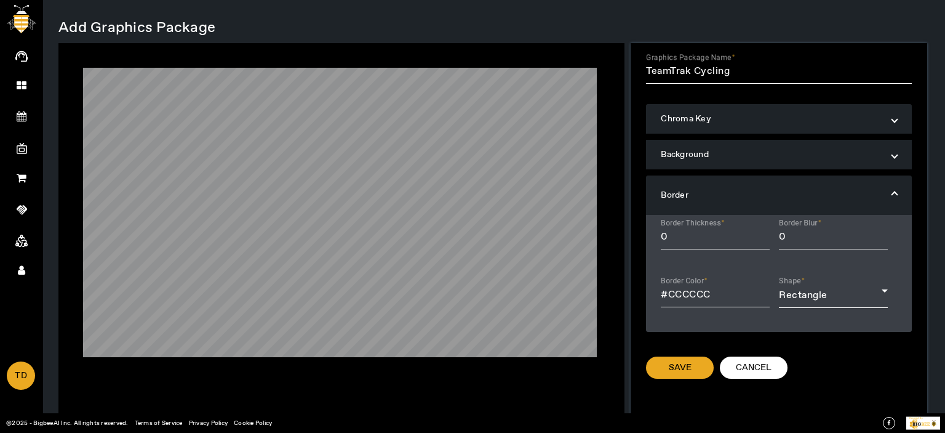
click at [719, 184] on mat-expansion-panel-header "Border" at bounding box center [778, 194] width 265 height 39
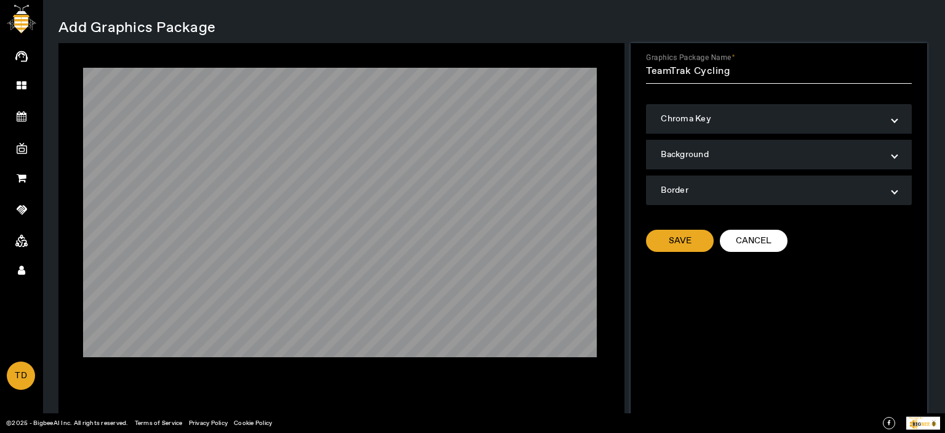
click at [719, 184] on mat-panel-title "Border" at bounding box center [771, 190] width 221 height 12
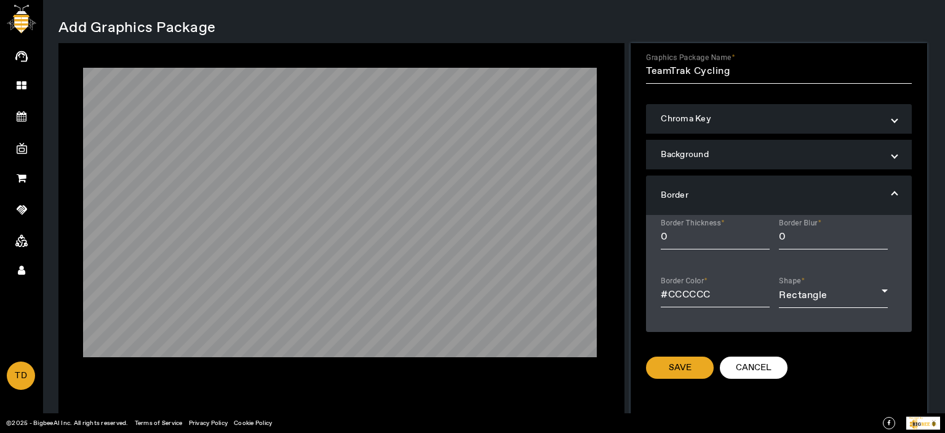
click at [718, 159] on mat-panel-title "Background" at bounding box center [771, 154] width 221 height 12
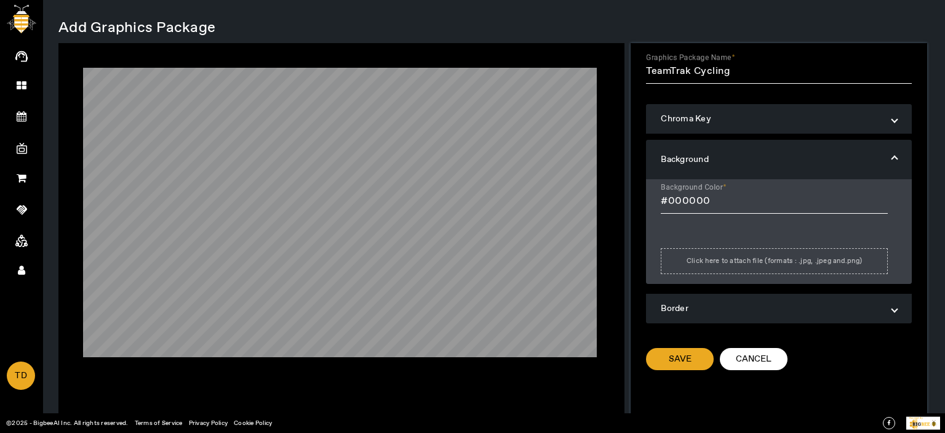
click at [742, 258] on span "Click here to attach file (formats : .jpg, .jpeg and.png)" at bounding box center [774, 261] width 175 height 9
click at [775, 267] on input "Click here to attach file (formats : .jpg, .jpeg and.png)" at bounding box center [775, 267] width 1 height 1
click at [727, 258] on span "Click here to attach file (formats : .jpg, .jpeg and.png)" at bounding box center [774, 261] width 175 height 9
click at [775, 267] on input "Click here to attach file (formats : .jpg, .jpeg and.png)" at bounding box center [775, 267] width 1 height 1
click at [677, 155] on mat-panel-title "Background" at bounding box center [771, 159] width 221 height 12
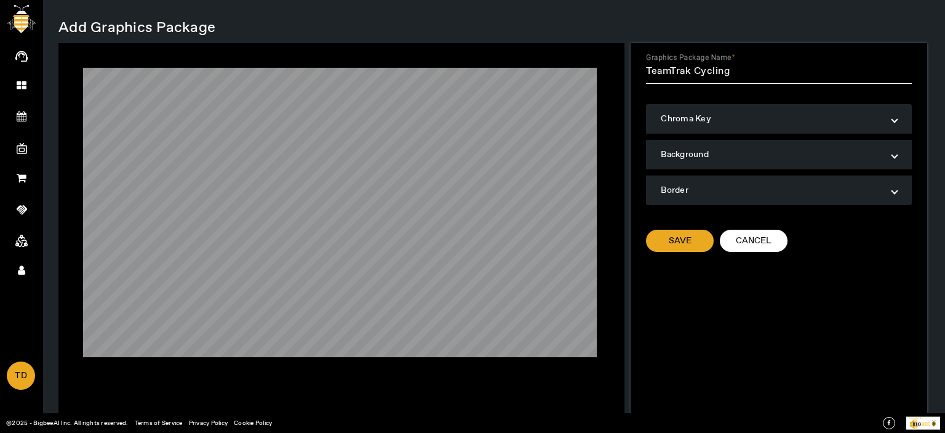
click at [690, 153] on mat-panel-title "Background" at bounding box center [771, 154] width 221 height 12
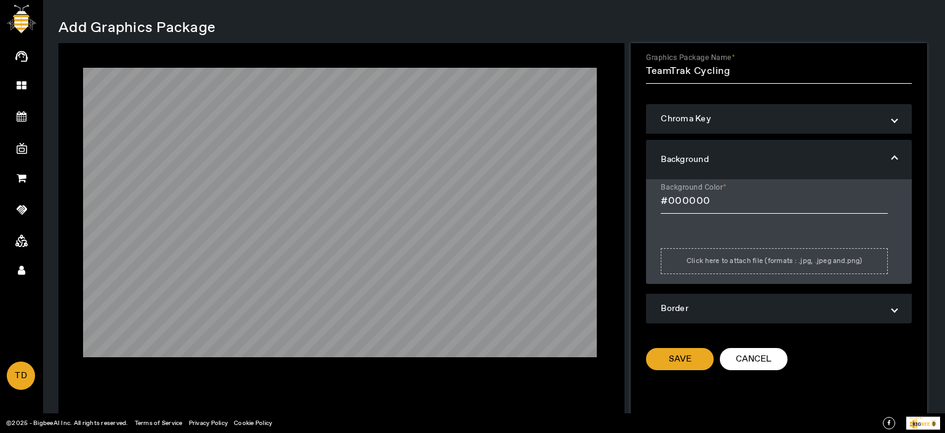
click at [724, 260] on span "Click here to attach file (formats : .jpg, .jpeg and.png)" at bounding box center [774, 261] width 175 height 9
click at [775, 267] on input "Click here to attach file (formats : .jpg, .jpeg and.png)" at bounding box center [775, 267] width 1 height 1
type input "C:\fakepath\red-lines-abstract-pattern-4k-dz-3840x2160.jpg"
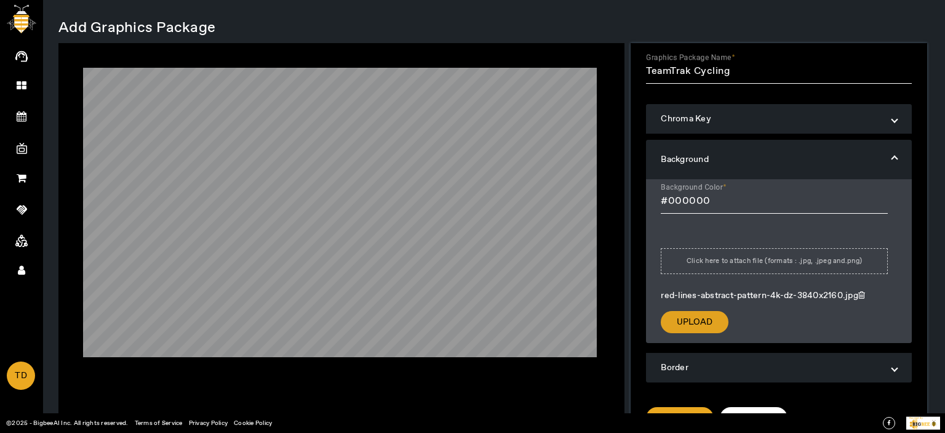
click at [700, 318] on span "Upload" at bounding box center [695, 322] width 36 height 12
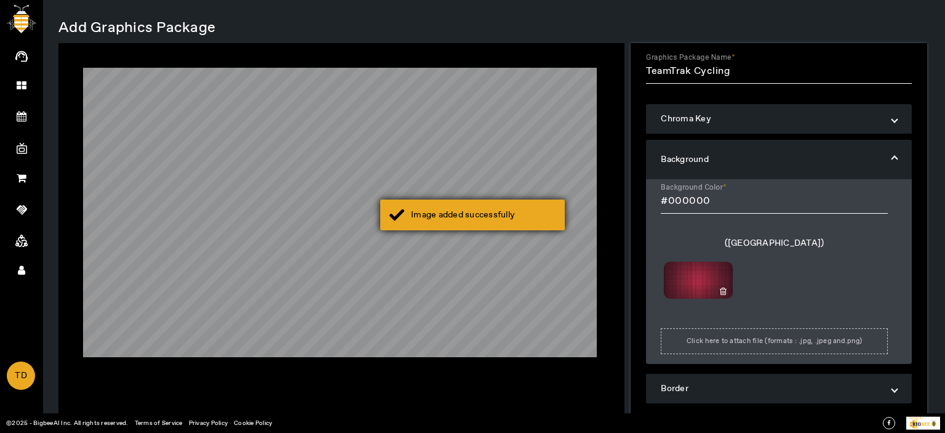
click at [483, 207] on div "Image added successfully" at bounding box center [472, 214] width 185 height 31
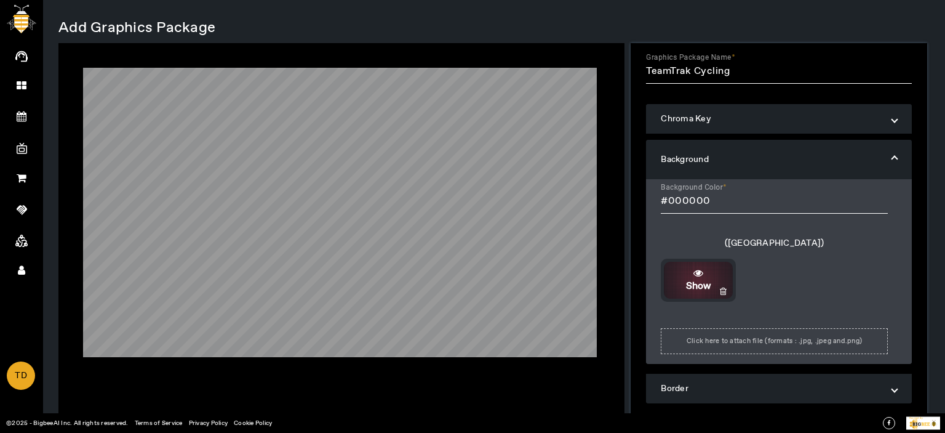
click at [687, 277] on div "Show" at bounding box center [698, 280] width 75 height 25
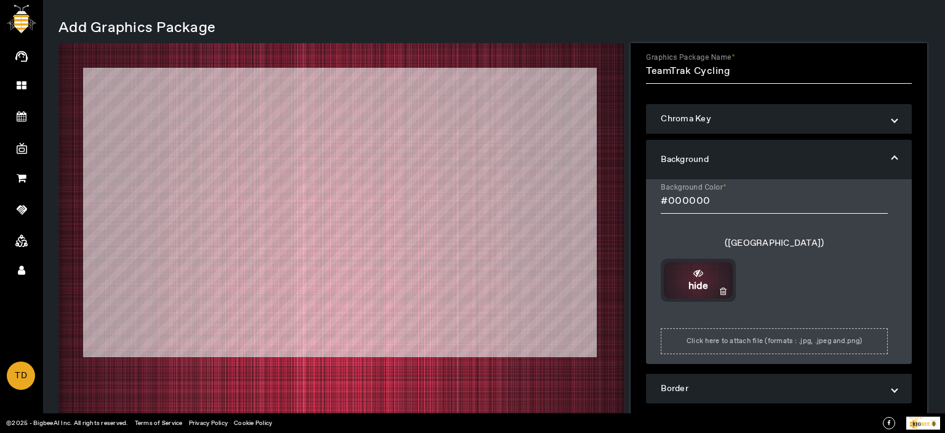
click at [720, 287] on icon at bounding box center [723, 291] width 7 height 9
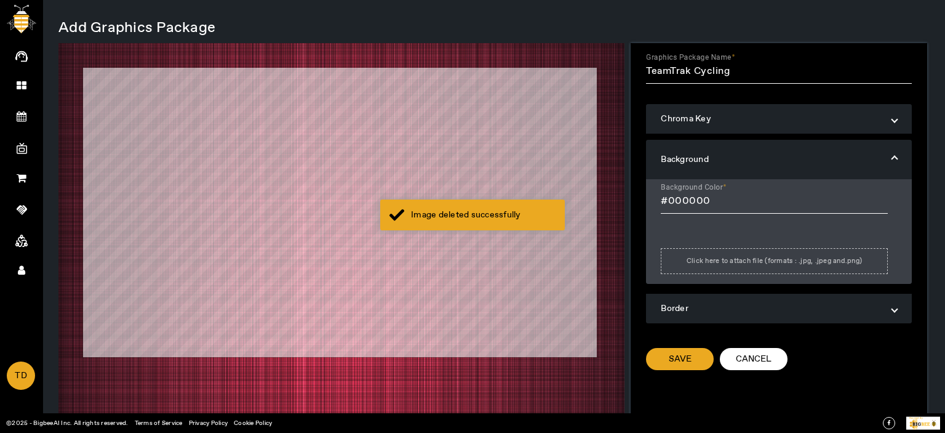
click at [777, 260] on span "Click here to attach file (formats : .jpg, .jpeg and.png)" at bounding box center [774, 261] width 175 height 9
click at [775, 267] on input "Click here to attach file (formats : .jpg, .jpeg and.png)" at bounding box center [775, 267] width 1 height 1
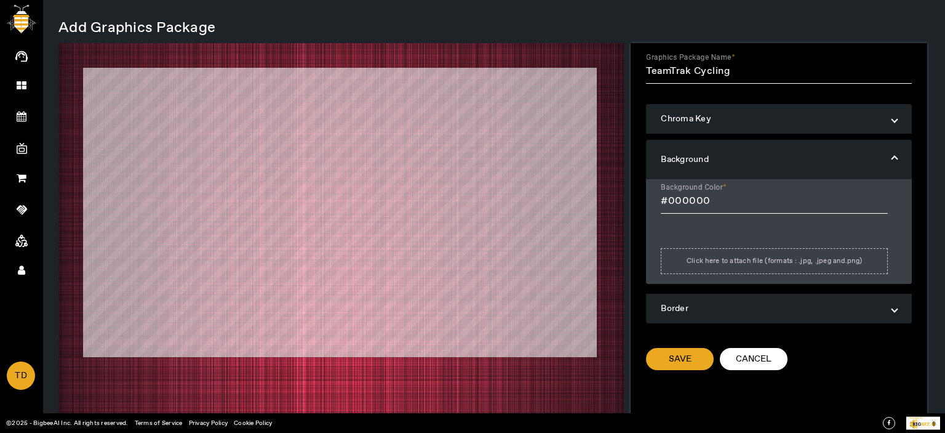
type input "C:\fakepath\1622454546161.jpg"
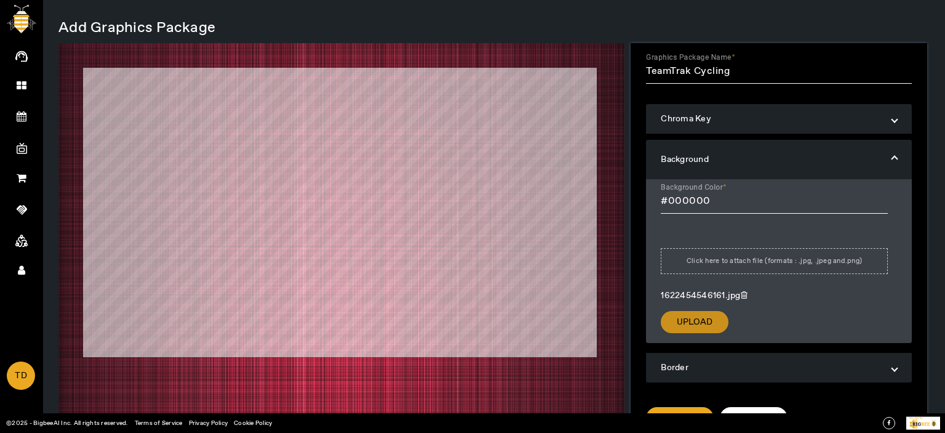
click at [704, 322] on span "Upload" at bounding box center [695, 322] width 36 height 12
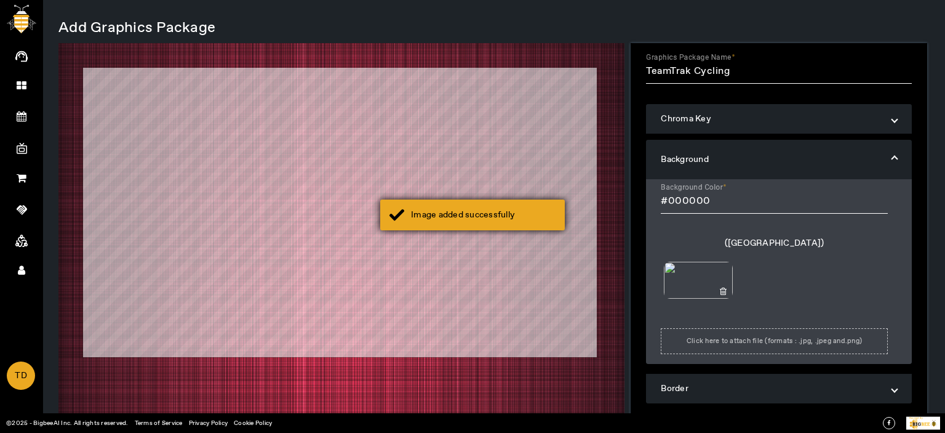
click at [484, 201] on div "Image added successfully" at bounding box center [472, 214] width 185 height 31
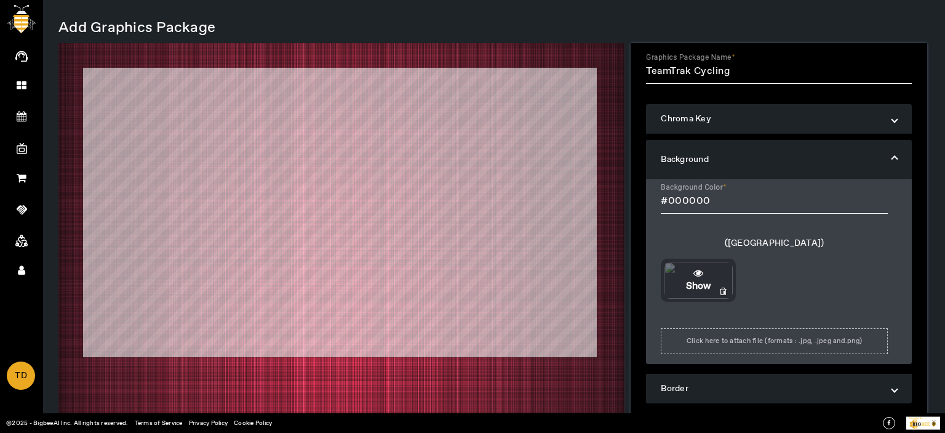
click at [699, 269] on icon at bounding box center [698, 273] width 10 height 10
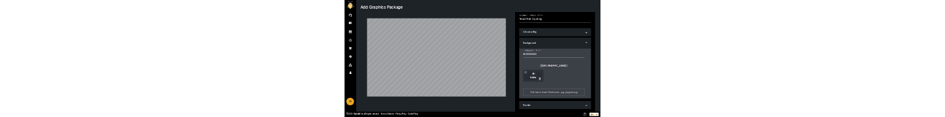
scroll to position [80, 0]
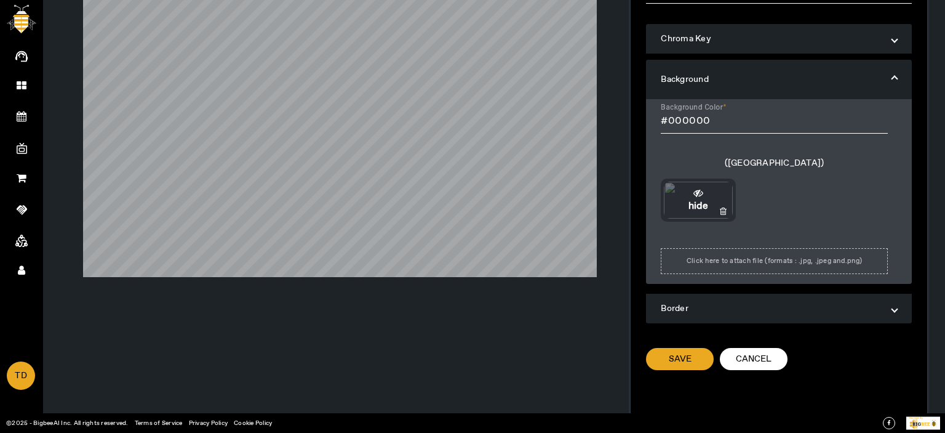
click at [740, 297] on mat-expansion-panel-header "Border" at bounding box center [778, 309] width 265 height 30
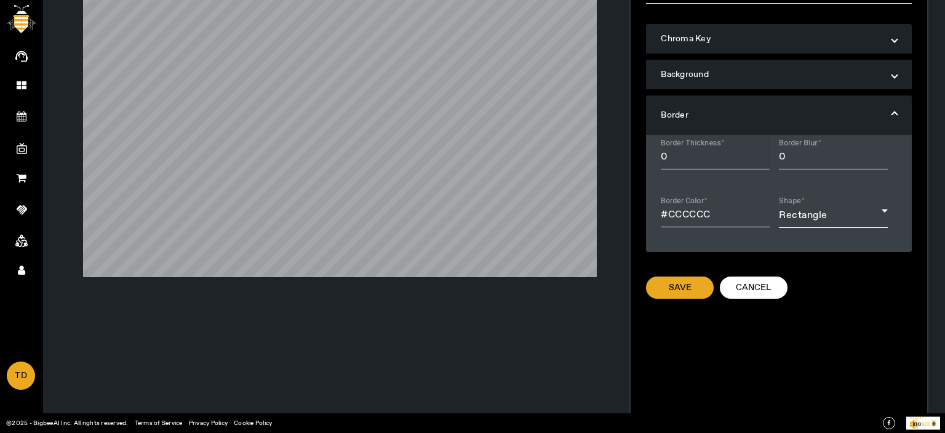
click at [674, 157] on input "0" at bounding box center [715, 157] width 109 height 15
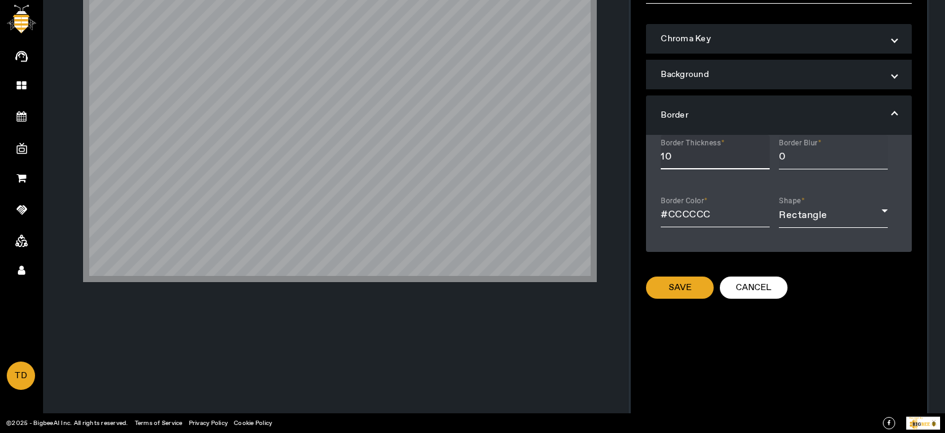
type input "10"
click at [787, 158] on input "0" at bounding box center [833, 157] width 109 height 15
type input "012"
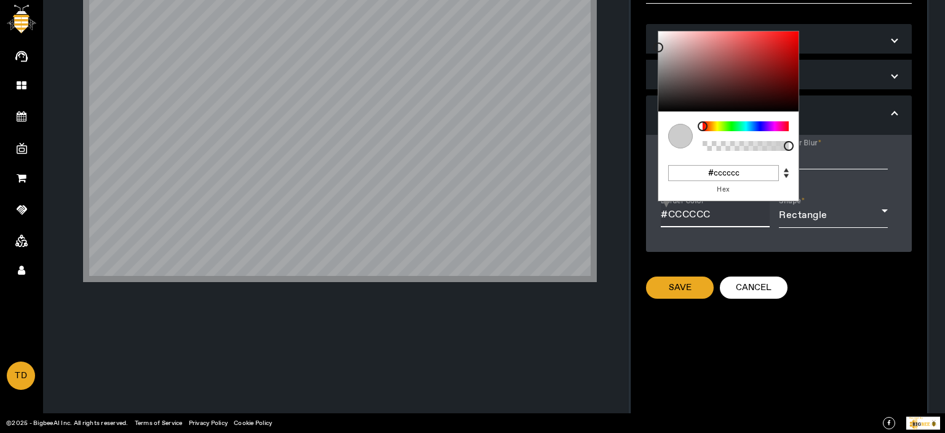
click at [713, 215] on input "#CCCCCC" at bounding box center [715, 214] width 109 height 15
type input "#953b3b"
click at [743, 65] on div at bounding box center [728, 71] width 140 height 80
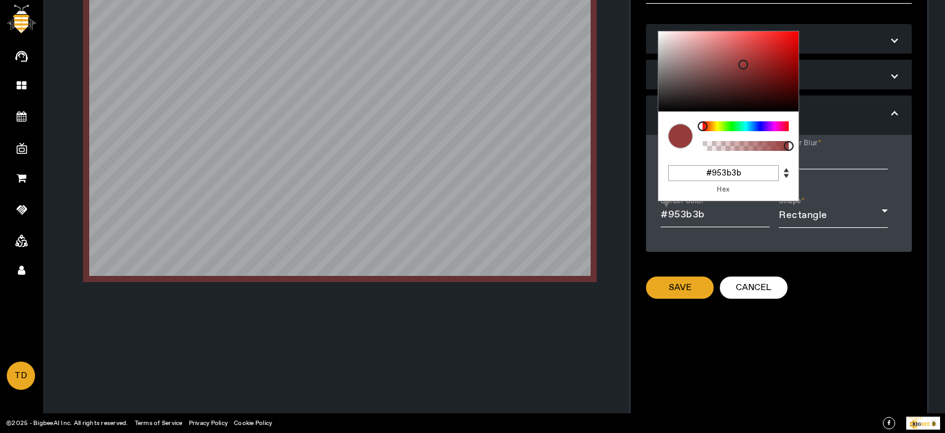
drag, startPoint x: 810, startPoint y: 368, endPoint x: 788, endPoint y: 344, distance: 32.2
click at [810, 359] on form "Graphics Package Name TeamTrak Cycling Chroma Key Green Screen Background Backg…" at bounding box center [779, 251] width 296 height 564
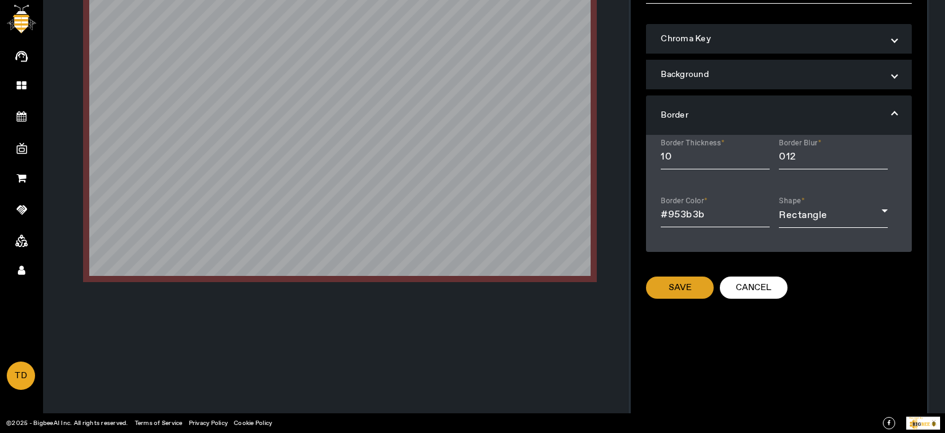
click at [661, 276] on span at bounding box center [680, 288] width 68 height 30
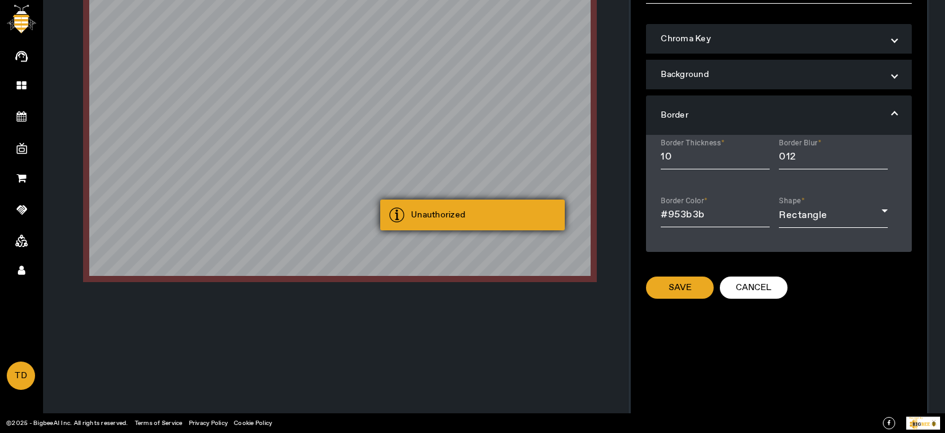
click at [473, 224] on div "Unauthorized" at bounding box center [472, 214] width 185 height 31
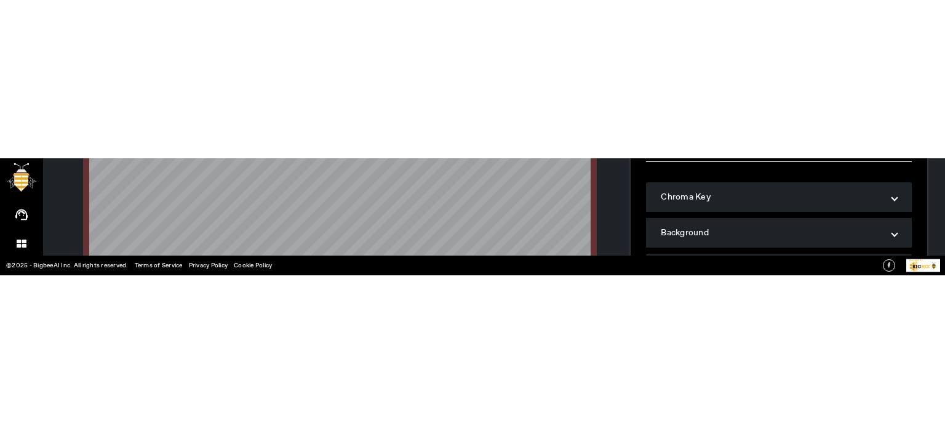
scroll to position [305, 0]
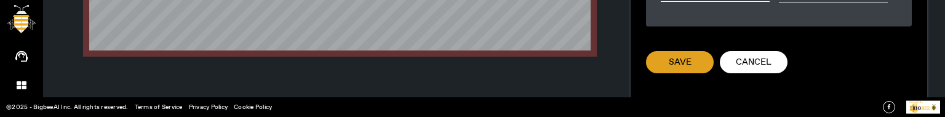
click at [682, 63] on span "Save" at bounding box center [680, 62] width 23 height 12
click at [679, 54] on span at bounding box center [680, 62] width 68 height 30
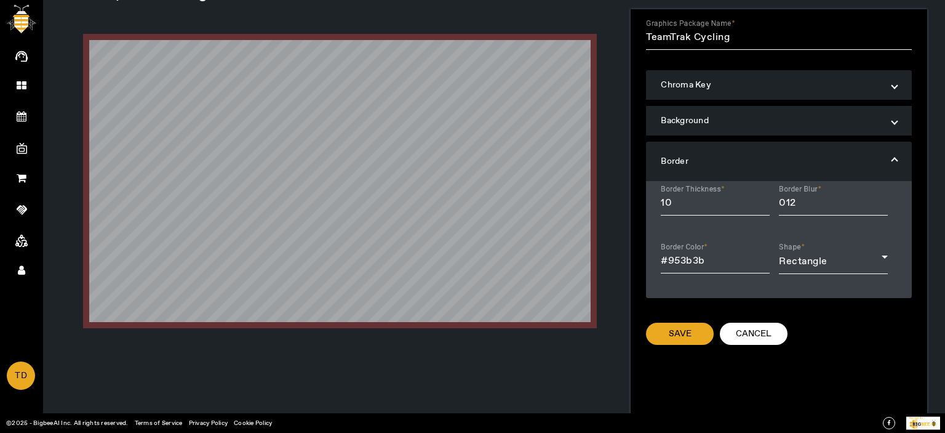
scroll to position [0, 0]
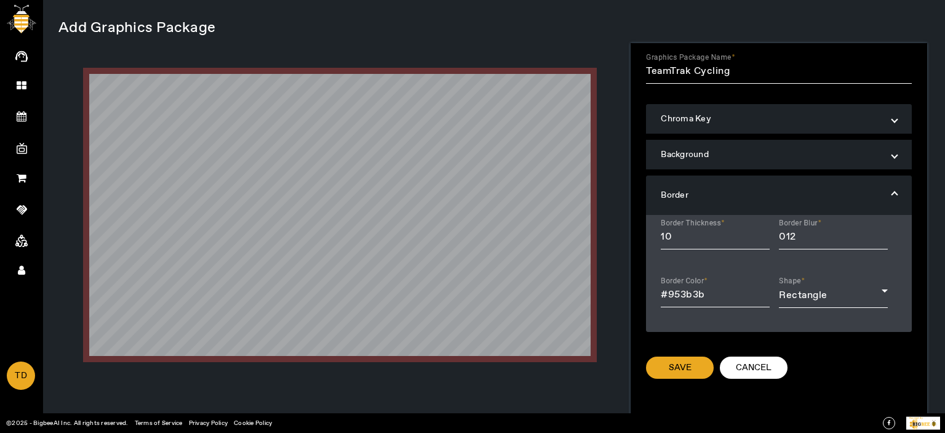
click at [711, 163] on mat-expansion-panel-header "Background" at bounding box center [778, 155] width 265 height 30
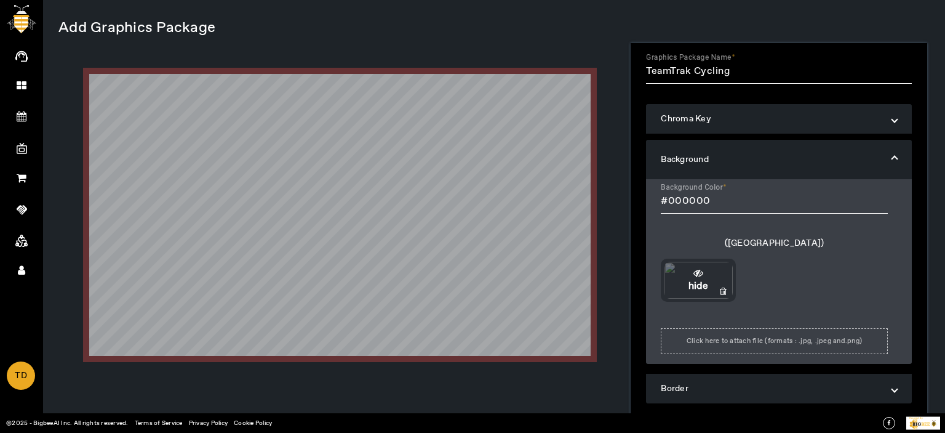
click at [720, 290] on icon at bounding box center [723, 291] width 7 height 9
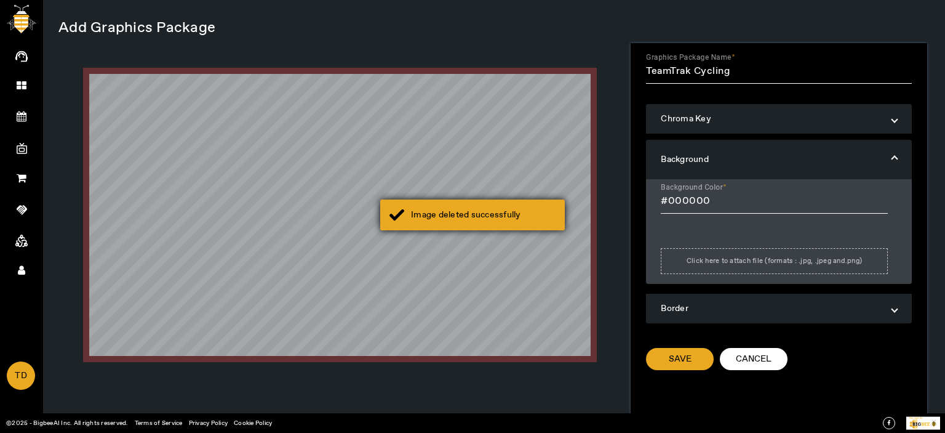
click at [448, 214] on div "Image deleted successfully" at bounding box center [483, 215] width 145 height 12
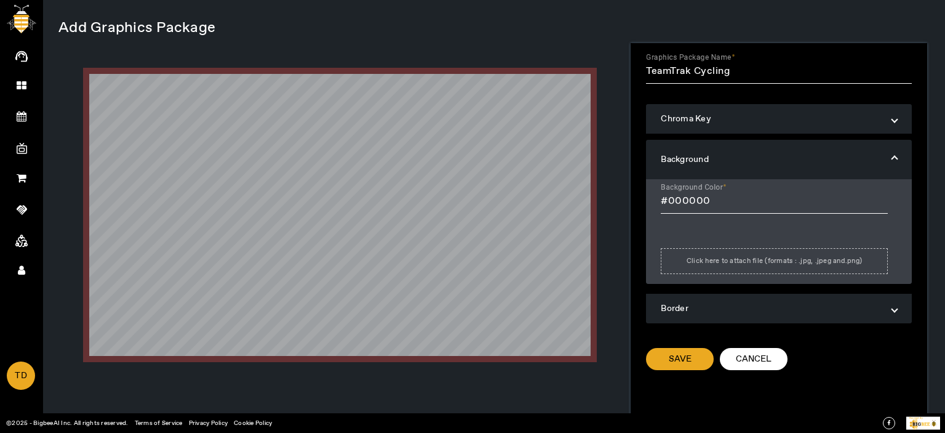
click at [756, 359] on span "Cancel" at bounding box center [754, 359] width 36 height 12
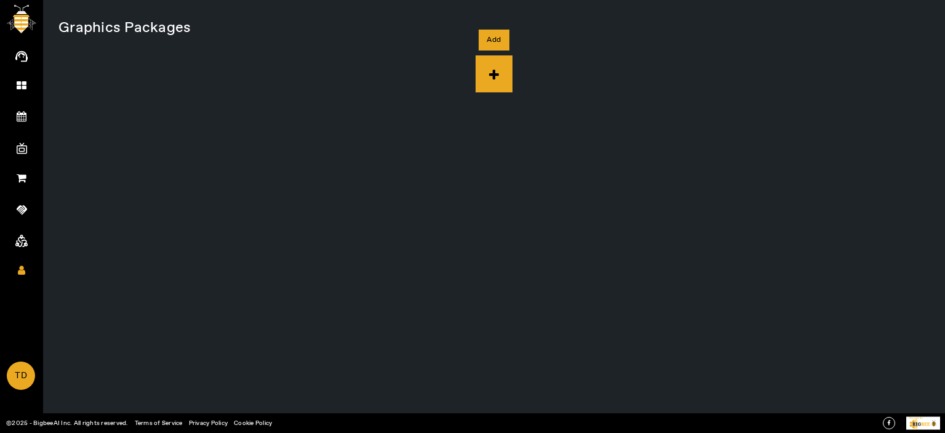
click at [496, 70] on icon at bounding box center [494, 73] width 37 height 37
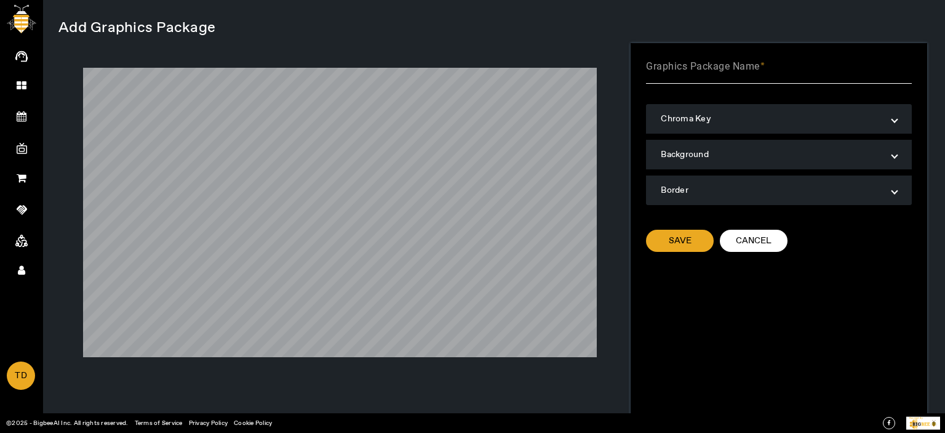
click at [0, 0] on app-root "AI Agent Dashboard My Events Create Event All Events Upcoming Events My Channel…" at bounding box center [0, 0] width 0 height 0
click at [719, 71] on mat-label "Graphics Package Name" at bounding box center [703, 66] width 114 height 12
click at [719, 71] on input "Graphics Package Name" at bounding box center [778, 71] width 265 height 15
paste input "T"
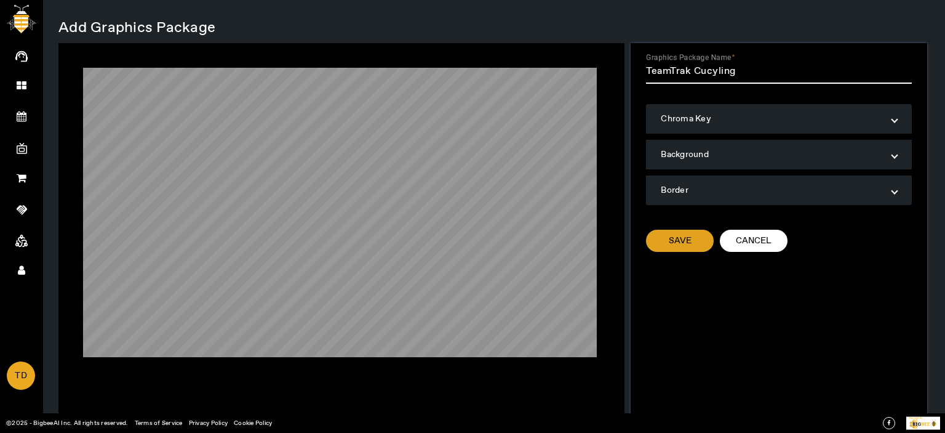
type input "TeamTrak Cucyling"
click at [674, 241] on span "Save" at bounding box center [680, 240] width 23 height 12
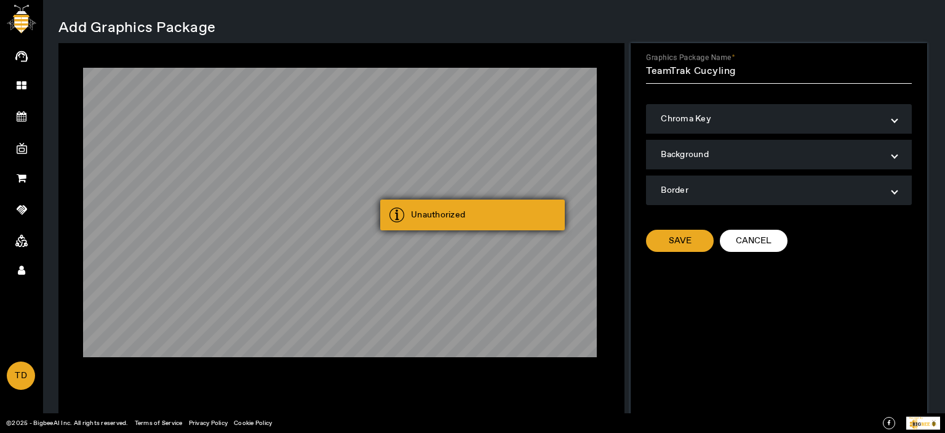
click at [473, 201] on div "Unauthorized" at bounding box center [472, 214] width 185 height 31
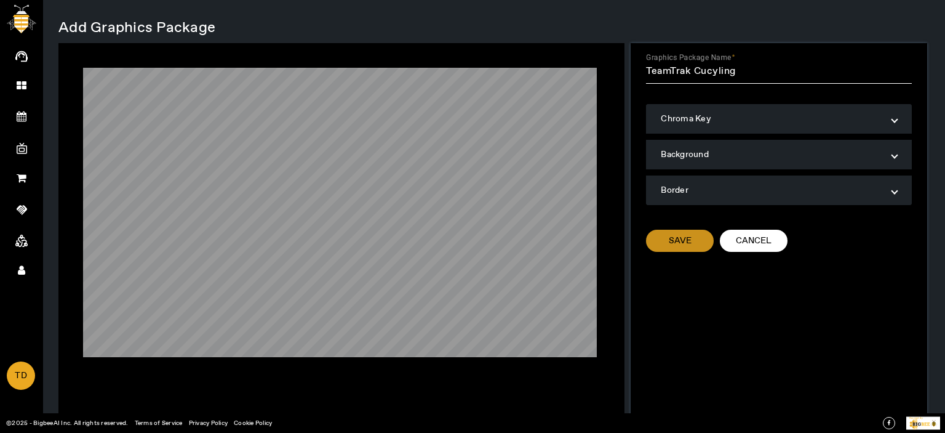
click at [684, 242] on span "Save" at bounding box center [680, 240] width 23 height 12
click at [770, 242] on span at bounding box center [754, 241] width 68 height 30
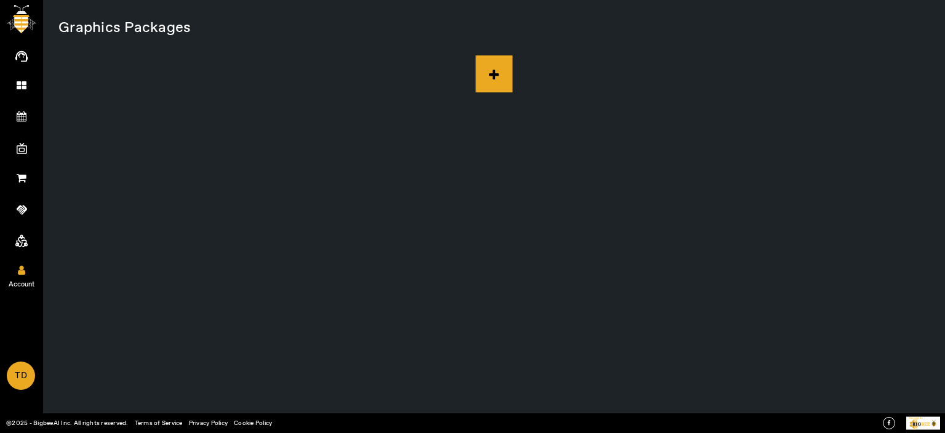
click at [20, 263] on link "Account" at bounding box center [21, 269] width 43 height 31
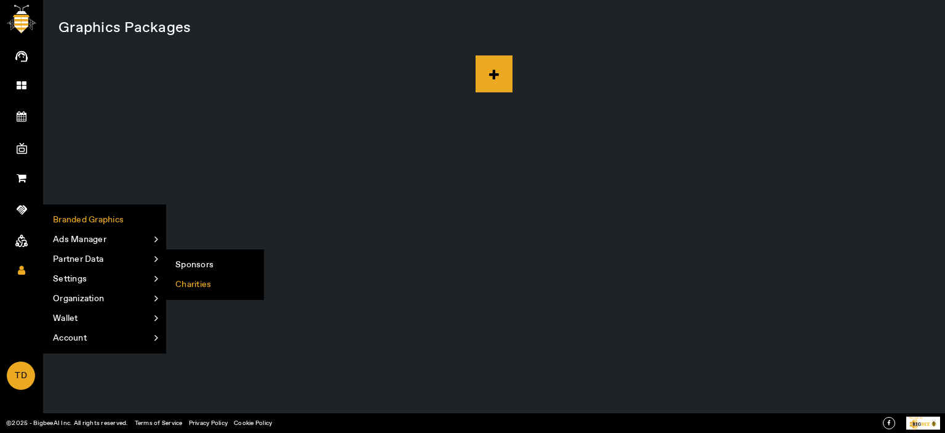
click at [190, 285] on li "Charities" at bounding box center [214, 284] width 97 height 20
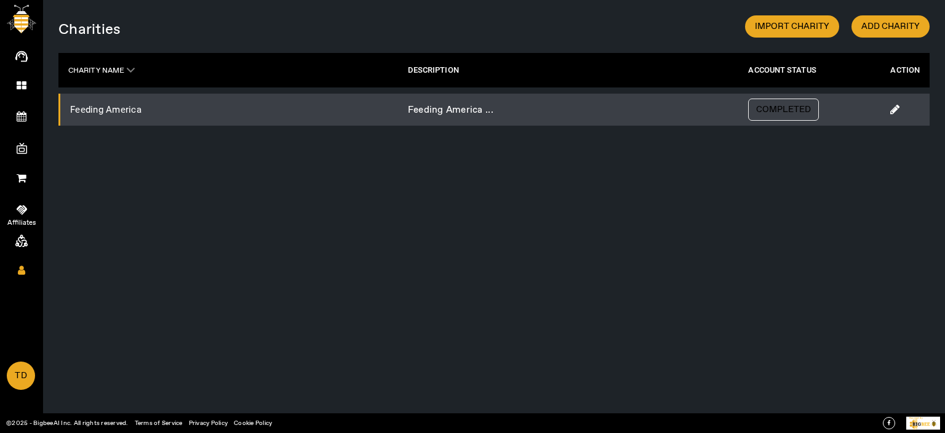
click at [23, 210] on icon at bounding box center [22, 209] width 10 height 9
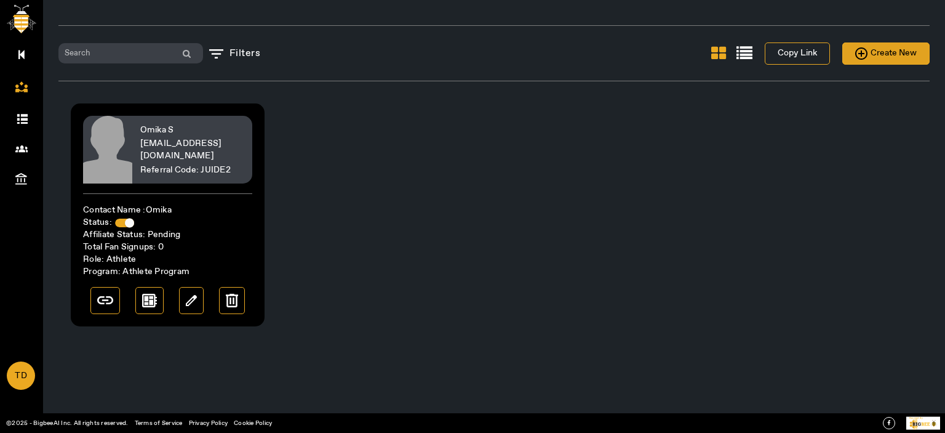
click at [895, 52] on span "Create New" at bounding box center [886, 53] width 62 height 15
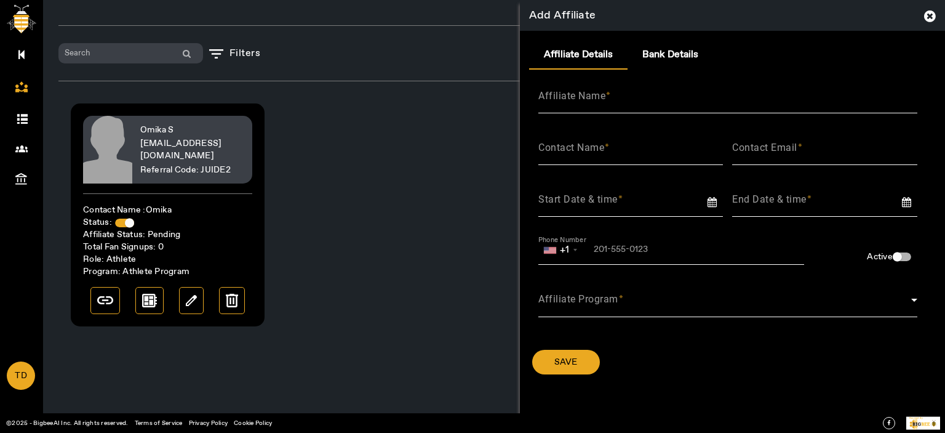
click at [597, 98] on mat-label "Affiliate Name" at bounding box center [571, 96] width 67 height 12
click at [597, 98] on input "Affiliate Name" at bounding box center [727, 101] width 379 height 15
click at [809, 148] on input "Contact Email" at bounding box center [824, 152] width 185 height 15
paste input "[EMAIL_ADDRESS][DOMAIN_NAME]"
type input "[EMAIL_ADDRESS][DOMAIN_NAME]"
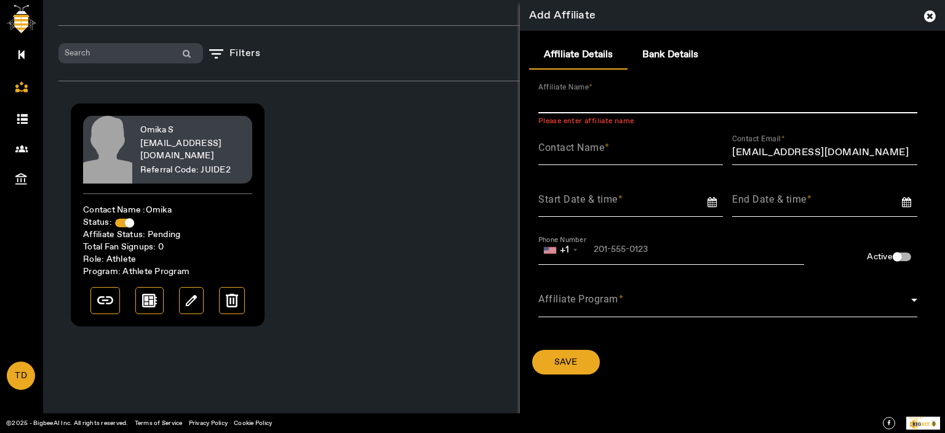
click at [611, 100] on input "Affiliate Name" at bounding box center [727, 101] width 379 height 15
type input "[DEMOGRAPHIC_DATA]"
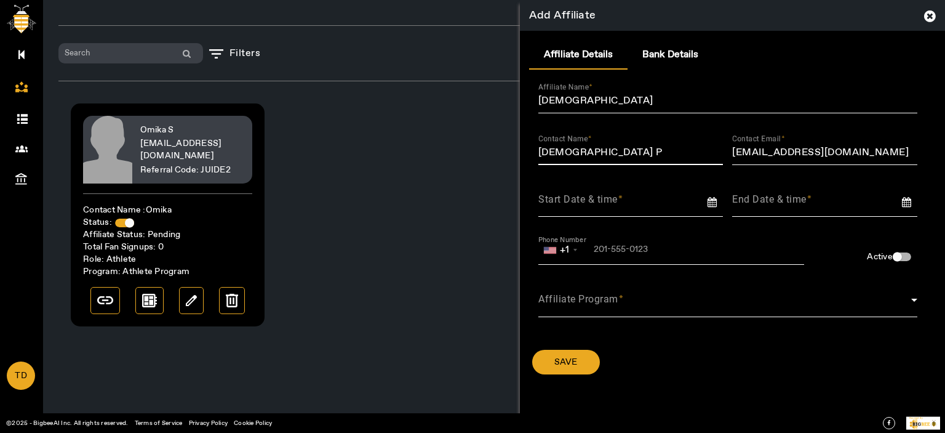
type input "[DEMOGRAPHIC_DATA] P"
click at [612, 206] on input at bounding box center [635, 199] width 194 height 16
type input "[DATE]"
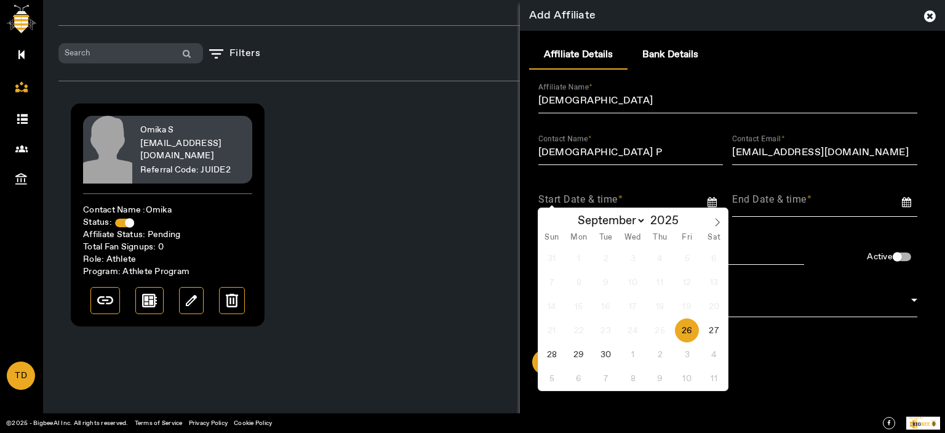
click at [689, 326] on span "26" at bounding box center [687, 330] width 24 height 24
type input "[DATE]"
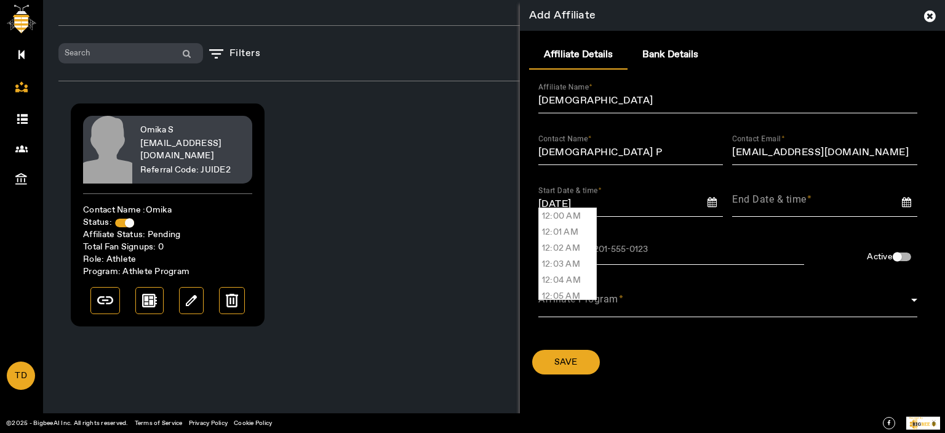
scroll to position [14799, 0]
type input "03:26 PM"
type input "[DATE] 03:26 PM"
type input "[DATE] 3:26 PM"
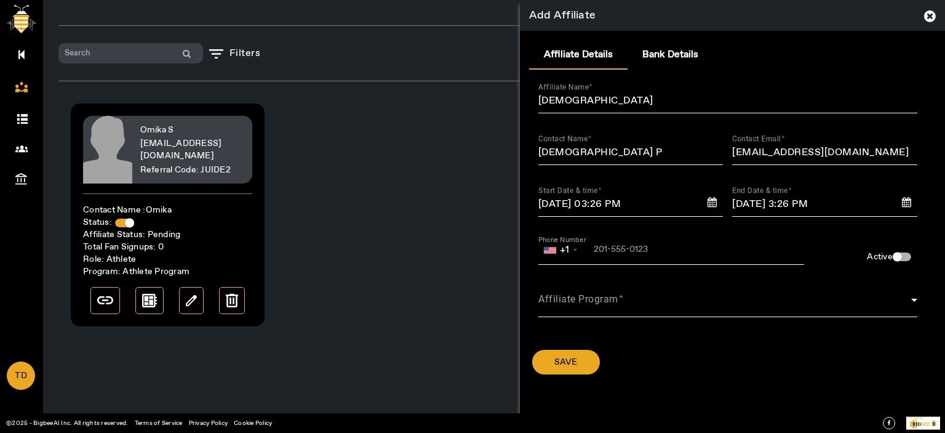
click at [625, 255] on div "+1" at bounding box center [671, 249] width 266 height 11
click at [628, 249] on input "tel" at bounding box center [623, 250] width 170 height 10
click at [692, 286] on div "Affiliate Program" at bounding box center [727, 299] width 379 height 35
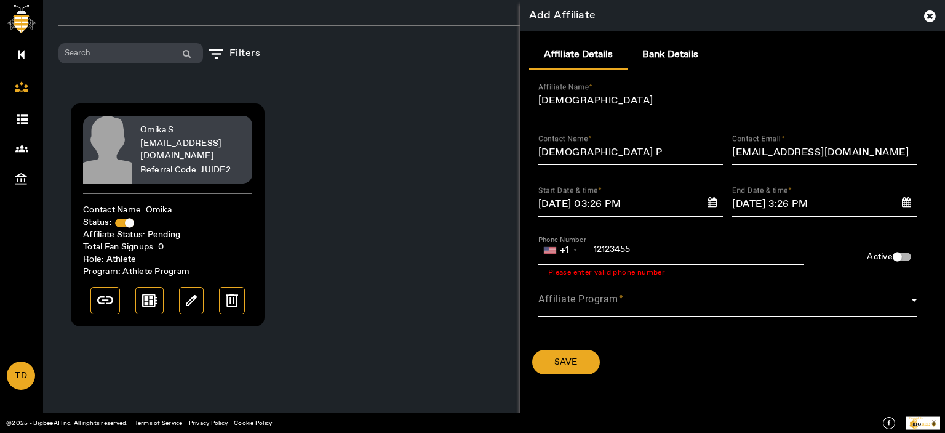
click at [659, 250] on input "12123455" at bounding box center [623, 250] width 170 height 10
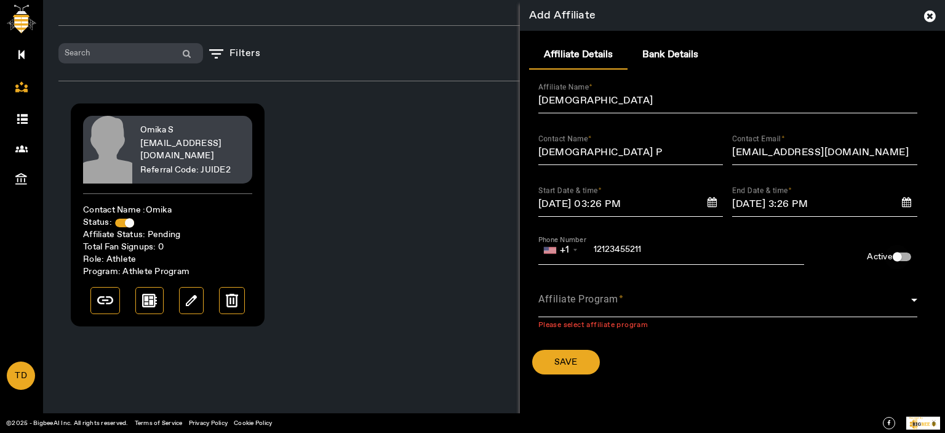
type input "12123455211"
click at [903, 257] on div "button" at bounding box center [897, 256] width 25 height 25
click at [583, 307] on span at bounding box center [724, 304] width 373 height 15
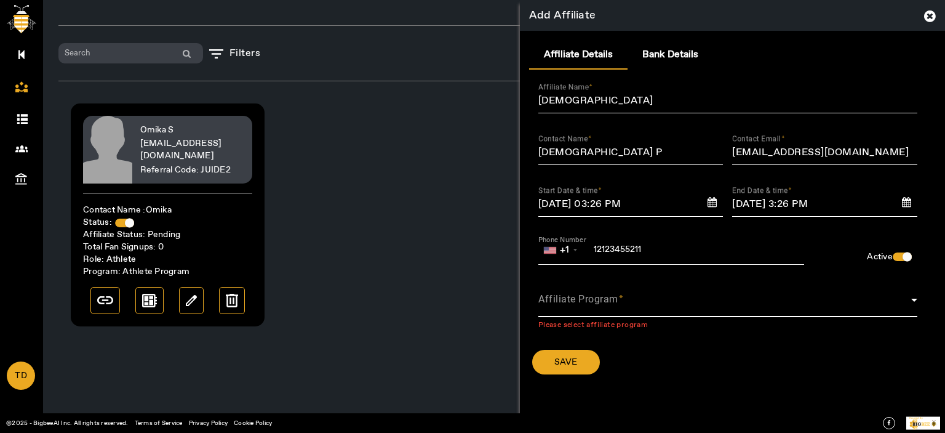
click at [583, 307] on span at bounding box center [724, 304] width 373 height 15
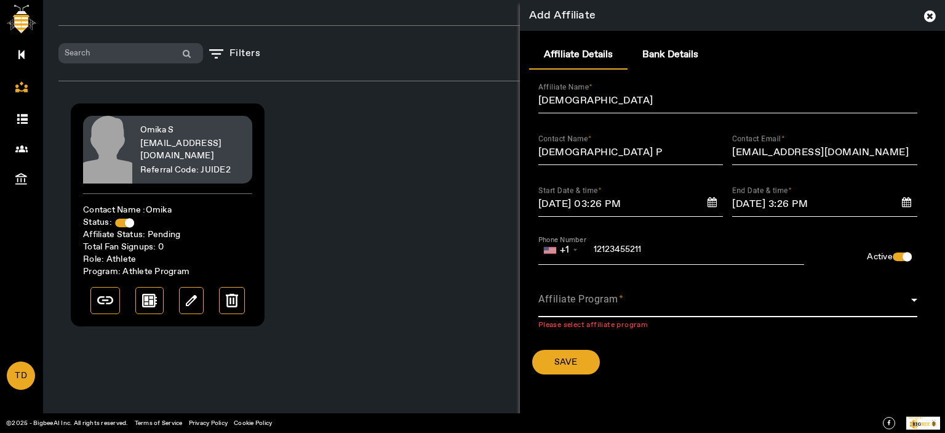
click at [602, 297] on mat-label "Affiliate Program" at bounding box center [578, 299] width 80 height 12
click at [603, 297] on mat-label "Affiliate Program" at bounding box center [578, 299] width 80 height 12
click at [930, 15] on icon at bounding box center [930, 16] width 12 height 14
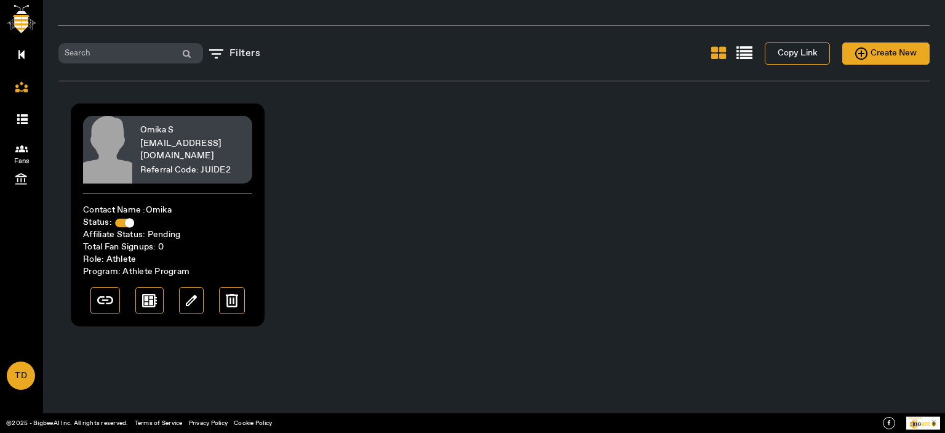
click at [23, 149] on icon at bounding box center [21, 148] width 12 height 12
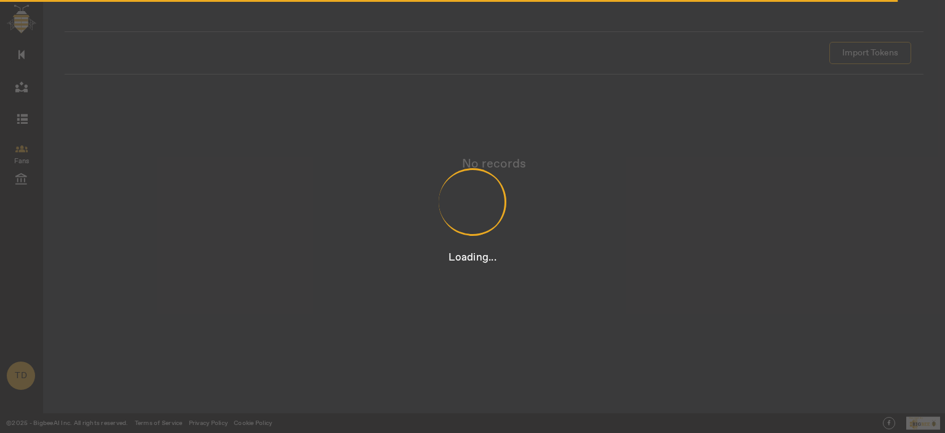
click at [17, 114] on div "Loading..." at bounding box center [472, 216] width 945 height 433
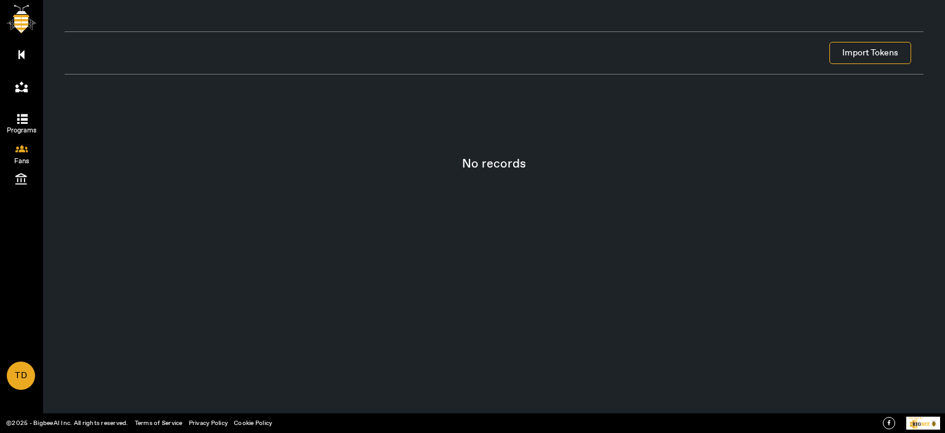
click at [17, 124] on span "Programs" at bounding box center [21, 130] width 71 height 18
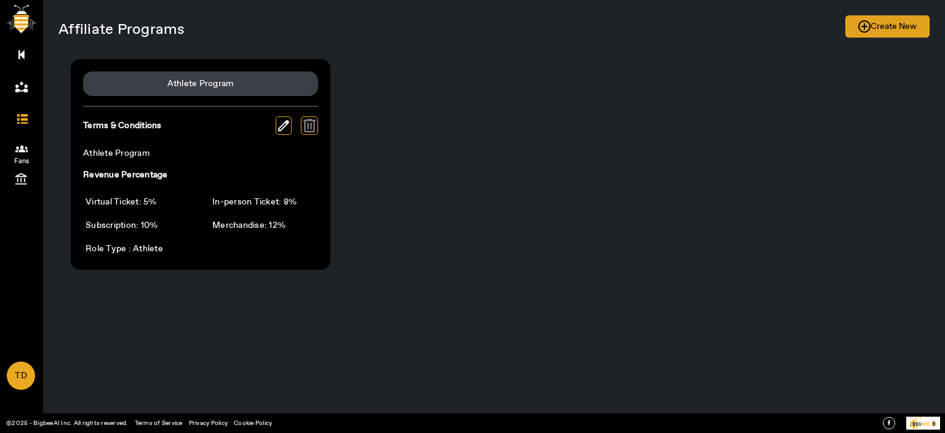
click at [884, 32] on span "Create New" at bounding box center [887, 26] width 58 height 15
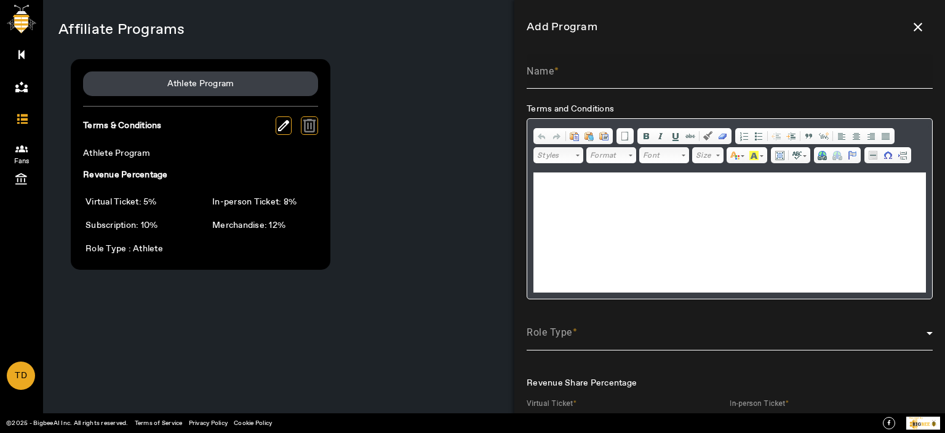
click at [559, 66] on span at bounding box center [557, 71] width 6 height 13
click at [559, 69] on input "Name" at bounding box center [730, 76] width 406 height 15
click at [606, 322] on div "Role Type" at bounding box center [730, 332] width 406 height 35
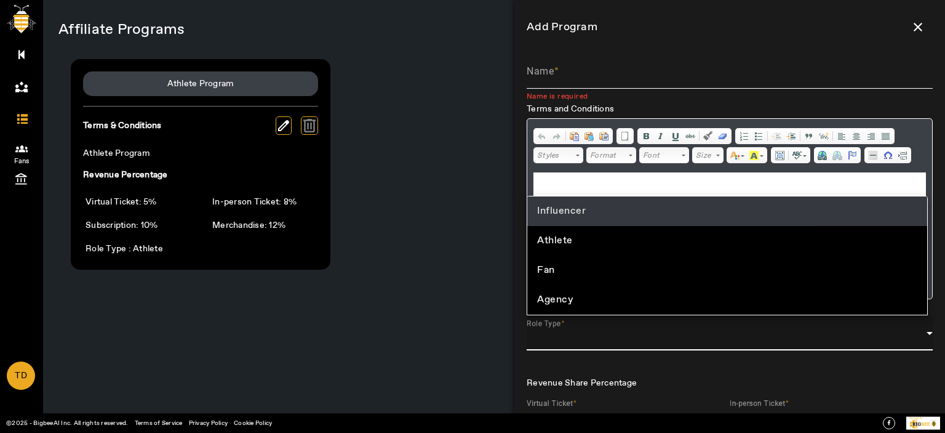
click at [559, 204] on span "Influencer" at bounding box center [561, 211] width 49 height 15
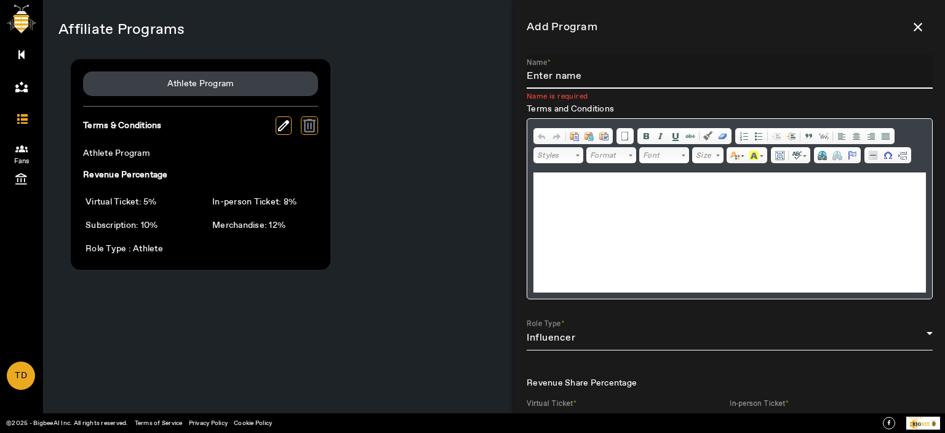
click at [581, 71] on input "Name" at bounding box center [730, 76] width 406 height 15
click at [576, 72] on input "Influencer Program" at bounding box center [730, 76] width 406 height 15
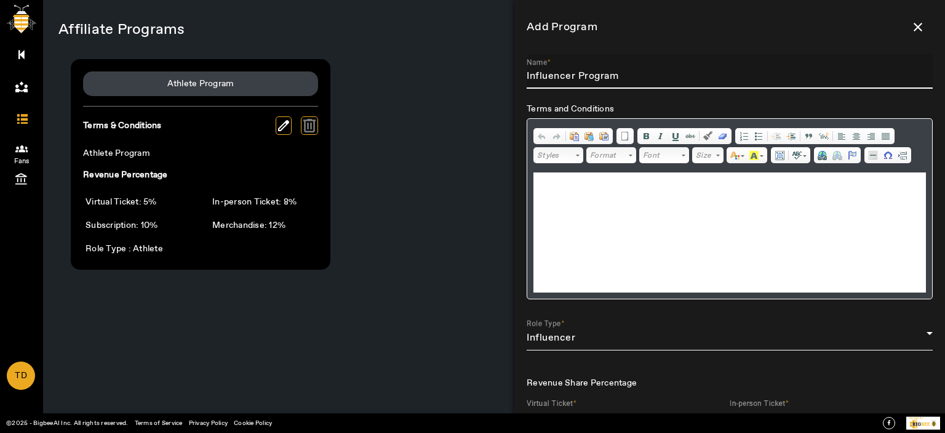
click at [576, 72] on input "Influencer Program" at bounding box center [730, 76] width 406 height 15
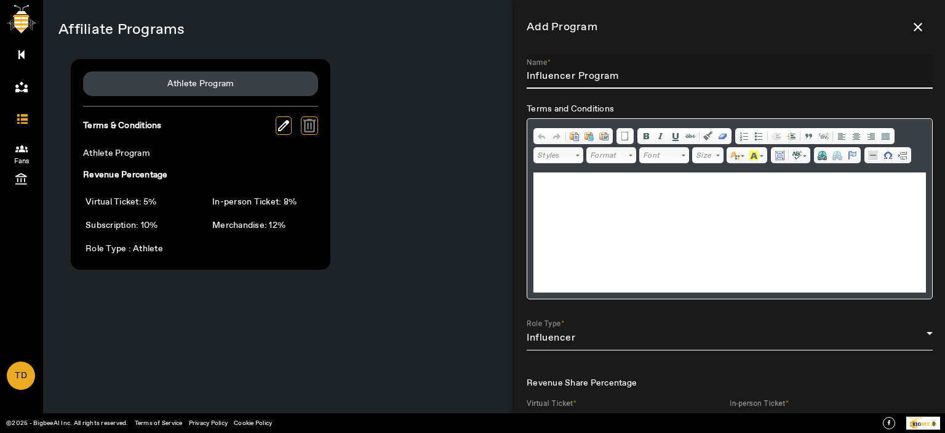
click at [576, 72] on input "Influencer Program" at bounding box center [730, 76] width 406 height 15
type input "Influencer Program"
drag, startPoint x: 1122, startPoint y: 349, endPoint x: 588, endPoint y: 186, distance: 557.9
click at [588, 182] on html at bounding box center [730, 191] width 393 height 38
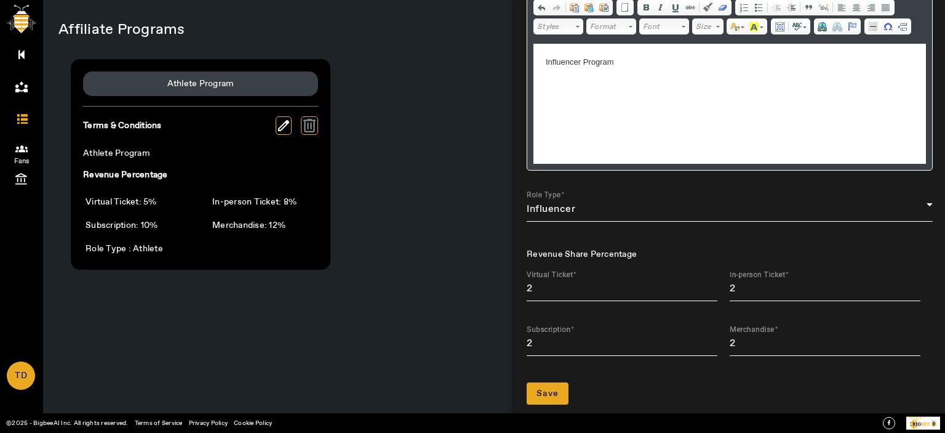
scroll to position [143, 0]
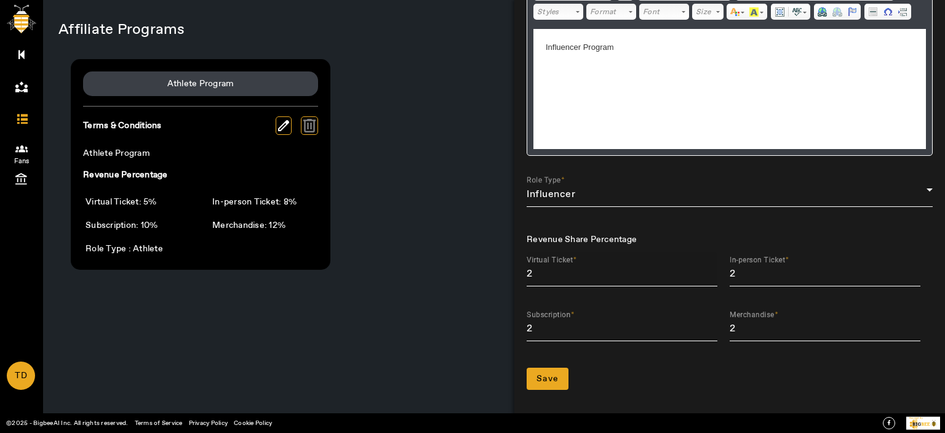
click at [550, 275] on input "2" at bounding box center [622, 273] width 191 height 15
type input "6"
type input "9"
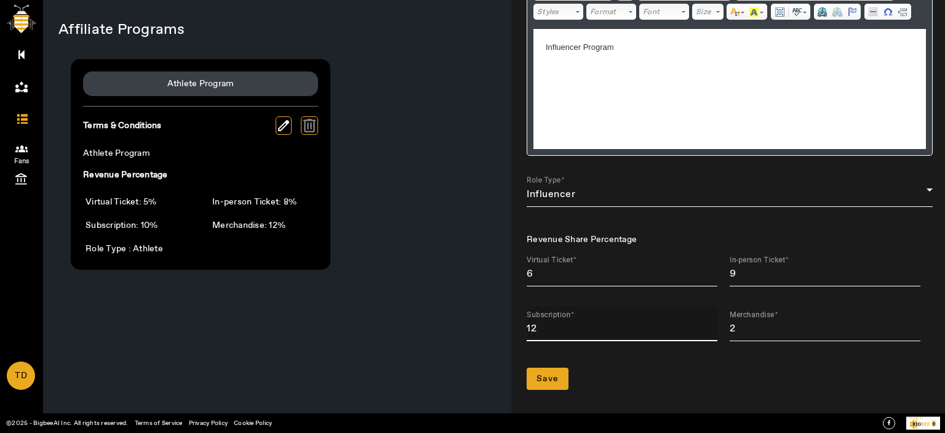
type input "12"
type input "15"
click at [554, 373] on span "Save" at bounding box center [548, 378] width 22 height 12
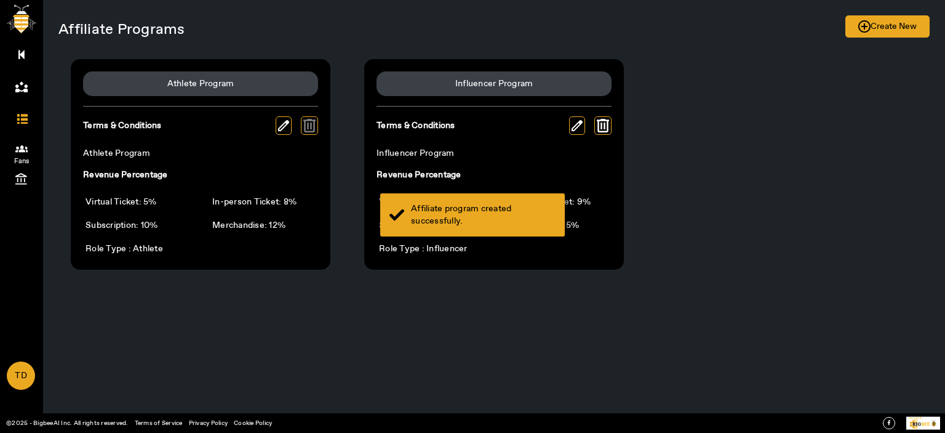
click at [428, 221] on div "Affiliate program created successfully." at bounding box center [483, 214] width 145 height 25
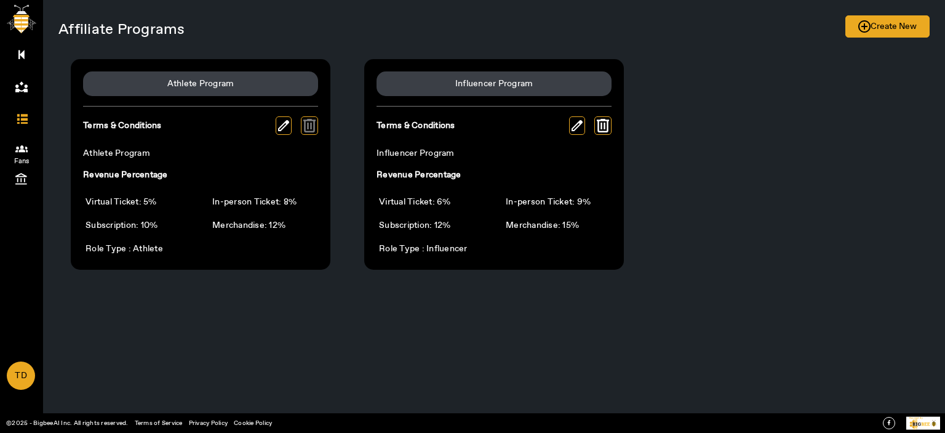
drag, startPoint x: 25, startPoint y: 54, endPoint x: 64, endPoint y: 54, distance: 38.8
click at [25, 54] on link "Dashboard" at bounding box center [21, 53] width 43 height 31
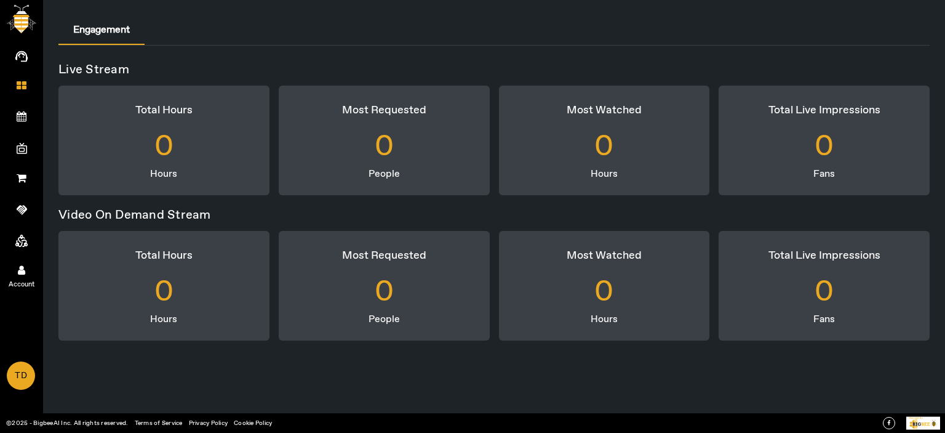
click at [20, 270] on icon at bounding box center [21, 270] width 7 height 10
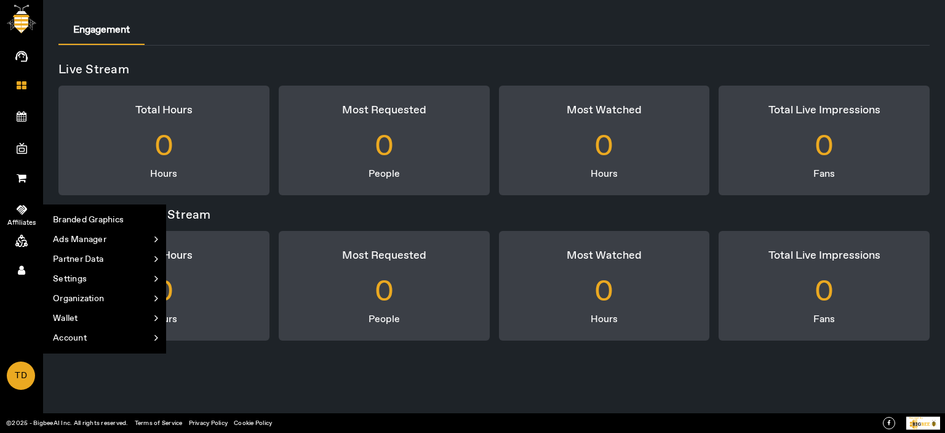
click at [19, 200] on link "Affiliates" at bounding box center [21, 207] width 43 height 31
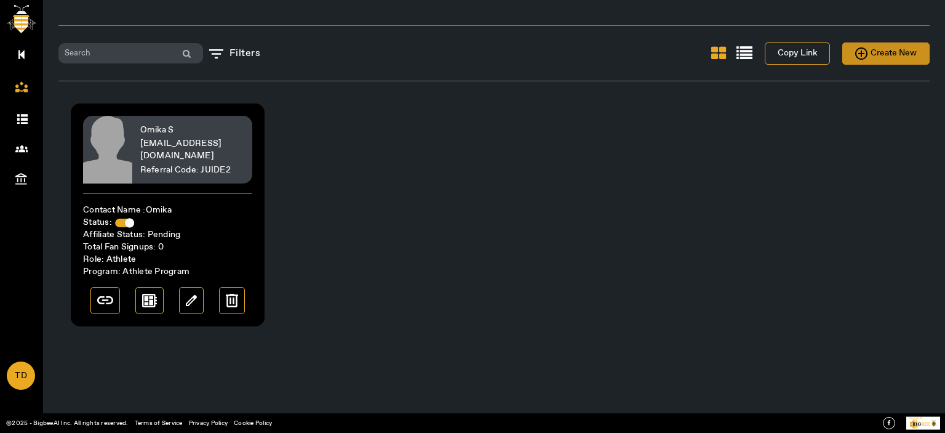
click at [869, 52] on span "Create New" at bounding box center [886, 53] width 62 height 15
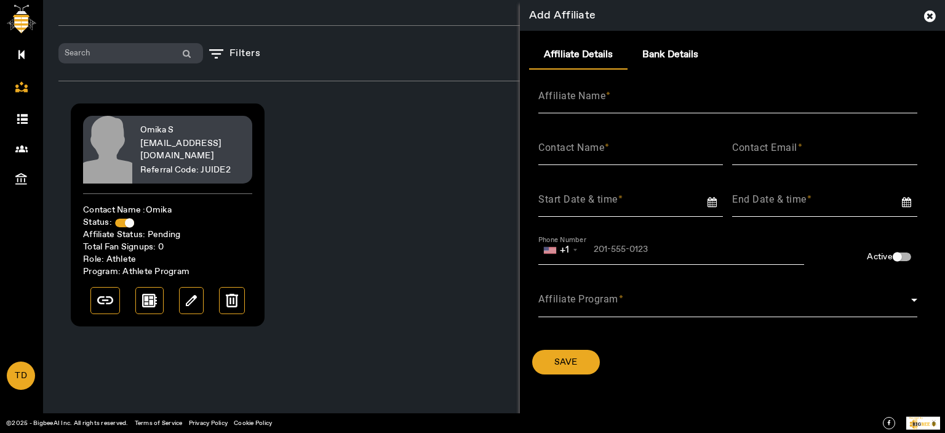
click at [784, 146] on mat-label "Contact Email" at bounding box center [764, 148] width 65 height 12
click at [784, 146] on input "Contact Email" at bounding box center [824, 152] width 185 height 15
paste input "Influencer Program"
click at [777, 147] on input "Influencer Program" at bounding box center [824, 152] width 185 height 15
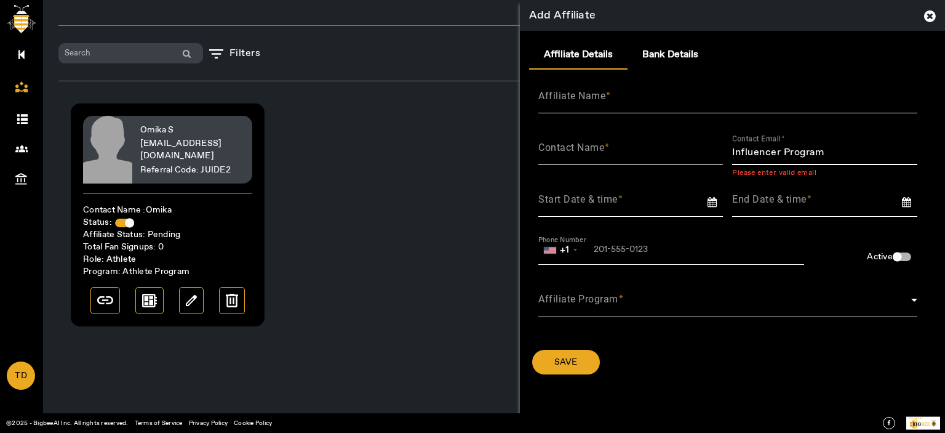
click at [777, 147] on input "Influencer Program" at bounding box center [824, 152] width 185 height 15
paste input "[EMAIL_ADDRESS][DOMAIN_NAME]"
type input "[EMAIL_ADDRESS][DOMAIN_NAME]"
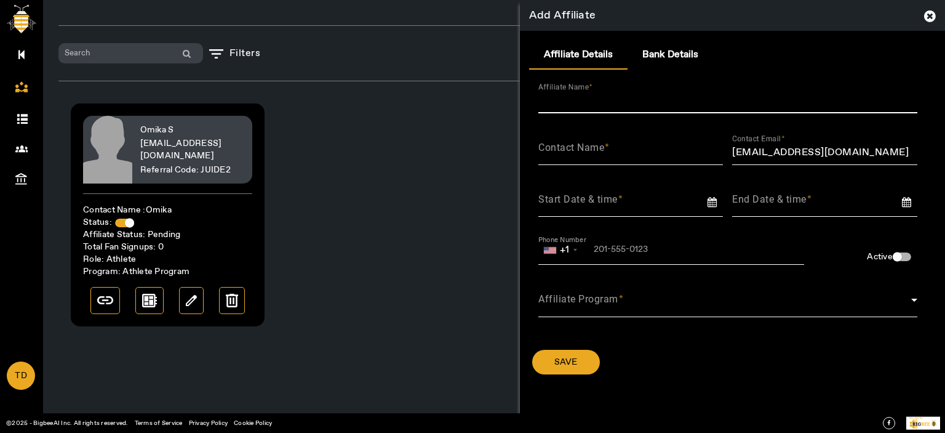
click at [647, 99] on input "Affiliate Name" at bounding box center [727, 101] width 379 height 15
type input "[DEMOGRAPHIC_DATA]"
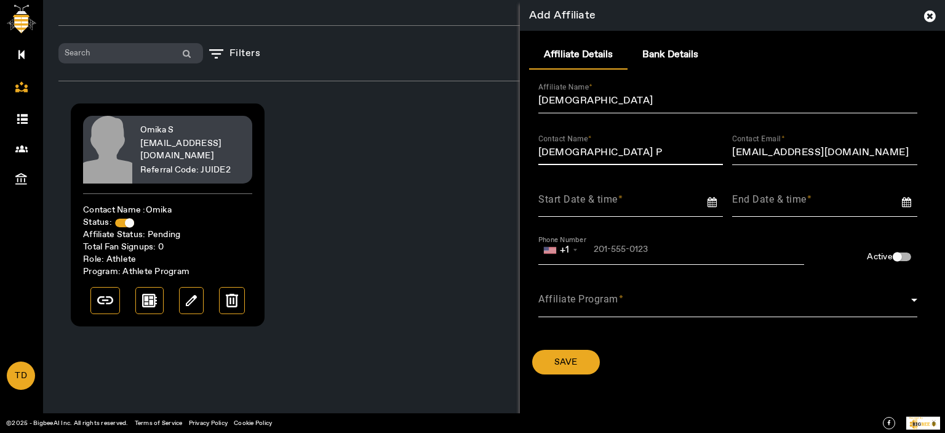
type input "[DEMOGRAPHIC_DATA] P"
click at [668, 202] on input at bounding box center [635, 199] width 194 height 16
type input "[DATE]"
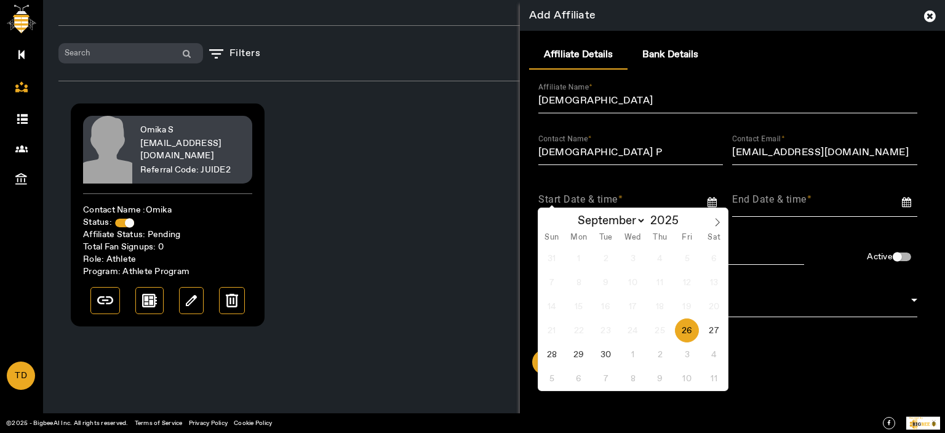
click at [690, 330] on span "26" at bounding box center [687, 330] width 24 height 24
type input "[DATE]"
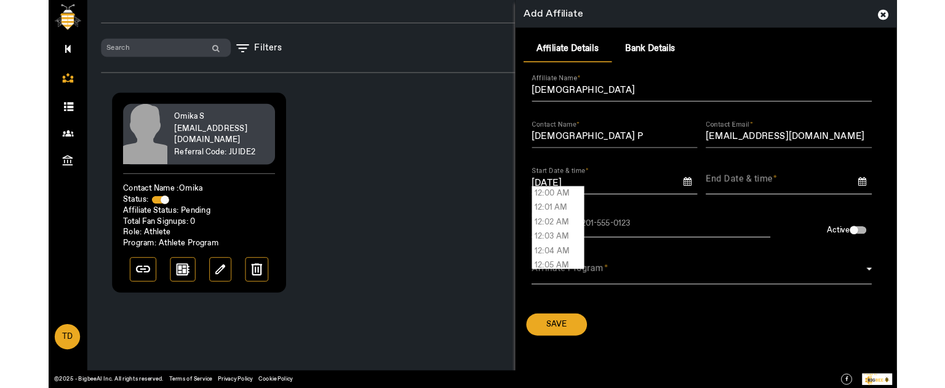
scroll to position [14831, 0]
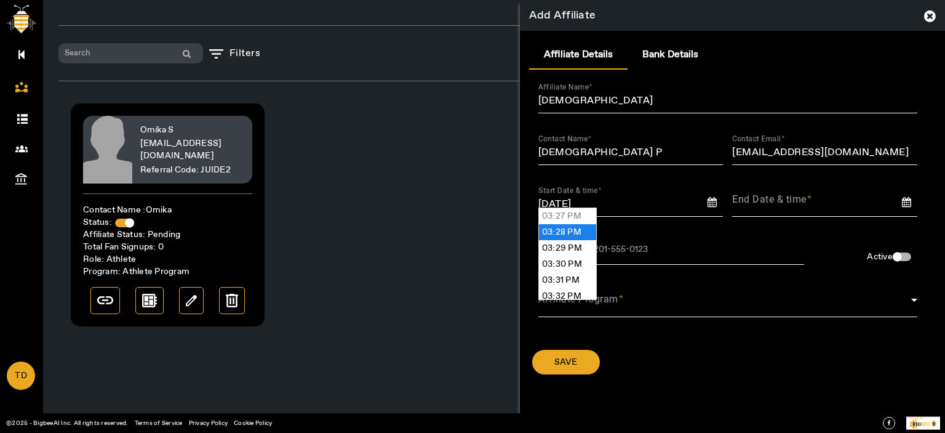
type input "03:28 PM"
type input "[DATE] 03:28 PM"
type input "[DATE] 3:28 PM"
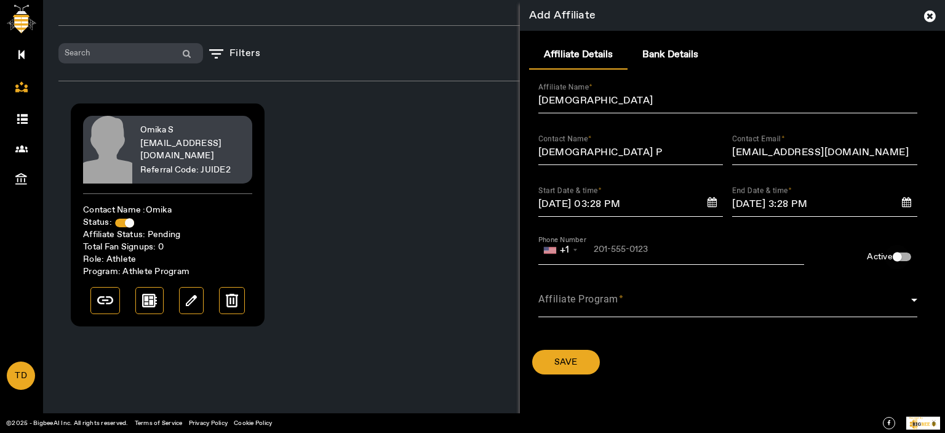
click at [908, 260] on div "button" at bounding box center [897, 256] width 25 height 25
click at [634, 253] on input "tel" at bounding box center [623, 250] width 170 height 10
click at [760, 284] on div "Affiliate Program" at bounding box center [727, 299] width 379 height 35
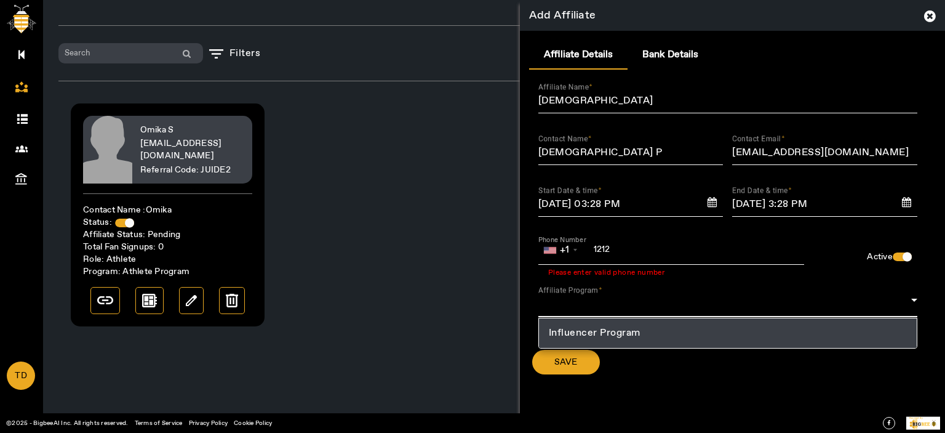
click at [638, 249] on div at bounding box center [472, 216] width 945 height 433
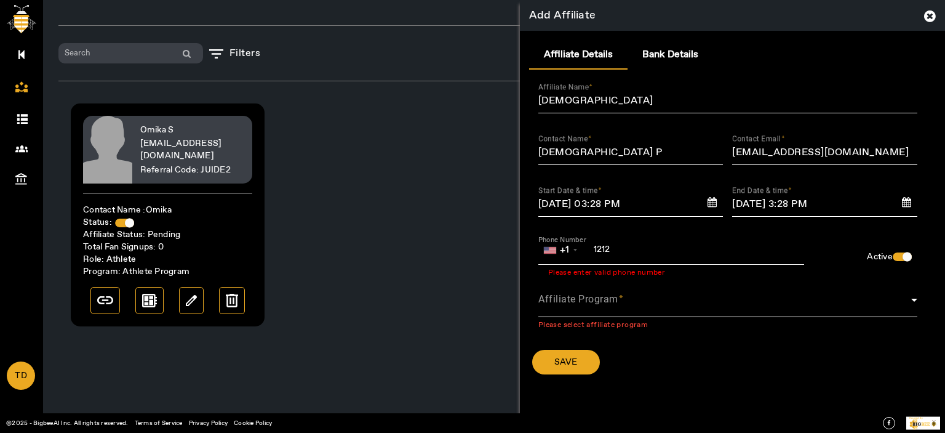
click at [638, 249] on input "1212" at bounding box center [623, 250] width 170 height 10
type input "12123455432"
click at [620, 307] on span at bounding box center [724, 304] width 373 height 15
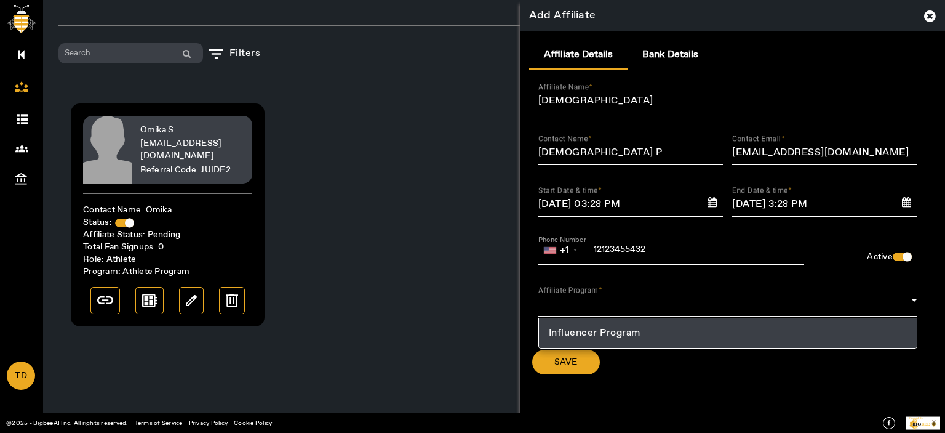
click at [615, 332] on span "Influencer Program" at bounding box center [595, 333] width 92 height 15
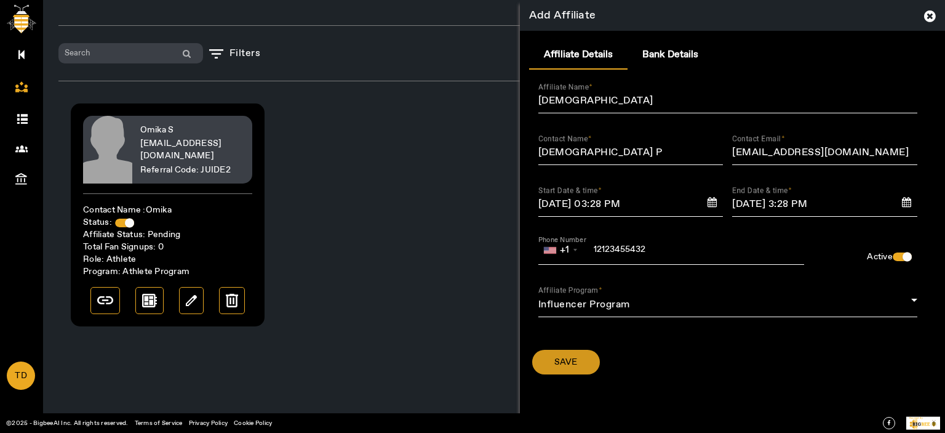
drag, startPoint x: 578, startPoint y: 359, endPoint x: 685, endPoint y: 328, distance: 110.8
click at [580, 357] on span at bounding box center [566, 362] width 68 height 30
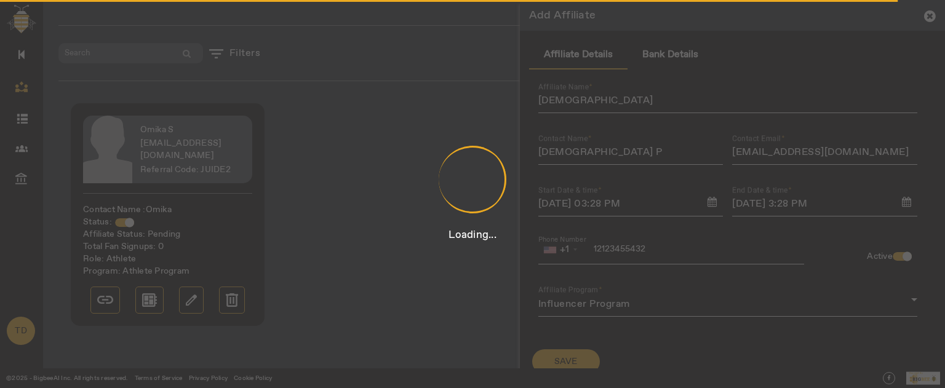
click at [637, 383] on div "Loading..." at bounding box center [472, 194] width 945 height 388
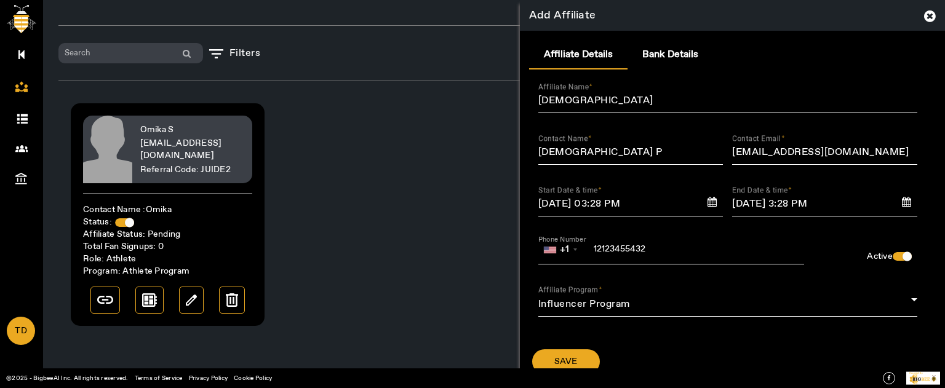
click at [917, 15] on div "Add Affiliate" at bounding box center [732, 15] width 425 height 31
click at [924, 15] on icon at bounding box center [930, 16] width 12 height 14
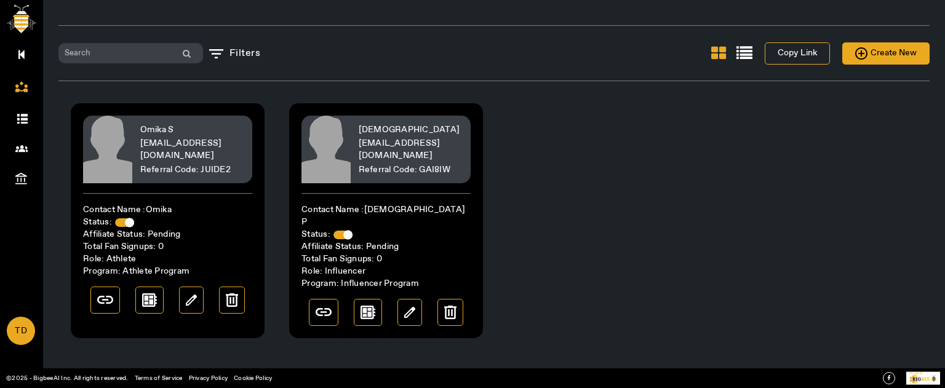
click at [930, 386] on div "©2025 - BigbeeAI Inc. All rights reserved. Terms of Service Privacy Policy Cook…" at bounding box center [472, 378] width 945 height 19
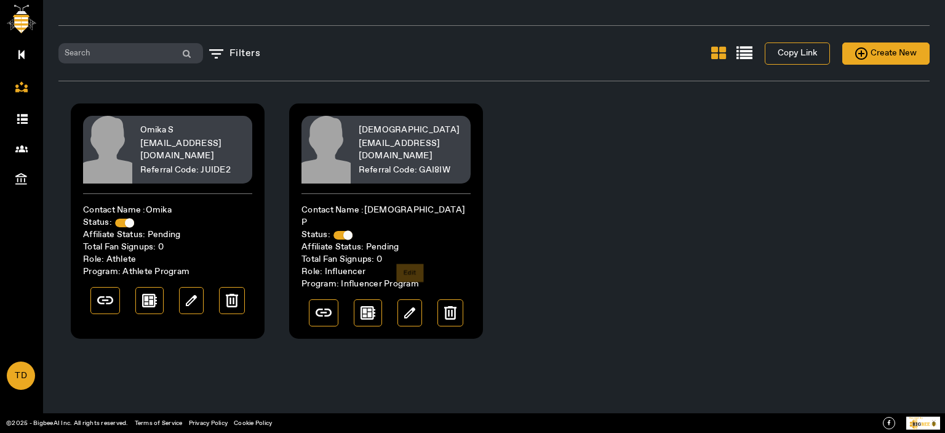
click at [412, 307] on img at bounding box center [409, 312] width 11 height 11
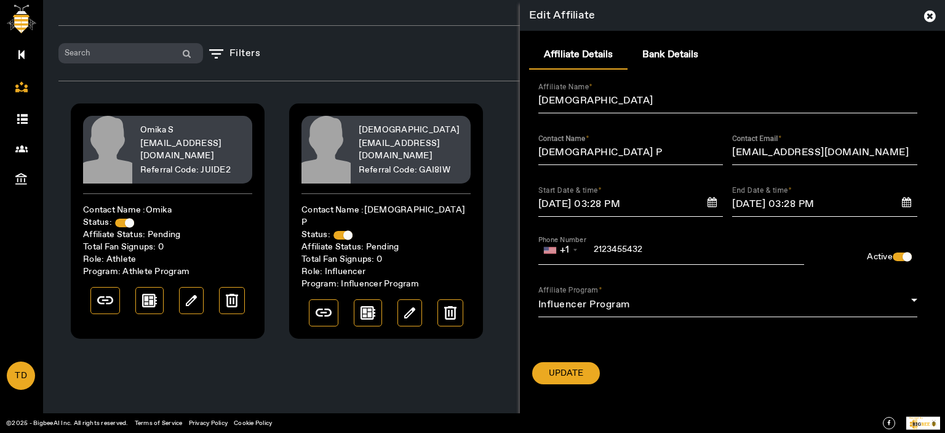
click at [927, 13] on icon at bounding box center [930, 16] width 12 height 14
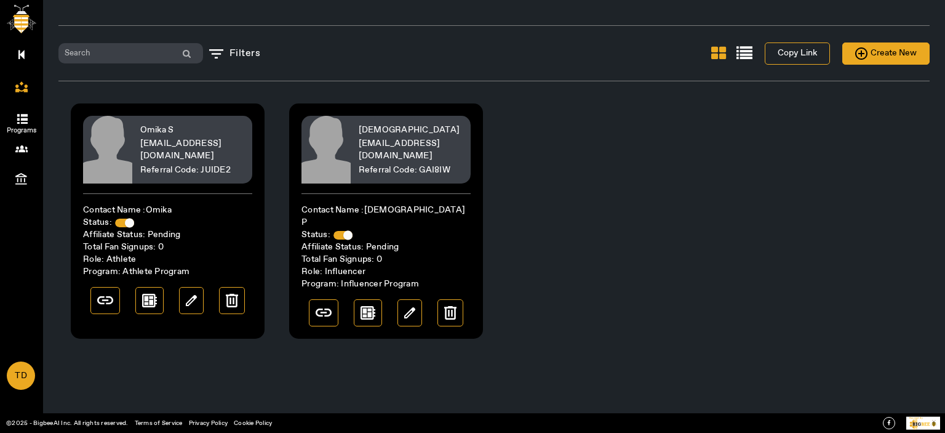
click at [23, 128] on span "Programs" at bounding box center [21, 130] width 71 height 18
